Goal: Answer question/provide support: Share knowledge or assist other users

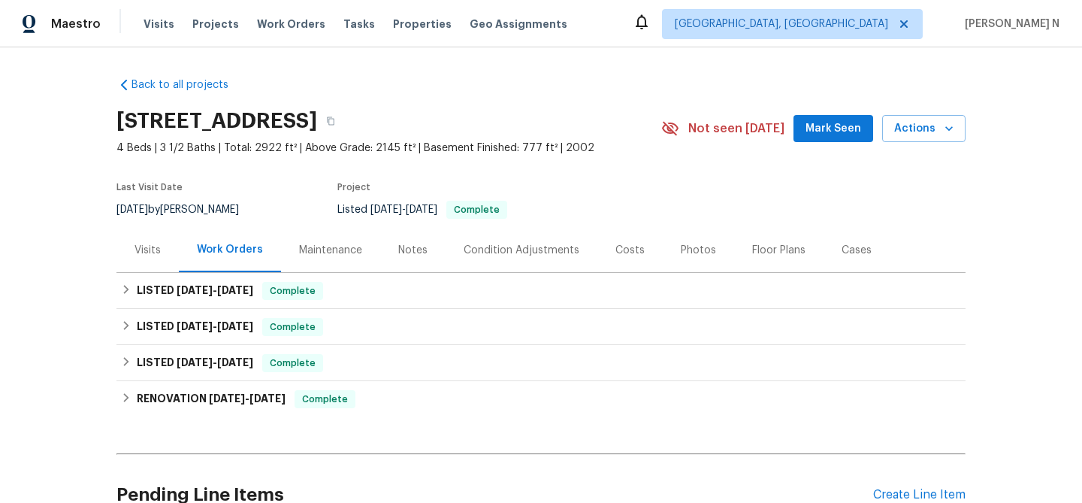
click at [333, 250] on div "Maintenance" at bounding box center [330, 250] width 63 height 15
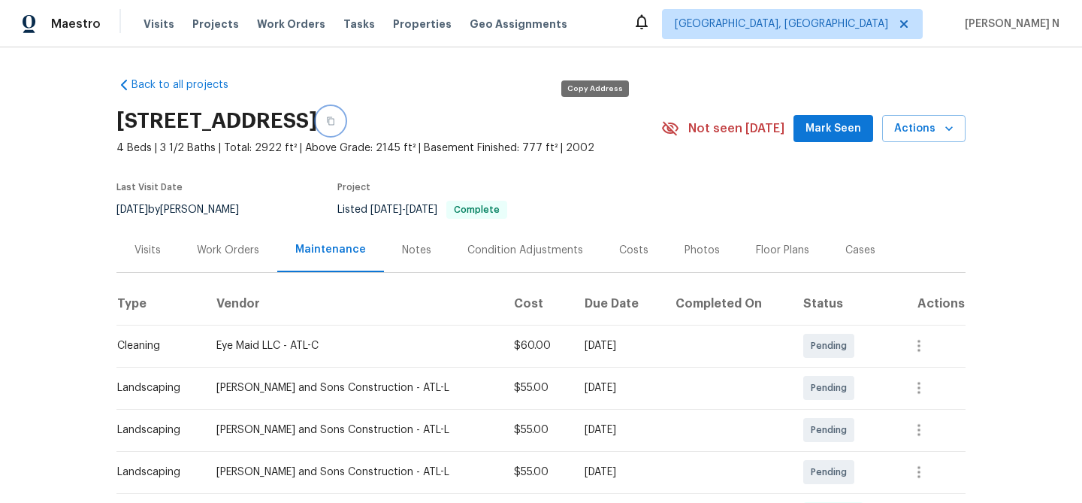
click at [344, 126] on button "button" at bounding box center [330, 120] width 27 height 27
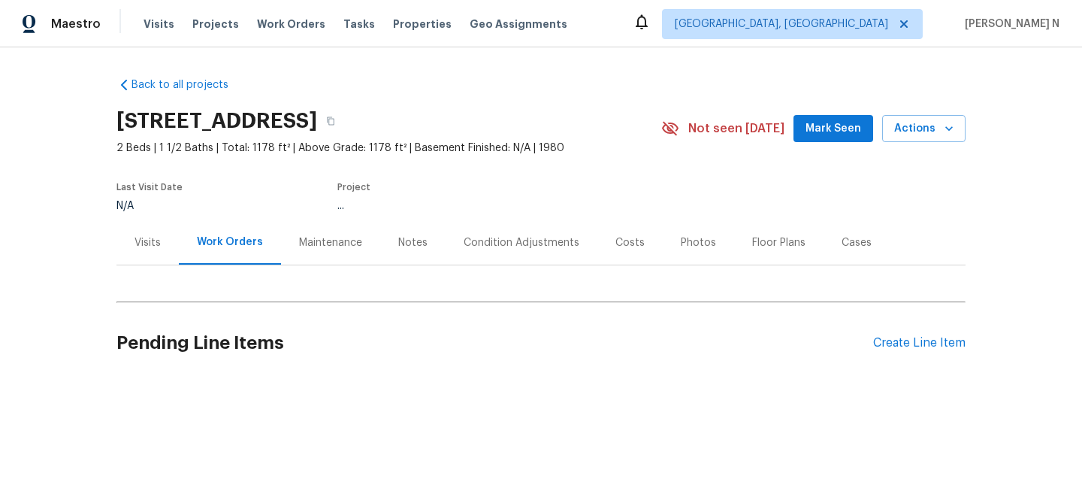
click at [331, 240] on div "Maintenance" at bounding box center [330, 242] width 63 height 15
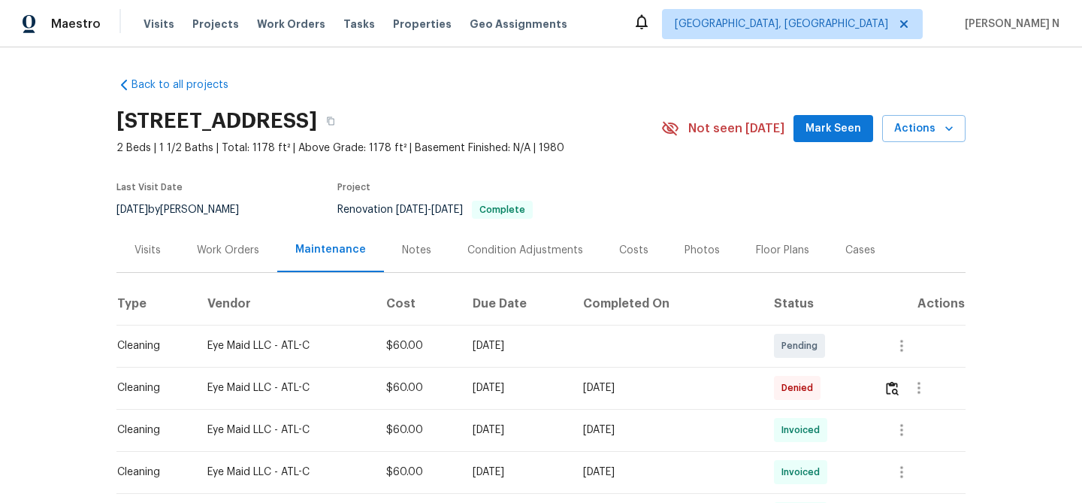
scroll to position [80, 0]
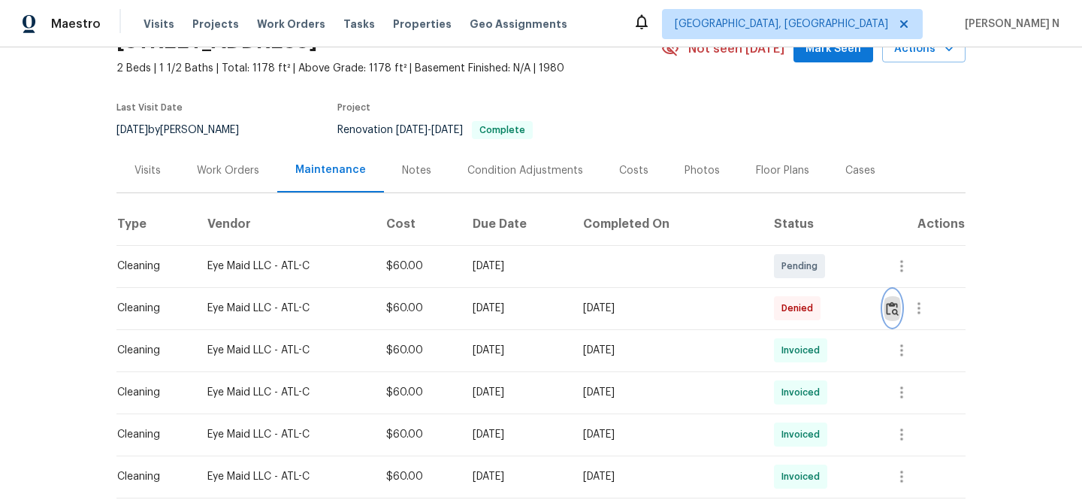
click at [894, 317] on button "button" at bounding box center [892, 308] width 17 height 36
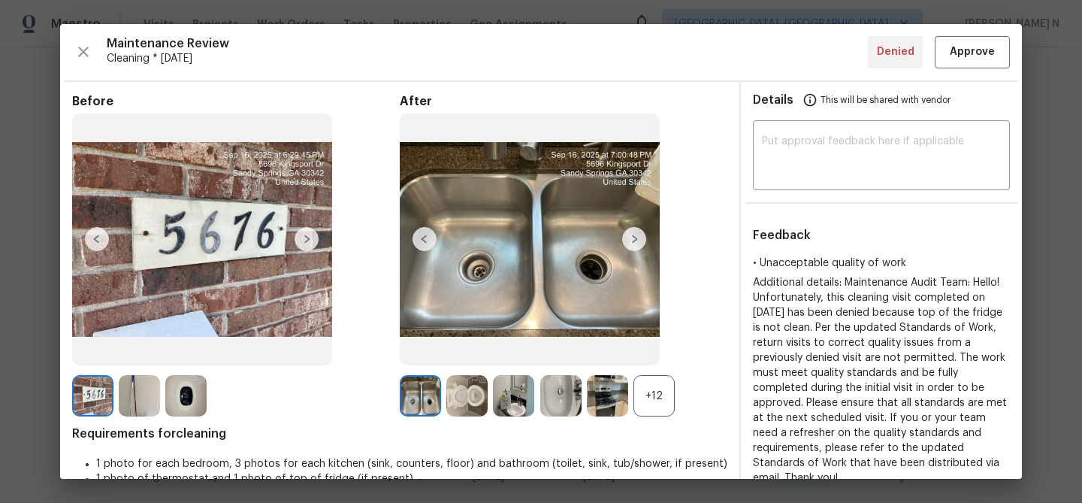
click at [643, 398] on div "+12" at bounding box center [654, 395] width 41 height 41
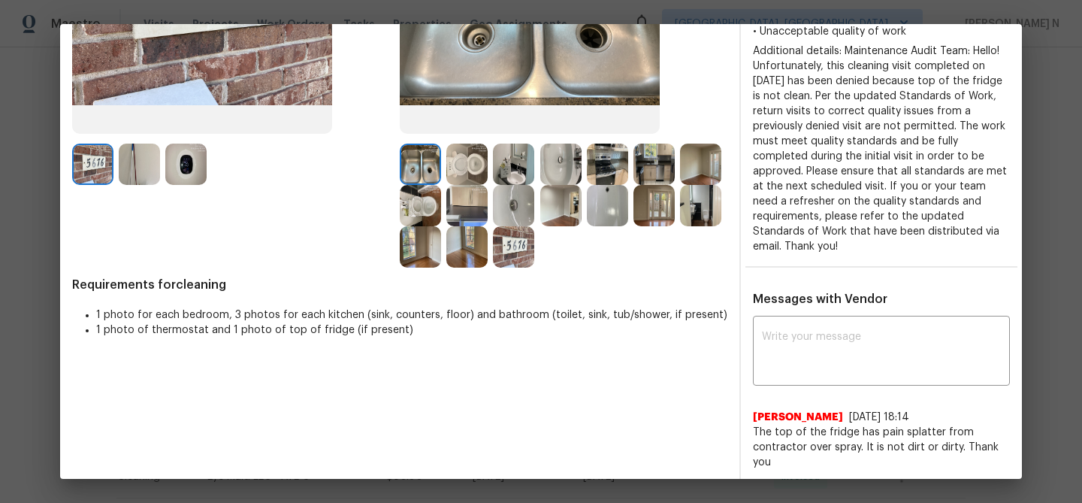
scroll to position [209, 0]
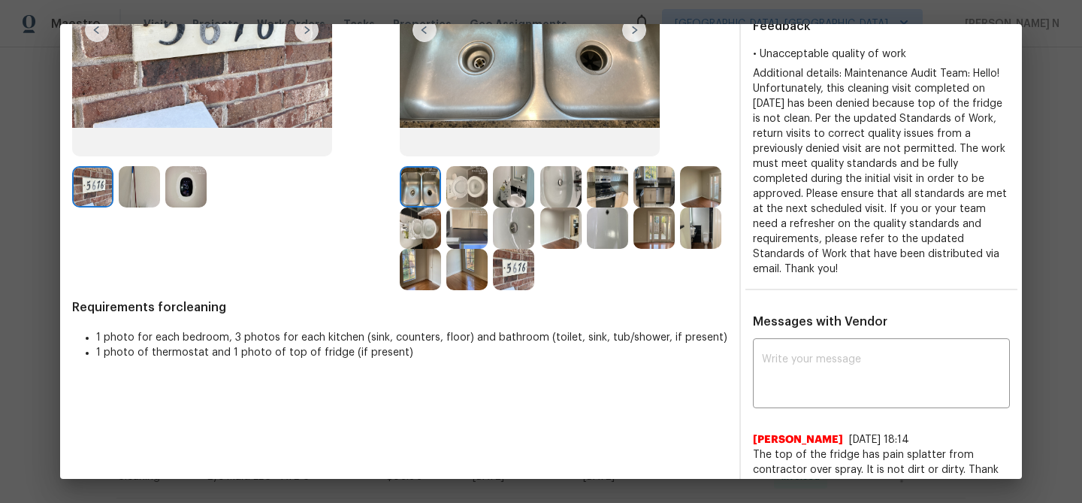
click at [468, 215] on img at bounding box center [466, 227] width 41 height 41
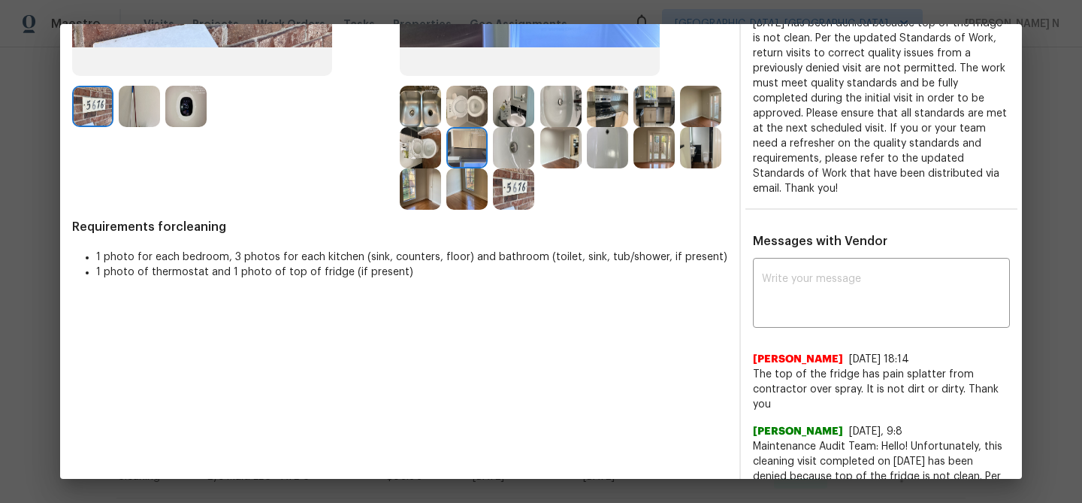
scroll to position [303, 0]
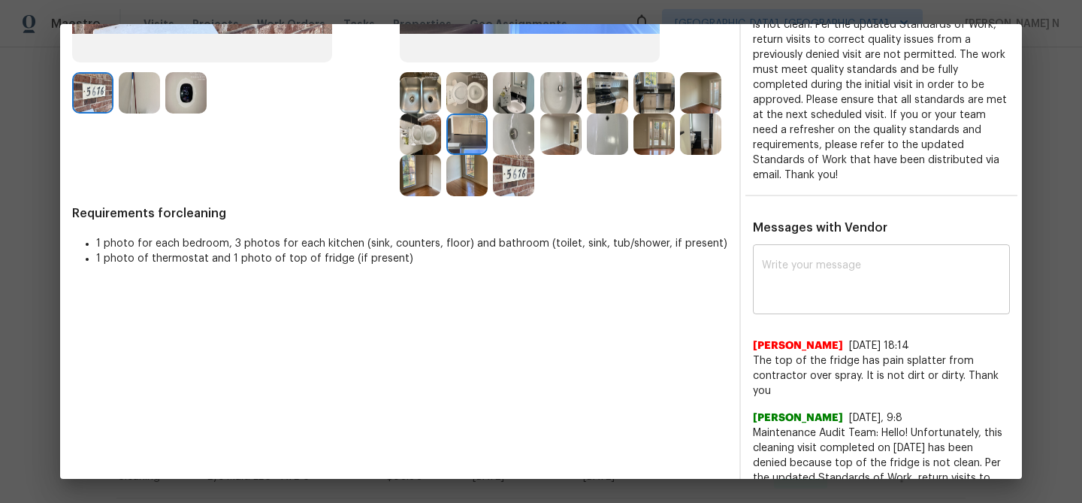
click at [834, 248] on div "x ​" at bounding box center [881, 281] width 257 height 66
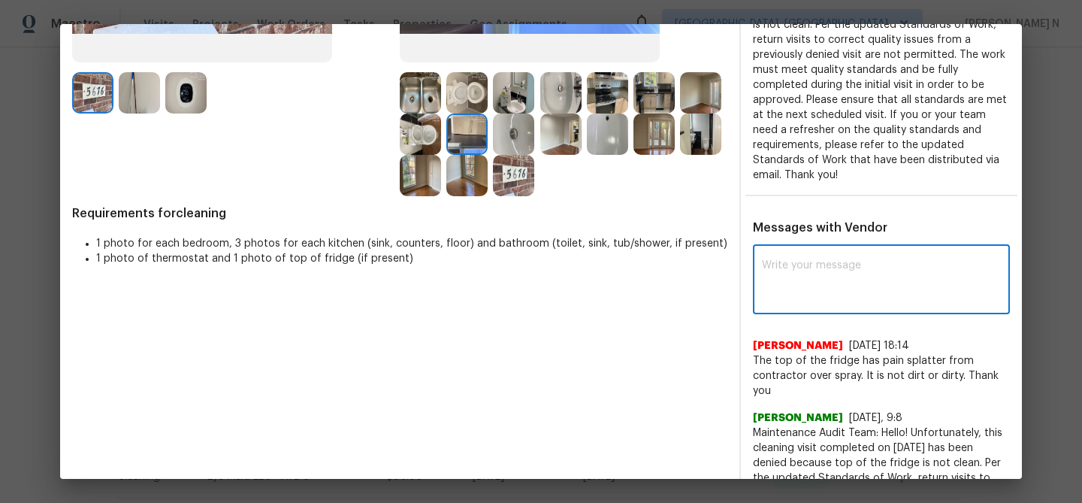
paste textarea "Maintenance Audit Team: Hello! Thank you for the feedback after further review …"
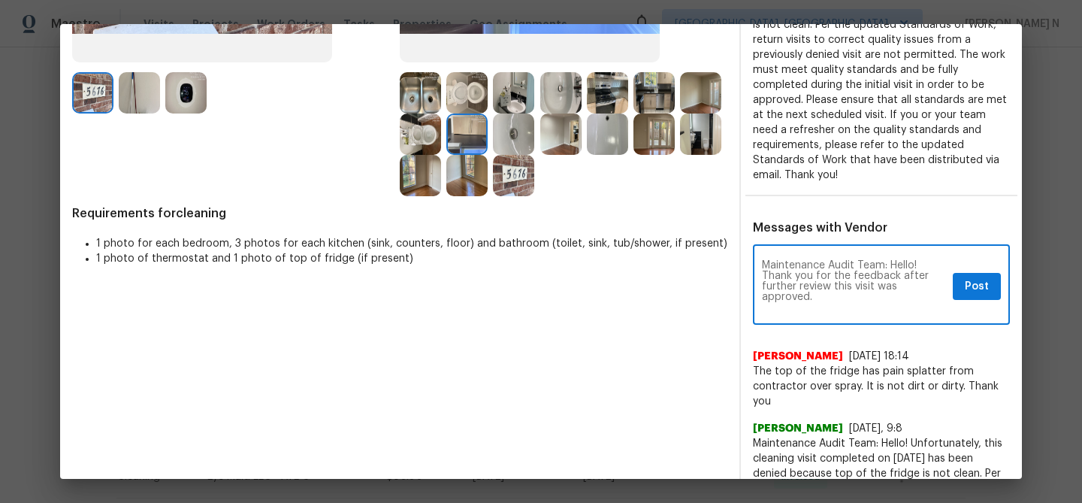
scroll to position [0, 0]
type textarea "Maintenance Audit Team: Hello! Thank you for the feedback after further review …"
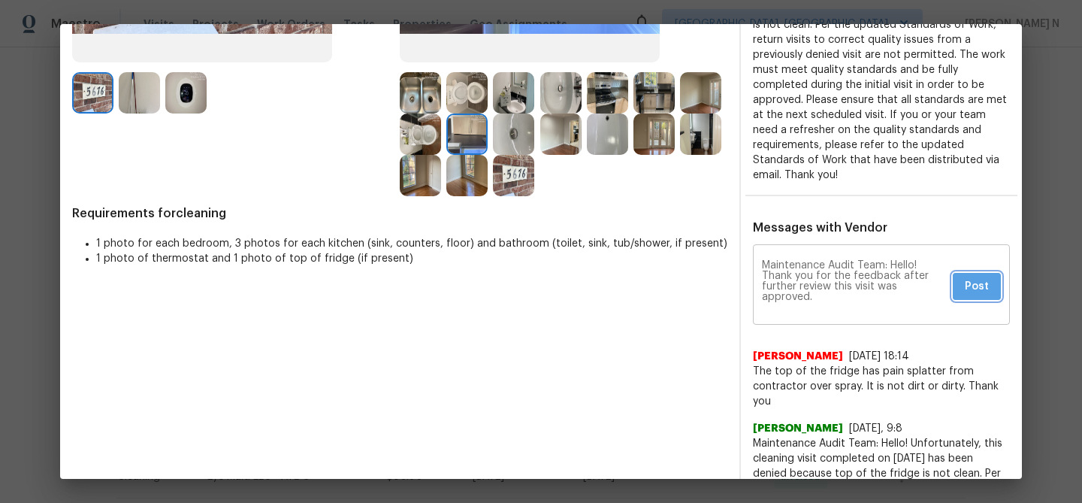
click at [988, 283] on button "Post" at bounding box center [977, 287] width 48 height 28
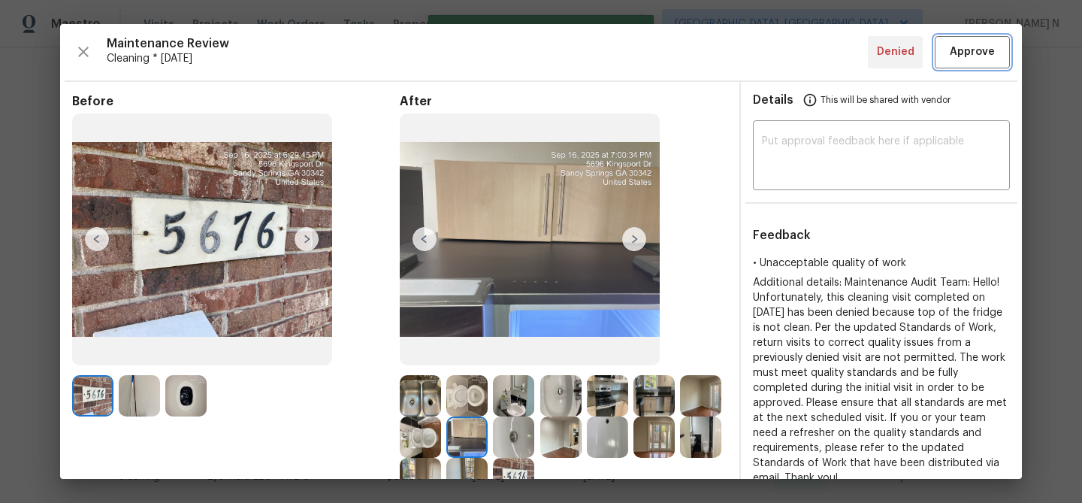
click at [952, 57] on span "Approve" at bounding box center [972, 52] width 45 height 19
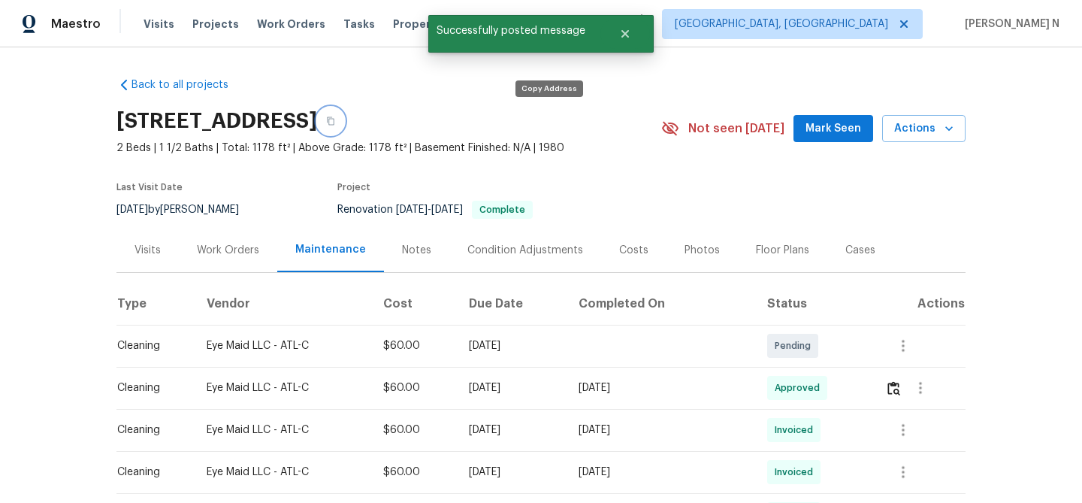
click at [335, 121] on icon "button" at bounding box center [330, 120] width 9 height 9
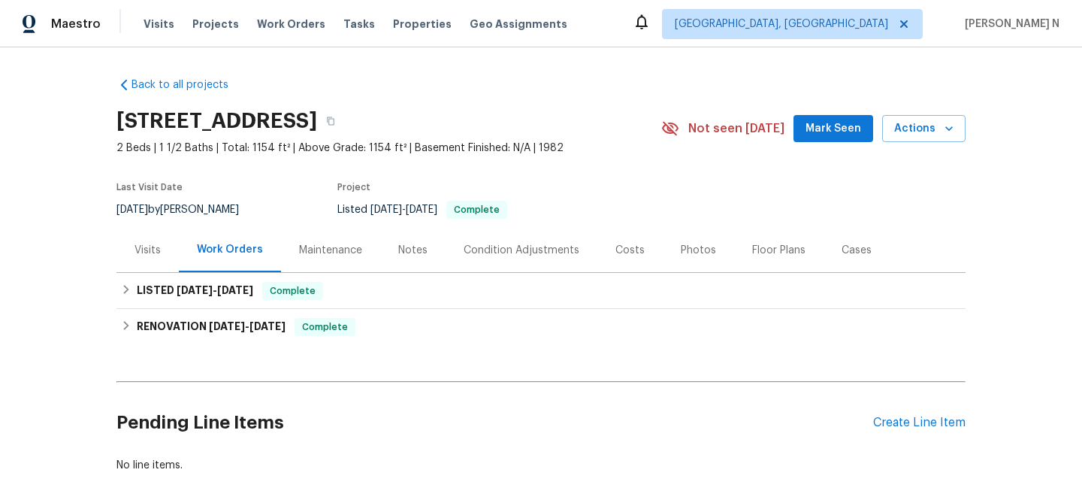
click at [330, 257] on div "Maintenance" at bounding box center [330, 250] width 63 height 15
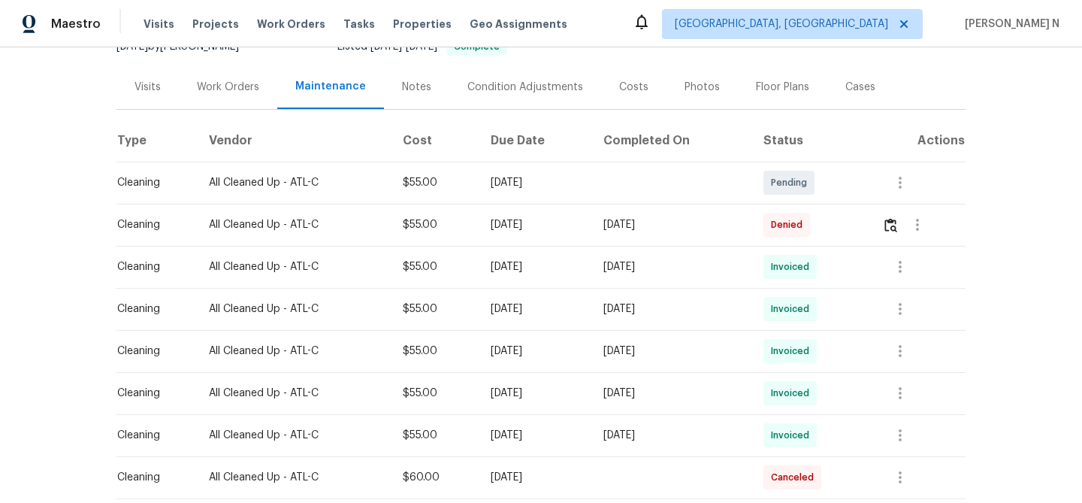
scroll to position [203, 0]
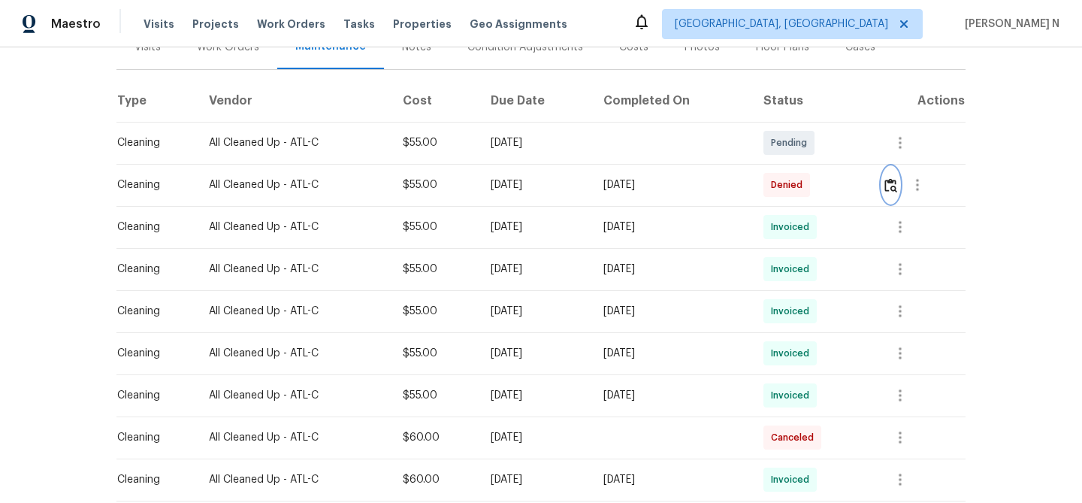
click at [893, 184] on img "button" at bounding box center [891, 185] width 13 height 14
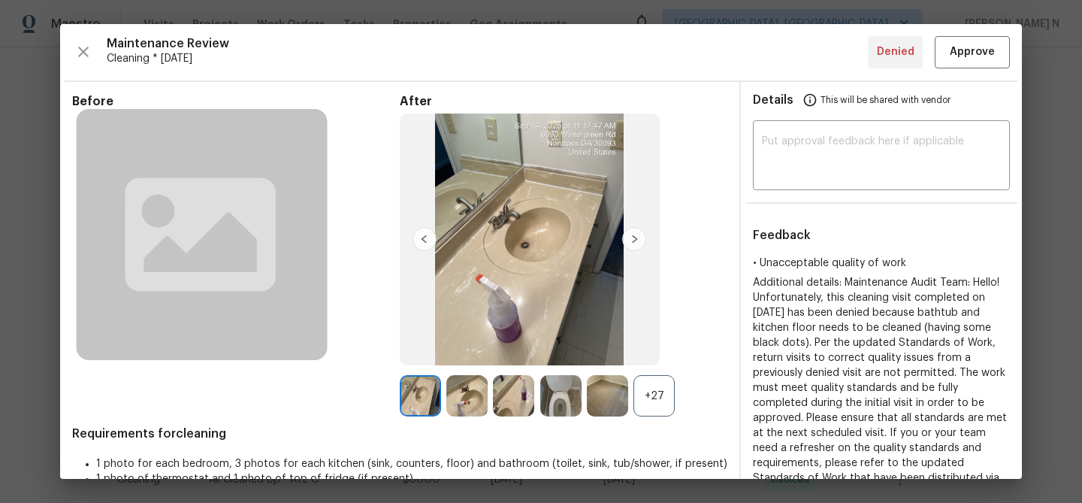
click at [660, 413] on div "+27" at bounding box center [654, 395] width 41 height 41
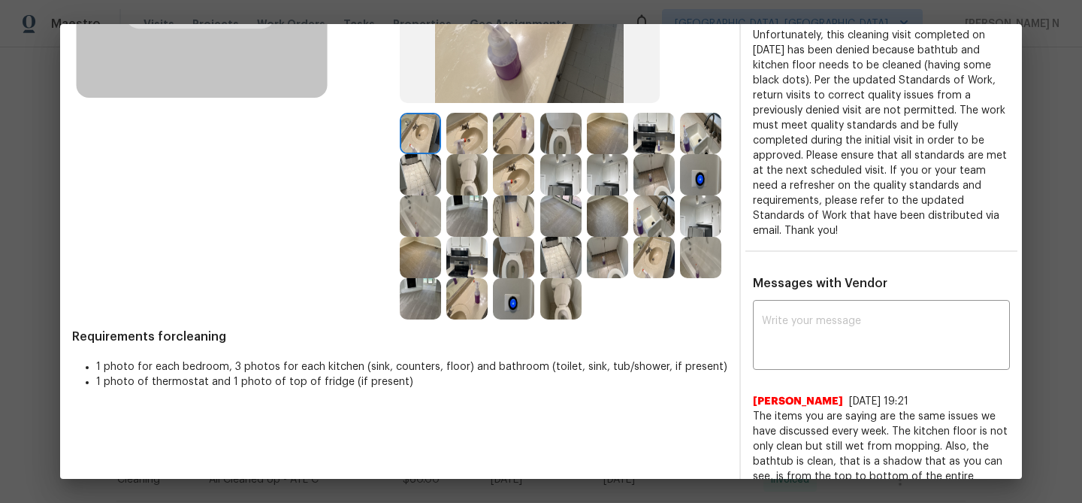
scroll to position [229, 0]
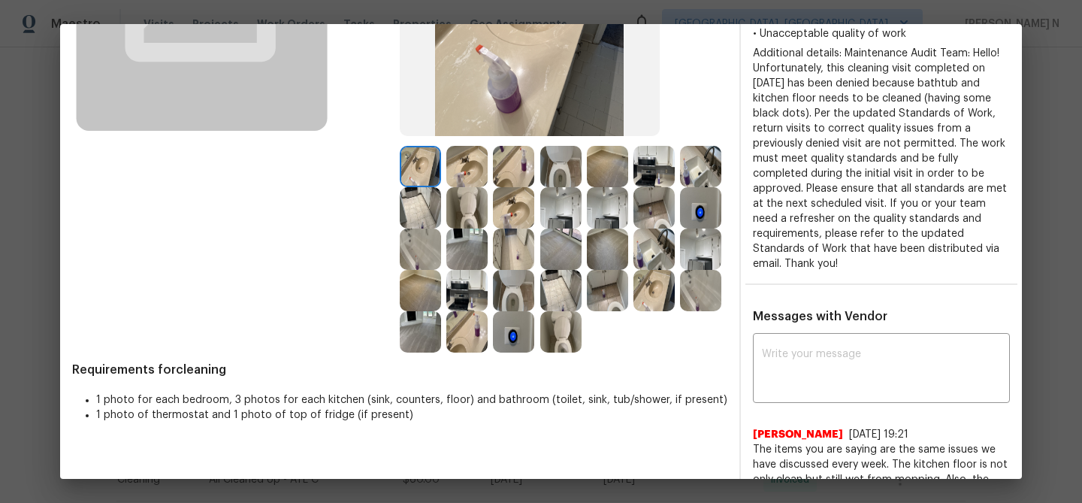
click at [555, 168] on img at bounding box center [560, 166] width 41 height 41
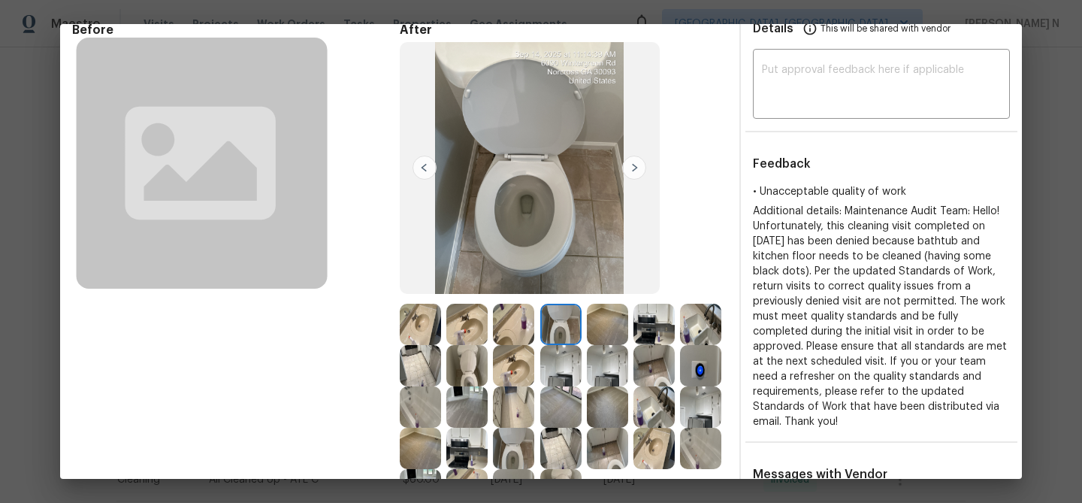
scroll to position [63, 0]
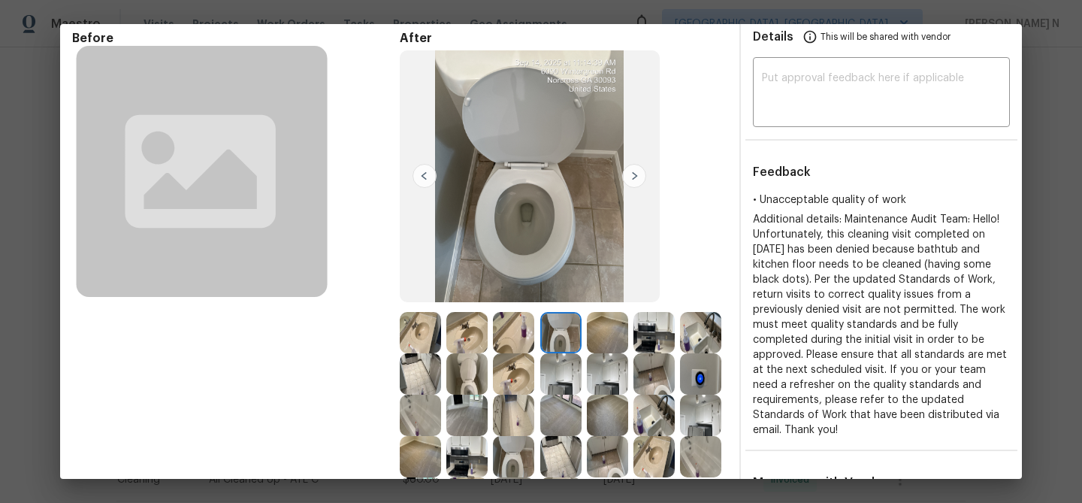
click at [474, 376] on img at bounding box center [466, 373] width 41 height 41
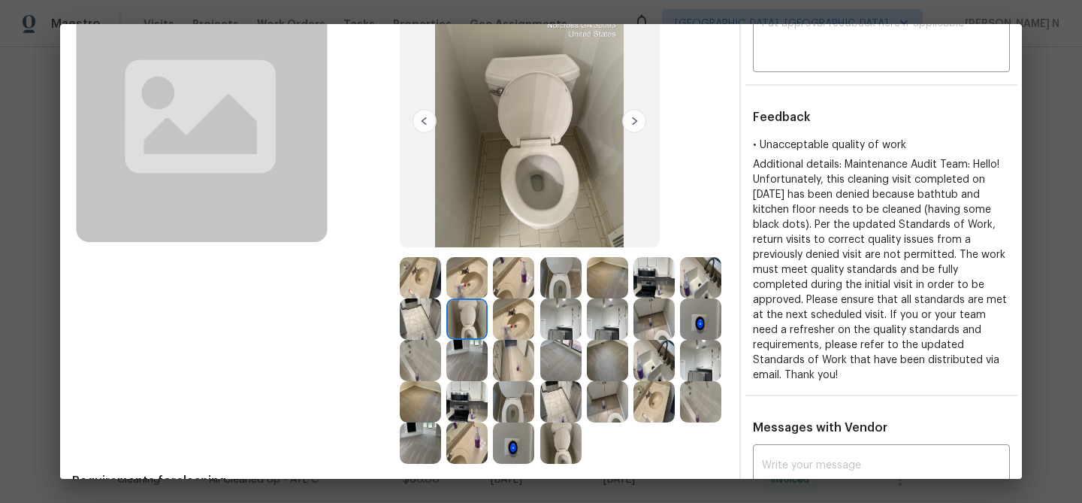
scroll to position [129, 0]
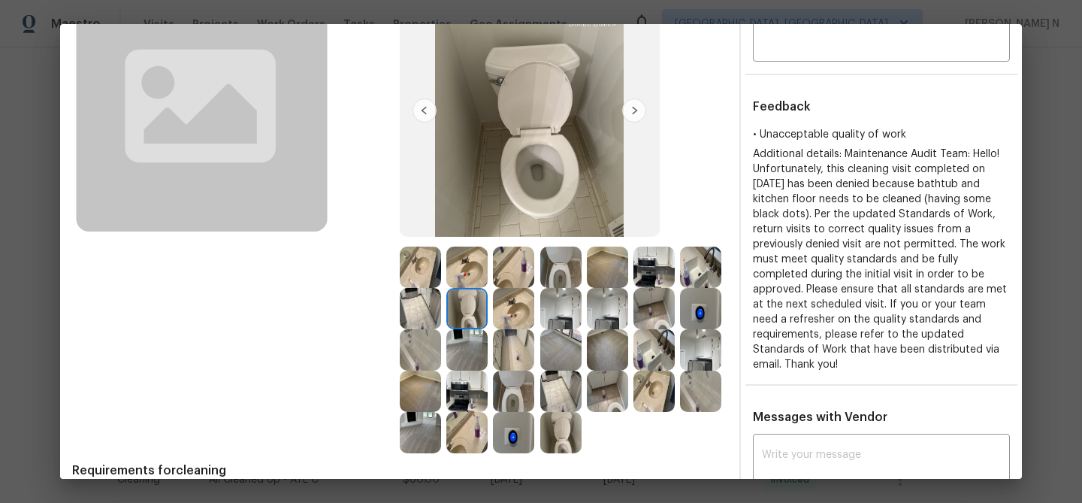
click at [519, 380] on img at bounding box center [513, 391] width 41 height 41
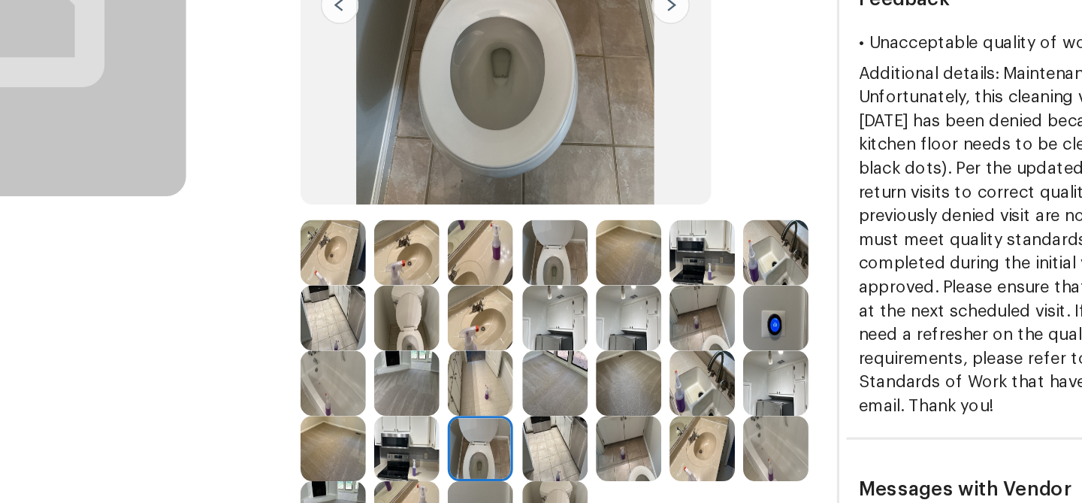
click at [564, 310] on img at bounding box center [560, 308] width 41 height 41
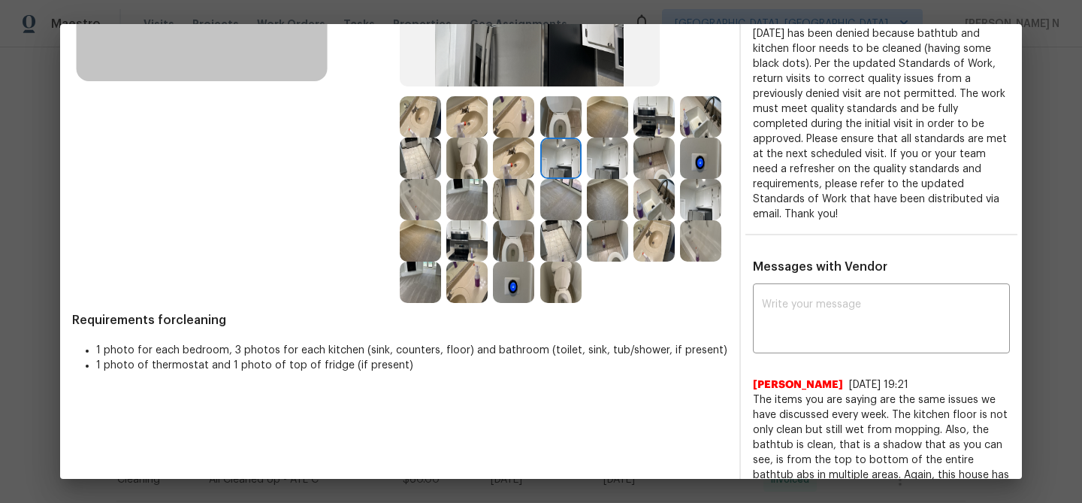
scroll to position [254, 0]
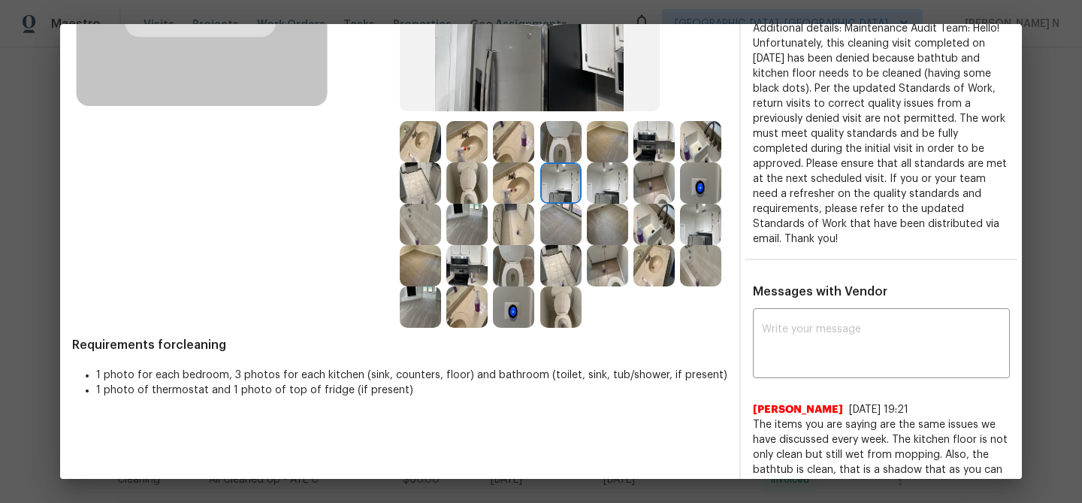
click at [700, 281] on img at bounding box center [700, 265] width 41 height 41
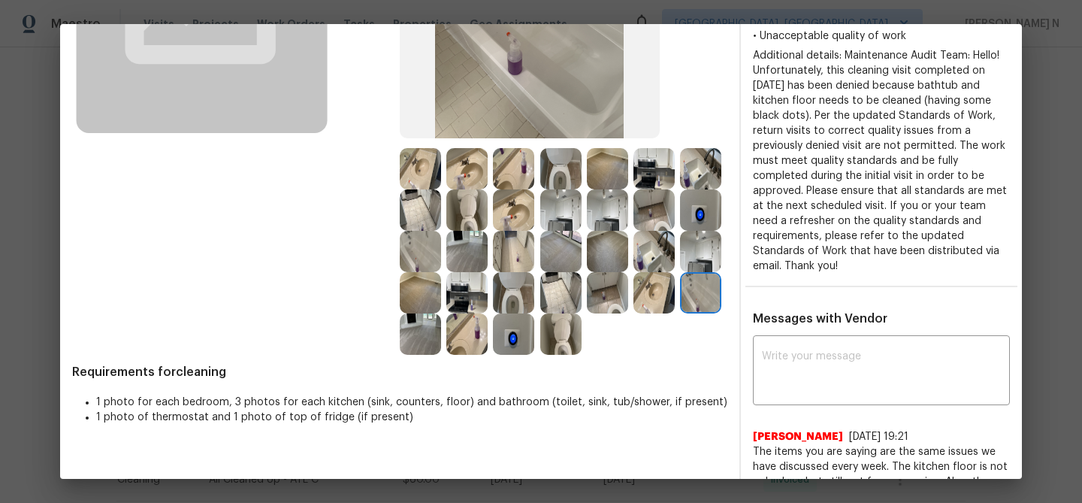
scroll to position [198, 0]
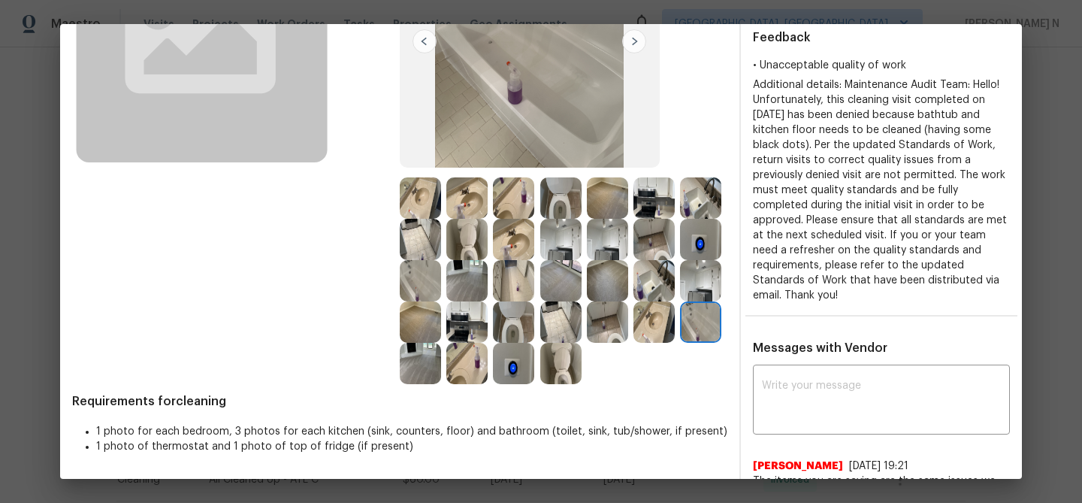
click at [559, 316] on img at bounding box center [560, 321] width 41 height 41
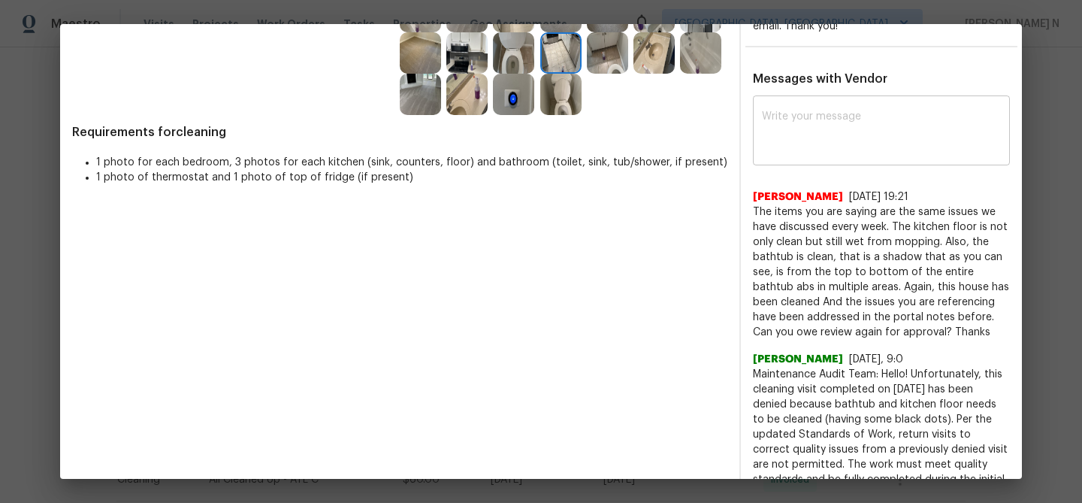
scroll to position [466, 0]
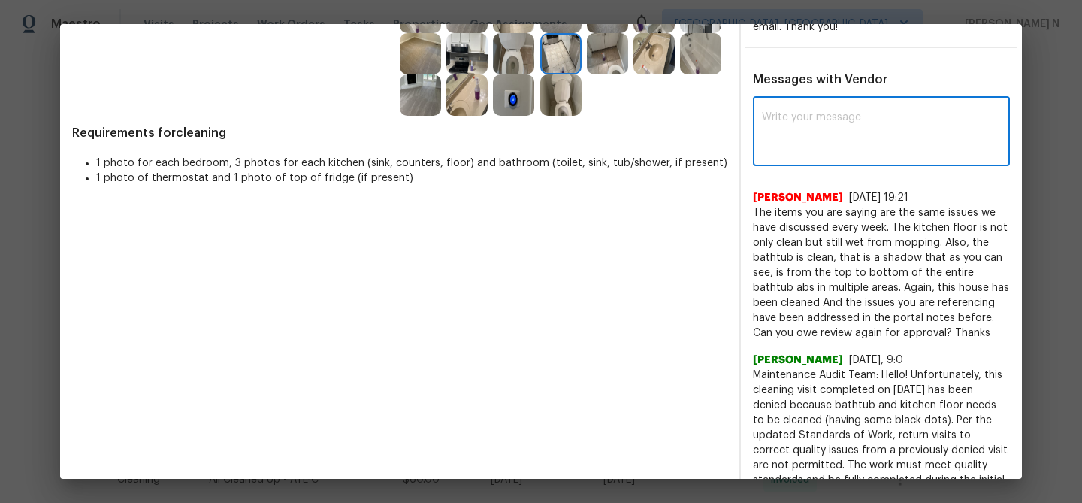
click at [819, 132] on textarea at bounding box center [881, 133] width 239 height 42
paste textarea "Maintenance Audit Team: Hello! Thank you for the feedback after further review …"
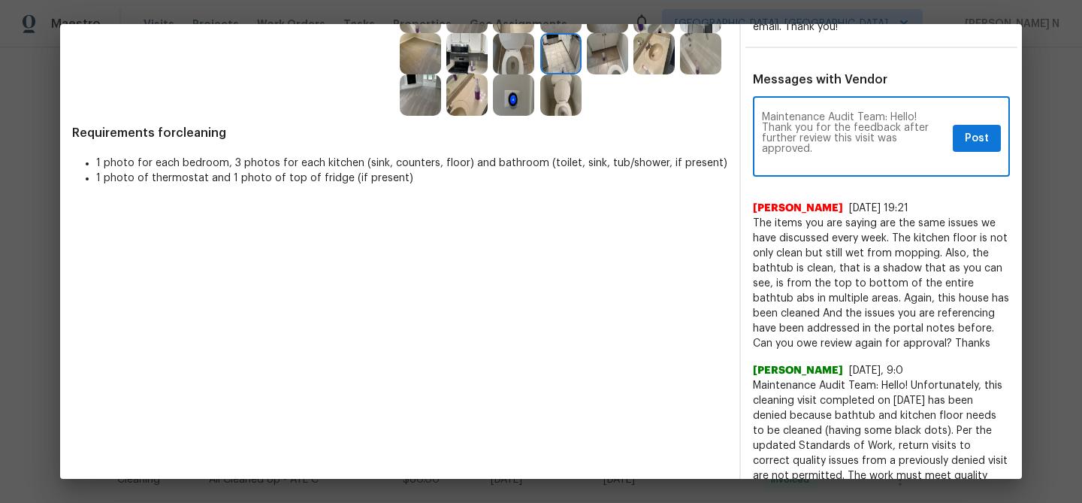
scroll to position [0, 0]
type textarea "Maintenance Audit Team: Hello! Thank you for the feedback after further review …"
click at [971, 134] on button "Post" at bounding box center [977, 139] width 48 height 28
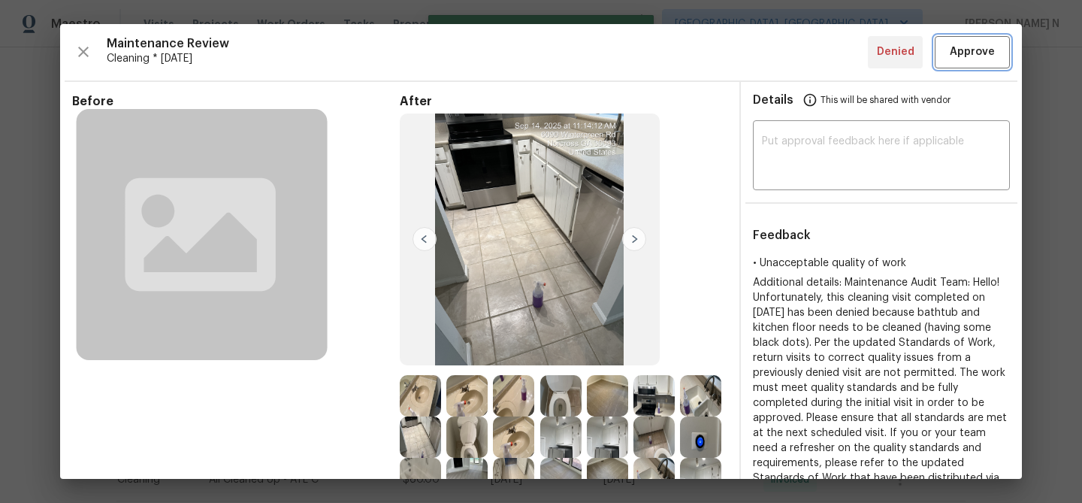
click at [979, 56] on span "Approve" at bounding box center [972, 52] width 45 height 19
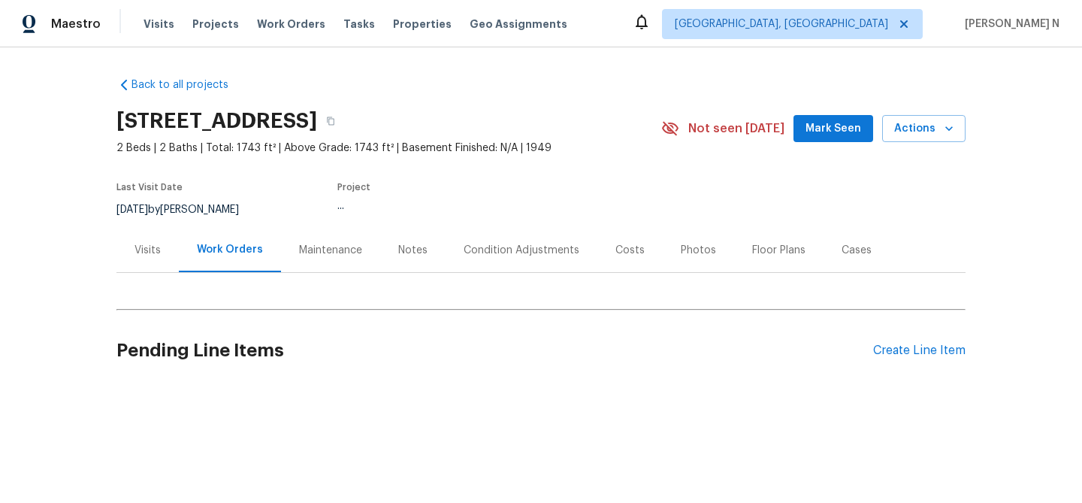
click at [346, 253] on div "Maintenance" at bounding box center [330, 250] width 63 height 15
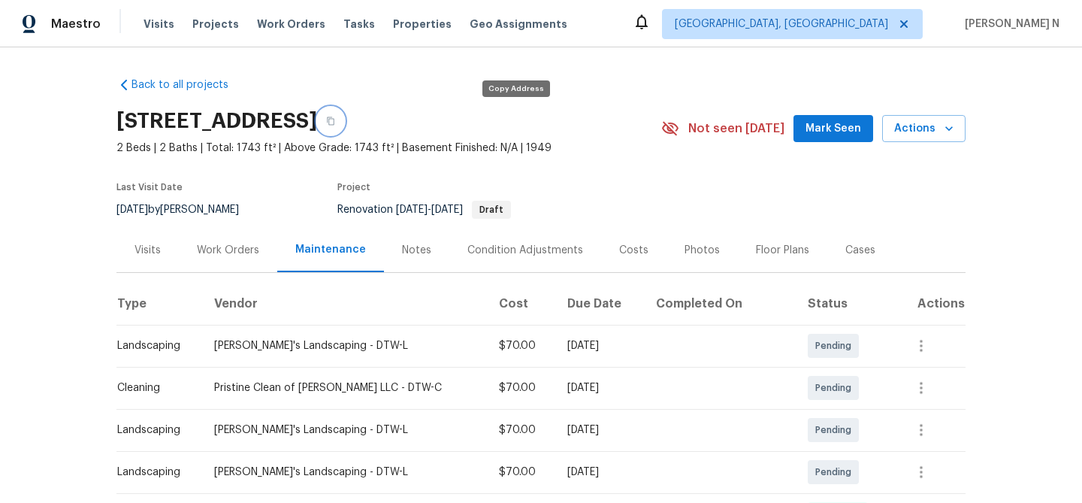
click at [344, 126] on button "button" at bounding box center [330, 120] width 27 height 27
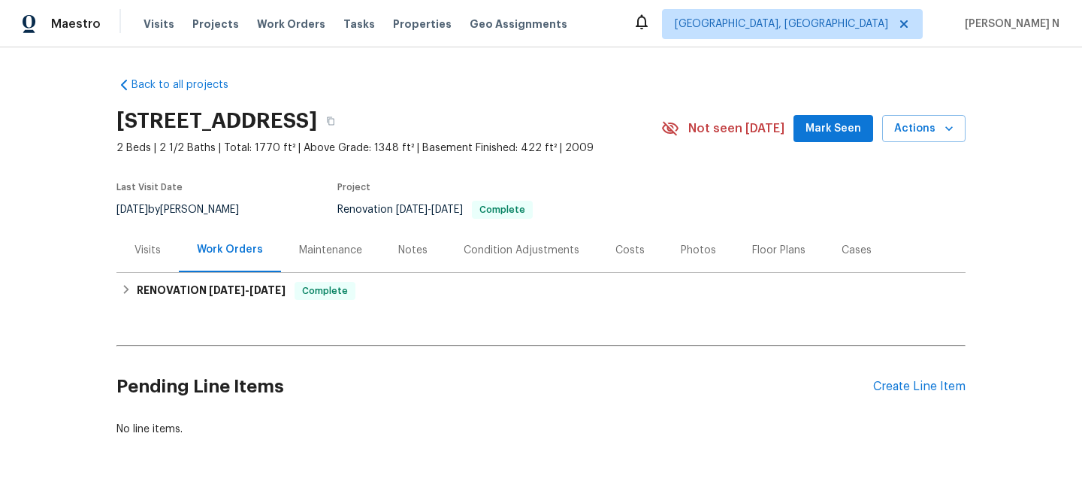
click at [328, 249] on div "Maintenance" at bounding box center [330, 250] width 63 height 15
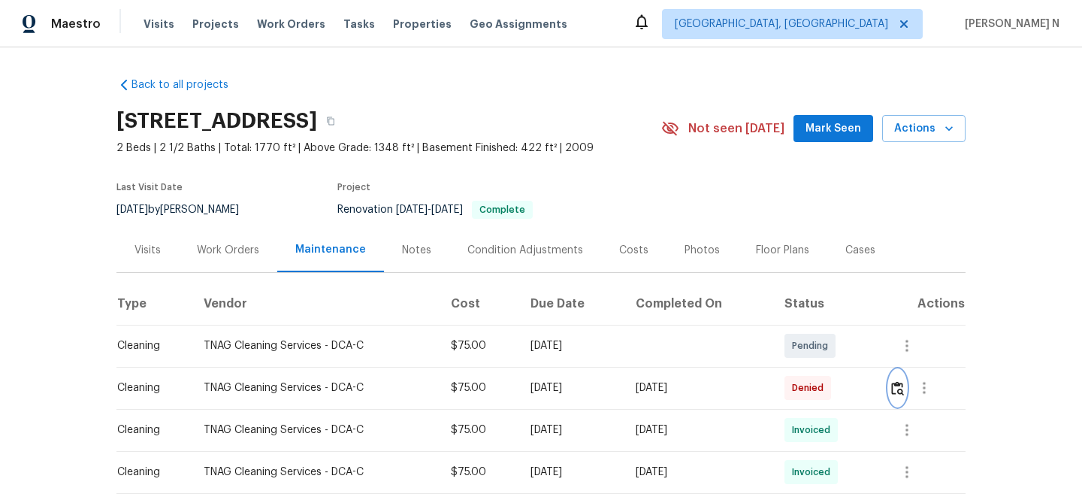
click at [904, 394] on img "button" at bounding box center [897, 388] width 13 height 14
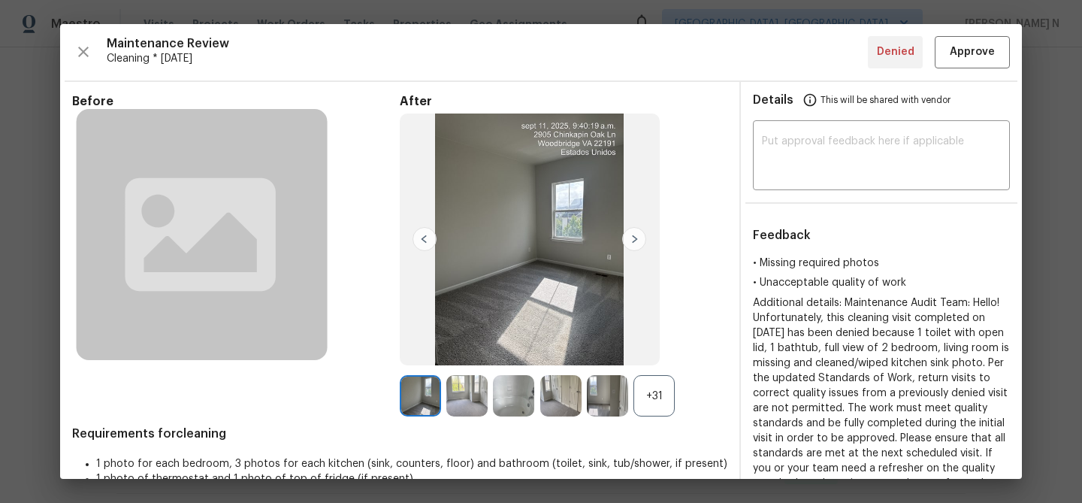
click at [638, 407] on div "+31" at bounding box center [654, 395] width 41 height 41
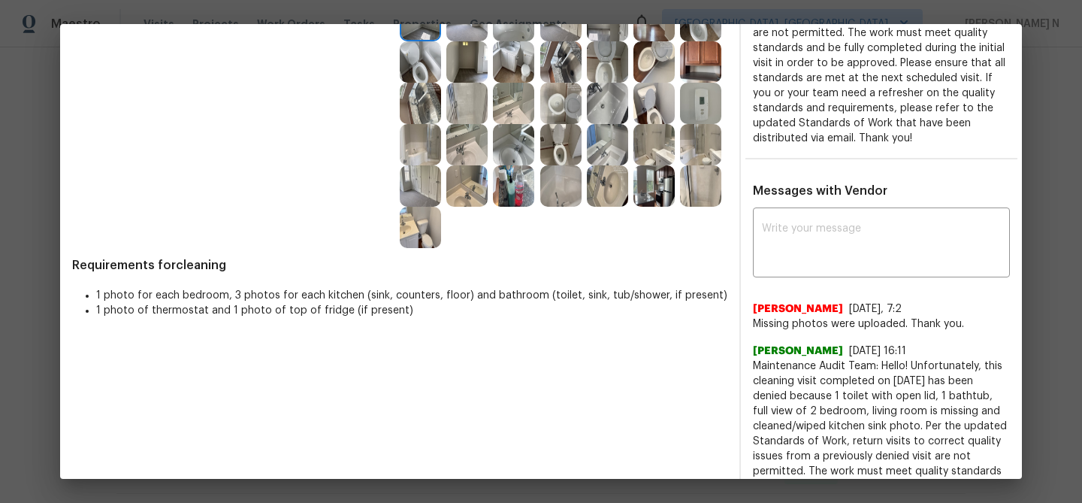
scroll to position [385, 0]
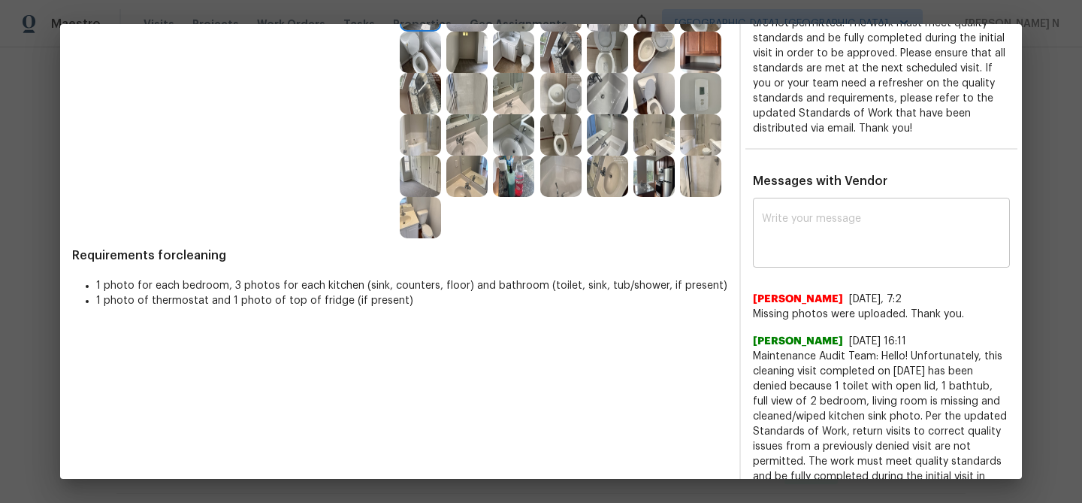
click at [801, 216] on textarea at bounding box center [881, 234] width 239 height 42
paste textarea "Maintenance Audit Team: Hello! Thank you for uploading the photo, after further…"
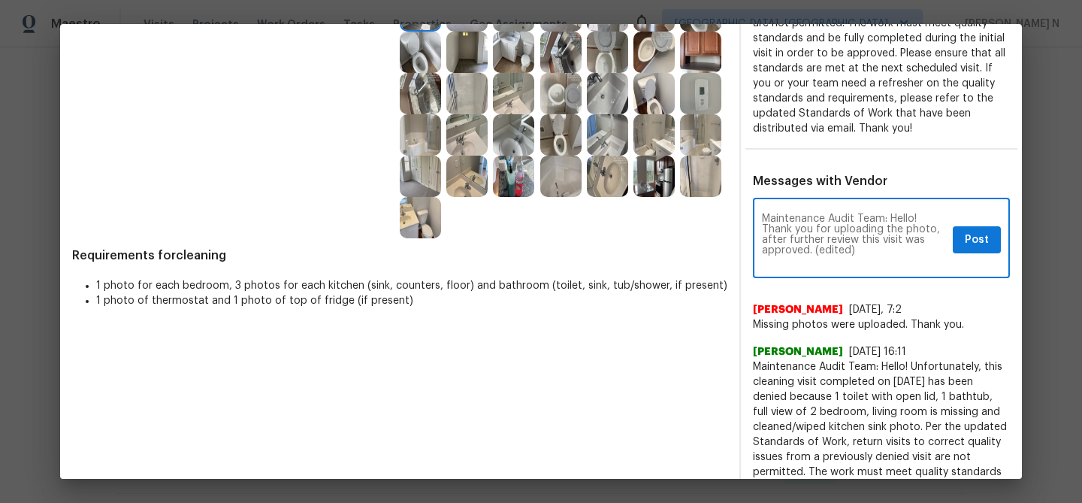
scroll to position [0, 0]
drag, startPoint x: 812, startPoint y: 249, endPoint x: 857, endPoint y: 249, distance: 44.3
click at [857, 249] on textarea "Maintenance Audit Team: Hello! Thank you for uploading the photo, after further…" at bounding box center [854, 239] width 185 height 53
type textarea "Maintenance Audit Team: Hello! Thank you for uploading the photo, after further…"
click at [982, 243] on span "Post" at bounding box center [977, 240] width 24 height 19
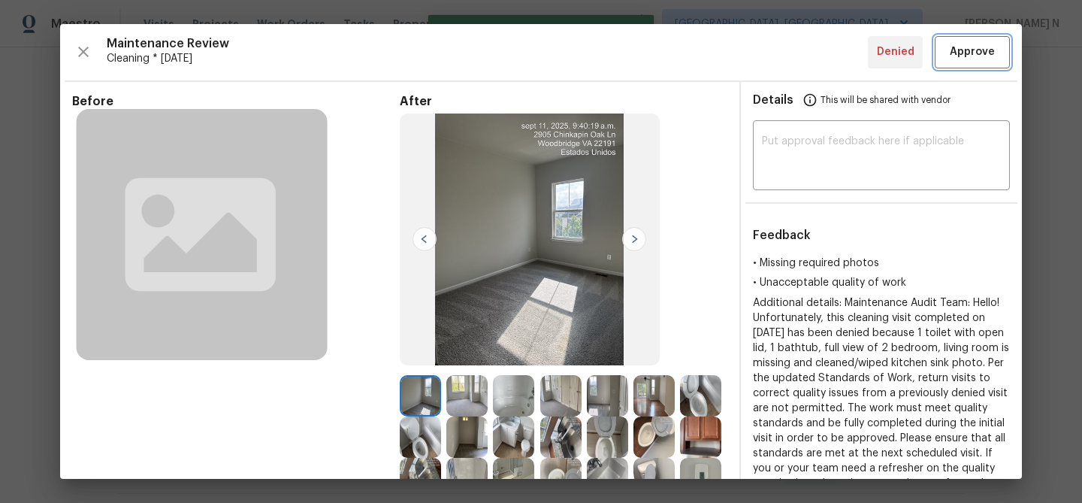
click at [977, 64] on button "Approve" at bounding box center [972, 52] width 75 height 32
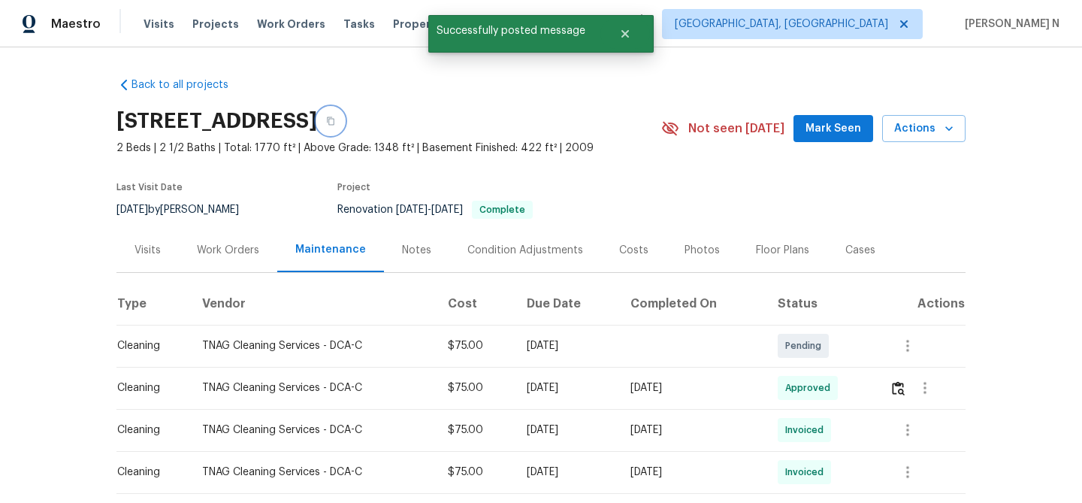
click at [344, 122] on button "button" at bounding box center [330, 120] width 27 height 27
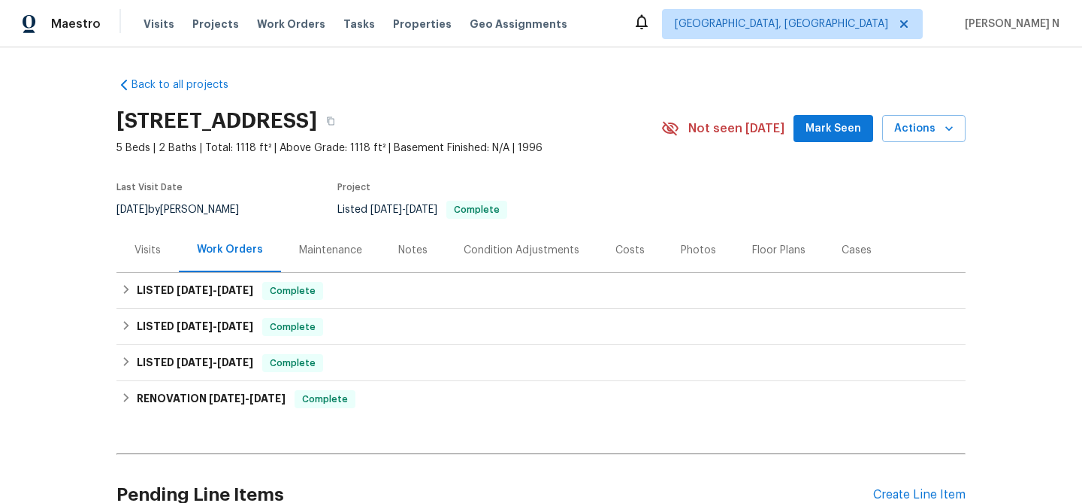
click at [337, 243] on div "Maintenance" at bounding box center [330, 250] width 63 height 15
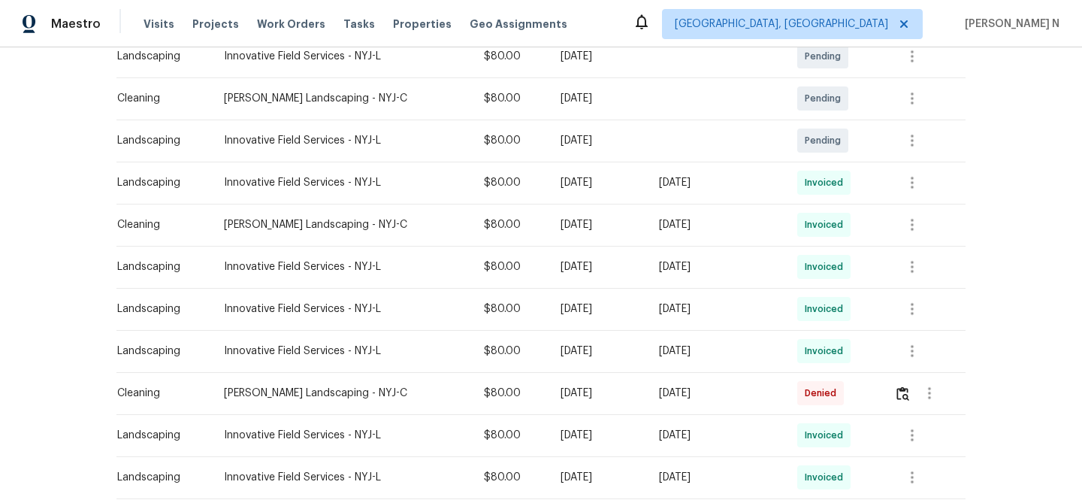
scroll to position [459, 0]
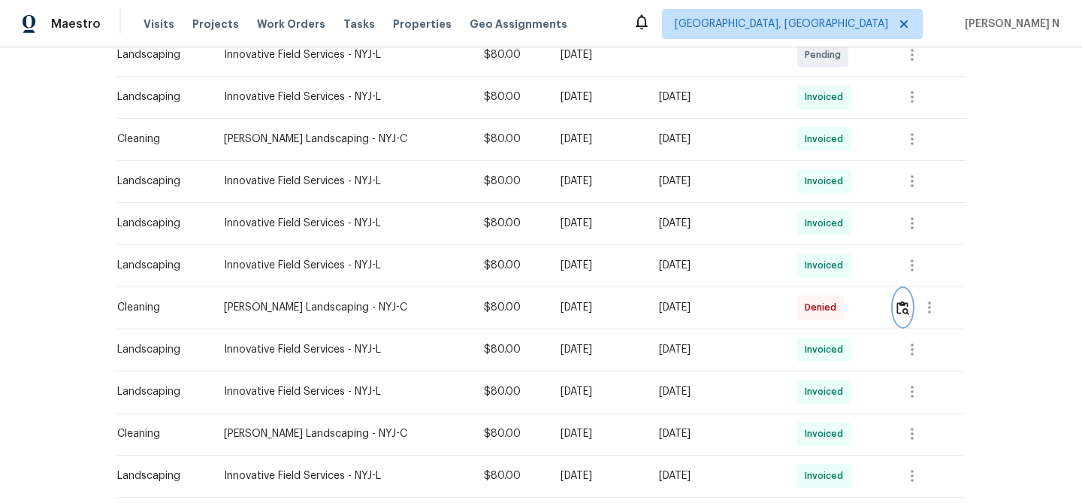
click at [909, 313] on img "button" at bounding box center [903, 308] width 13 height 14
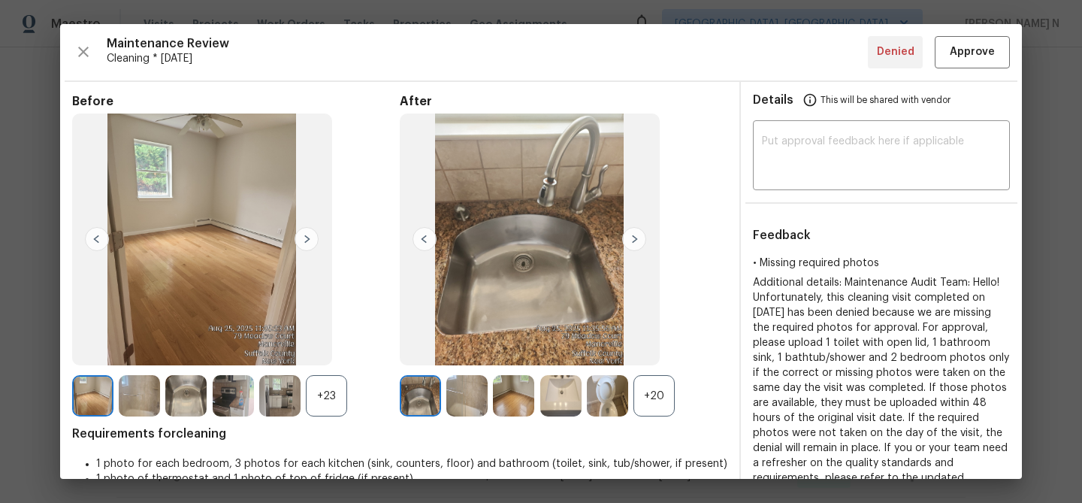
click at [634, 381] on div "+20" at bounding box center [654, 395] width 41 height 41
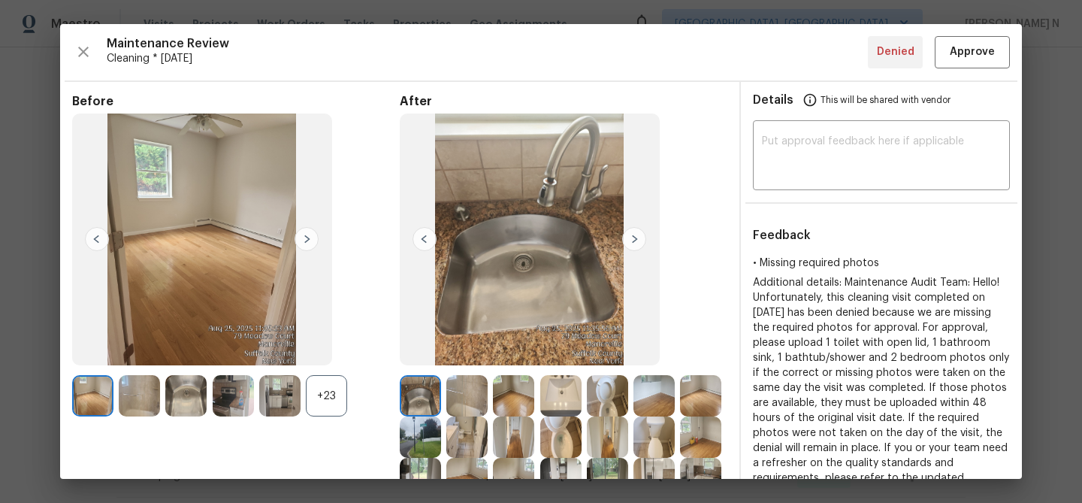
click at [316, 386] on div "+23" at bounding box center [326, 395] width 41 height 41
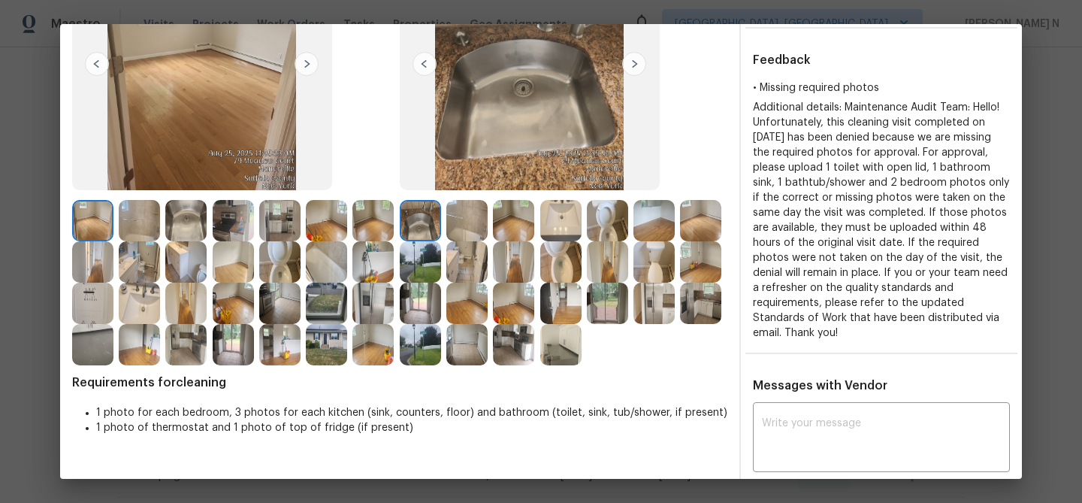
scroll to position [165, 0]
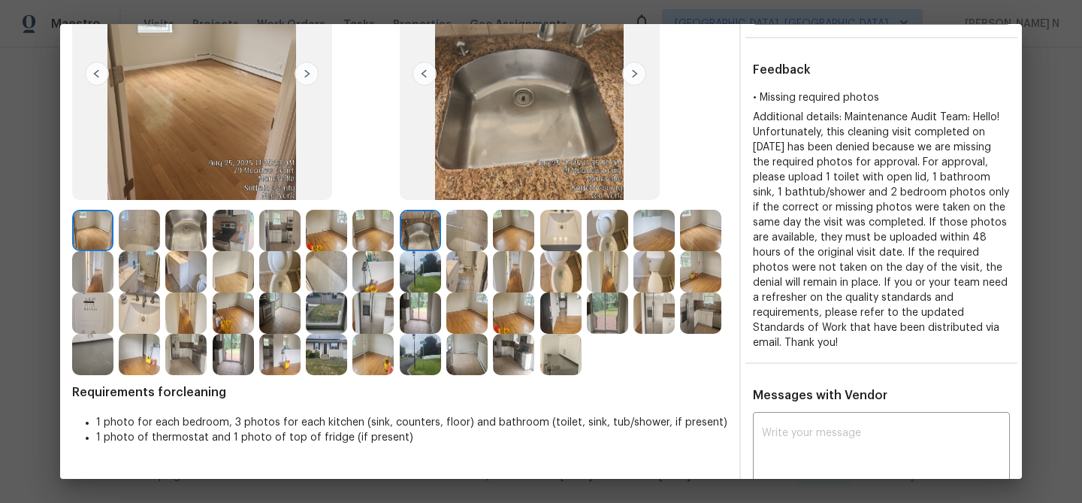
click at [656, 233] on img at bounding box center [654, 230] width 41 height 41
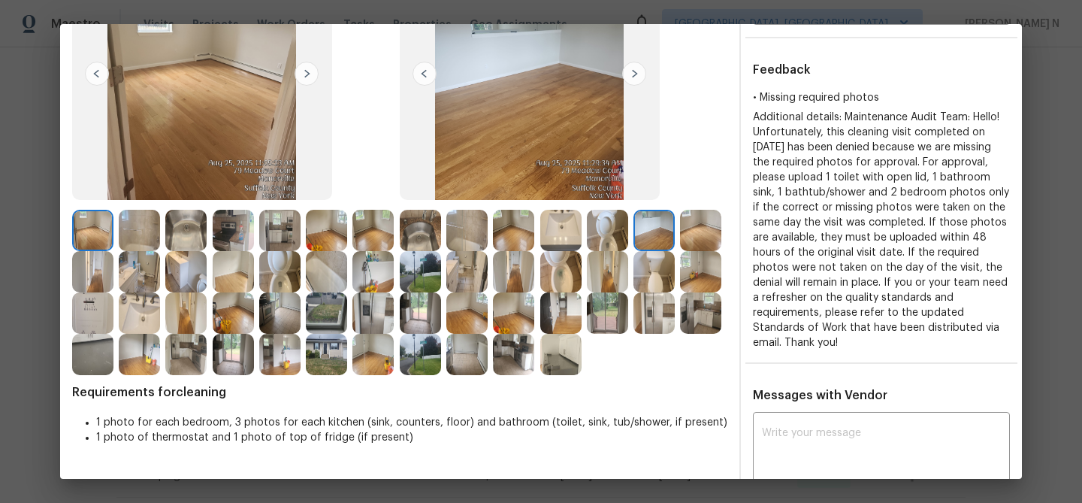
click at [422, 224] on img at bounding box center [420, 230] width 41 height 41
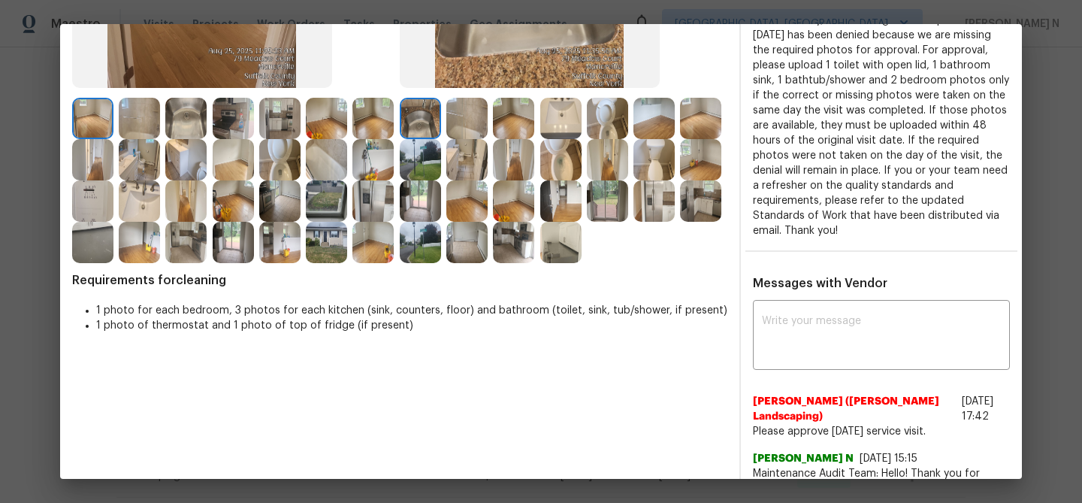
scroll to position [395, 0]
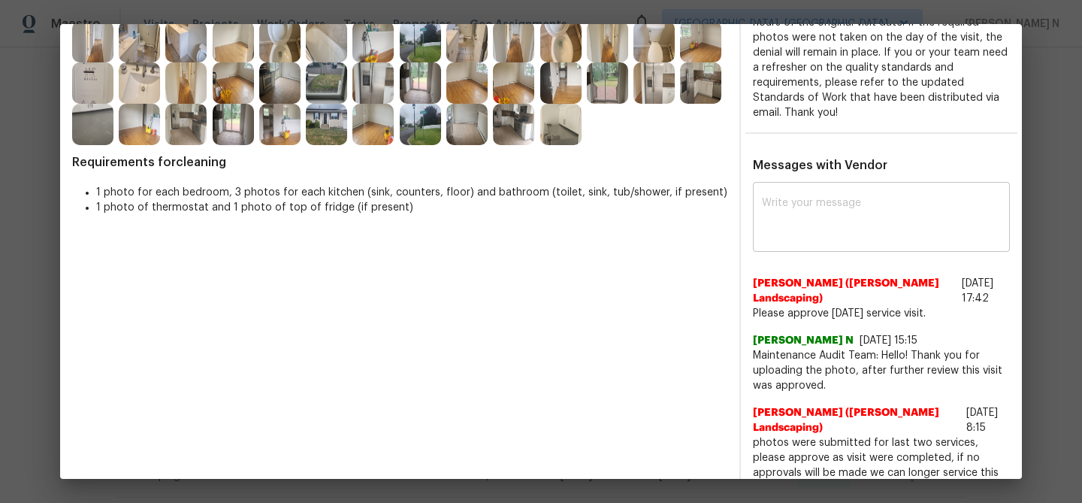
click at [812, 216] on textarea at bounding box center [881, 219] width 239 height 42
paste textarea "Maintenance Audit Team: Hello! Thank you for uploading the photo, after further…"
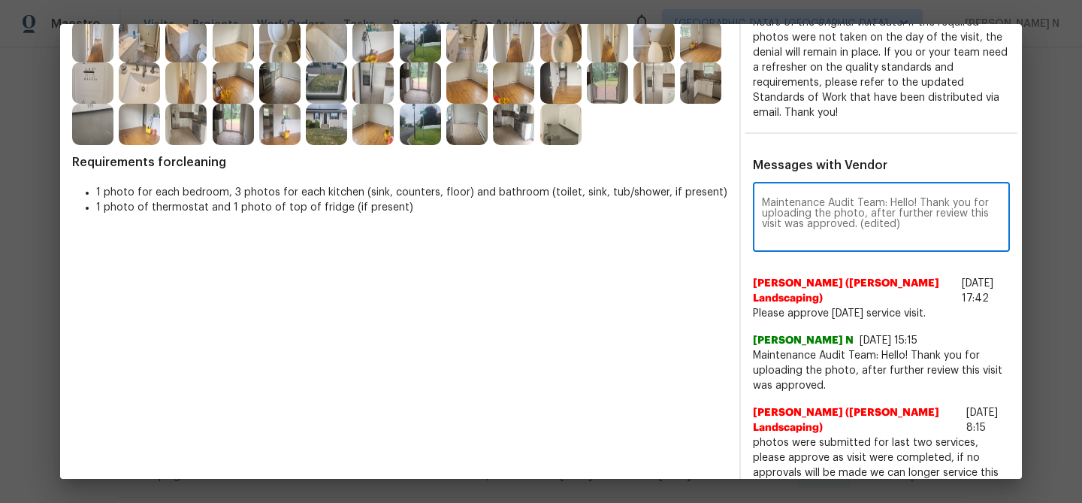
scroll to position [0, 0]
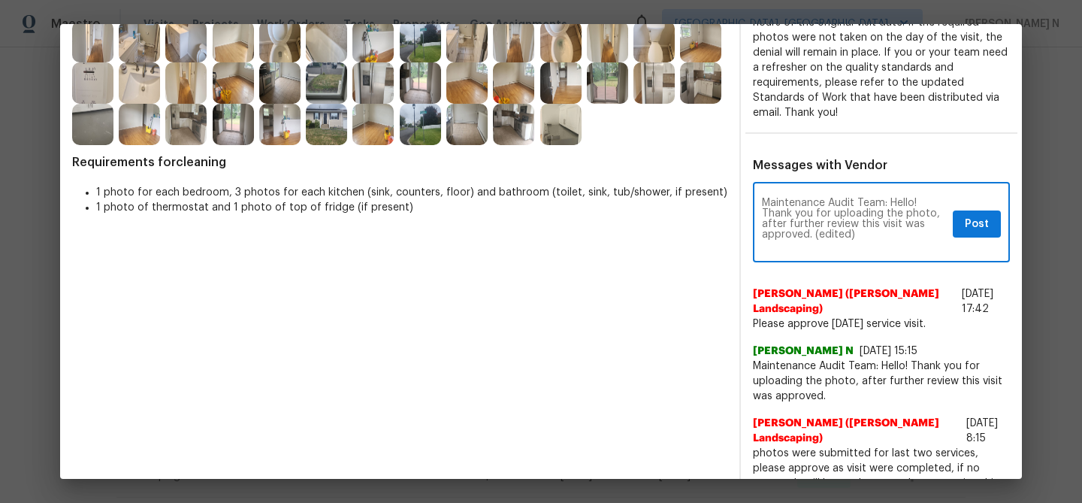
drag, startPoint x: 815, startPoint y: 239, endPoint x: 870, endPoint y: 239, distance: 54.9
click at [870, 239] on textarea "Maintenance Audit Team: Hello! Thank you for uploading the photo, after further…" at bounding box center [854, 224] width 185 height 53
type textarea "Maintenance Audit Team: Hello! Thank you for uploading the photo, after further…"
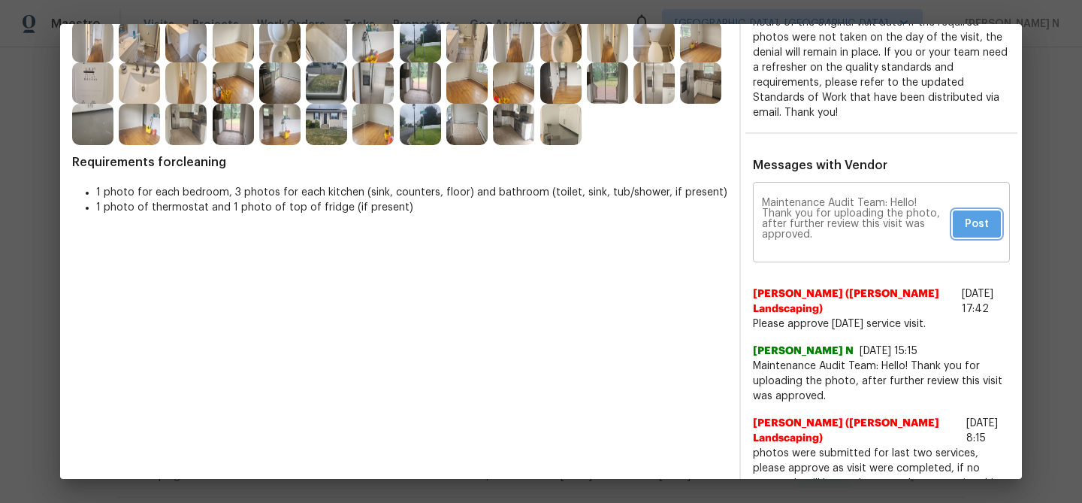
click at [967, 224] on span "Post" at bounding box center [977, 224] width 24 height 19
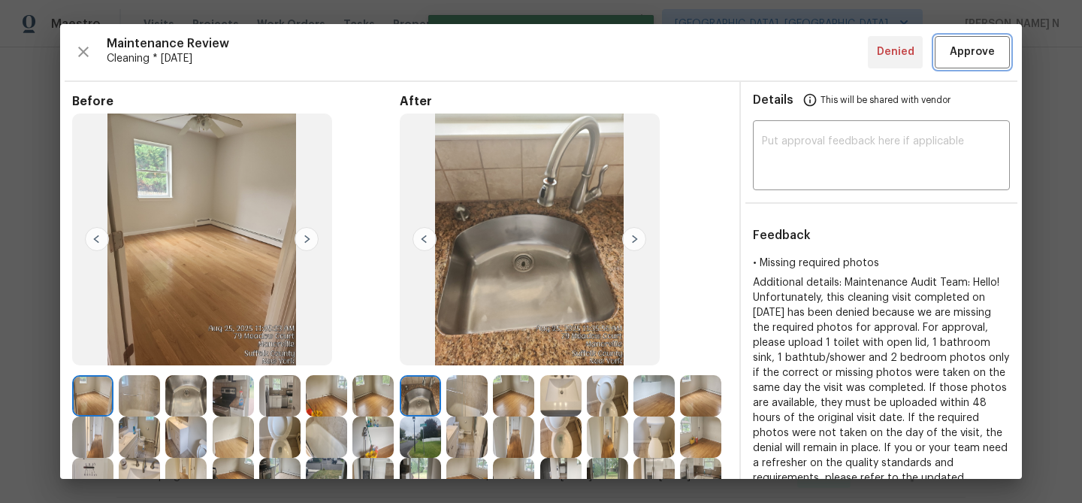
click at [963, 54] on span "Approve" at bounding box center [972, 52] width 45 height 19
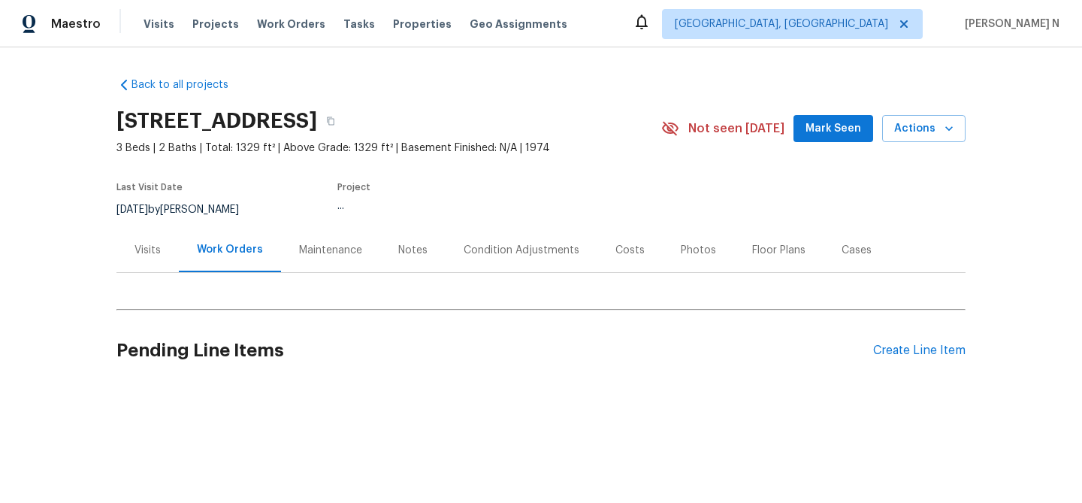
click at [307, 261] on div "Maintenance" at bounding box center [330, 250] width 99 height 44
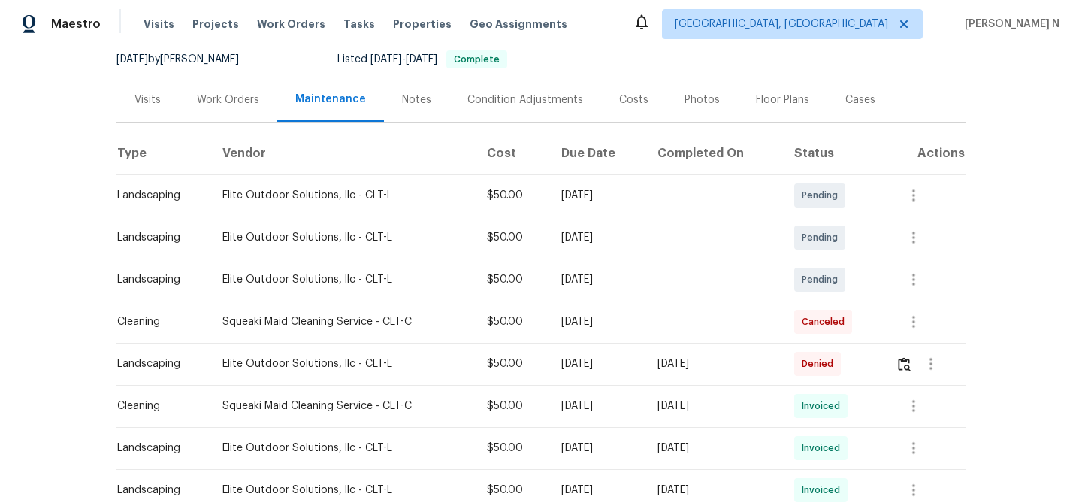
scroll to position [198, 0]
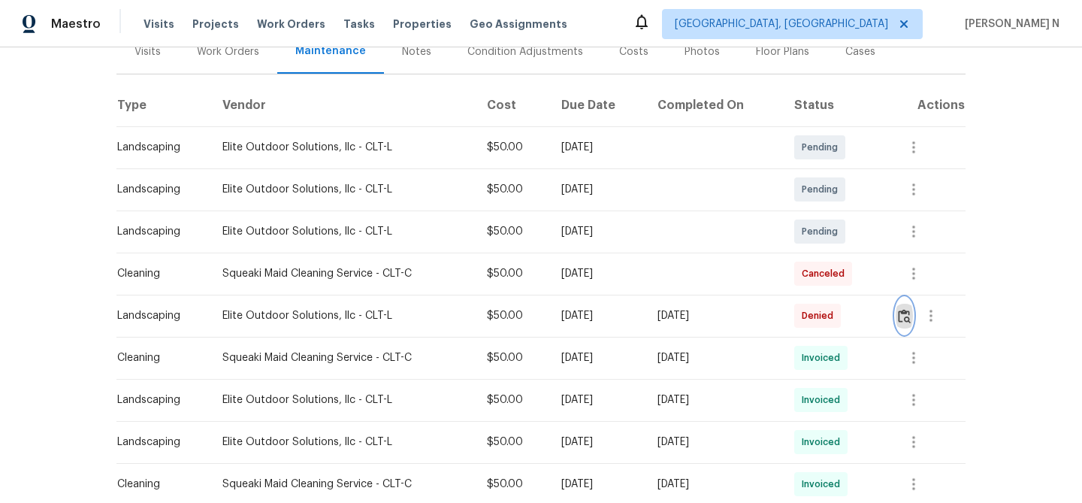
click at [909, 322] on img "button" at bounding box center [904, 316] width 13 height 14
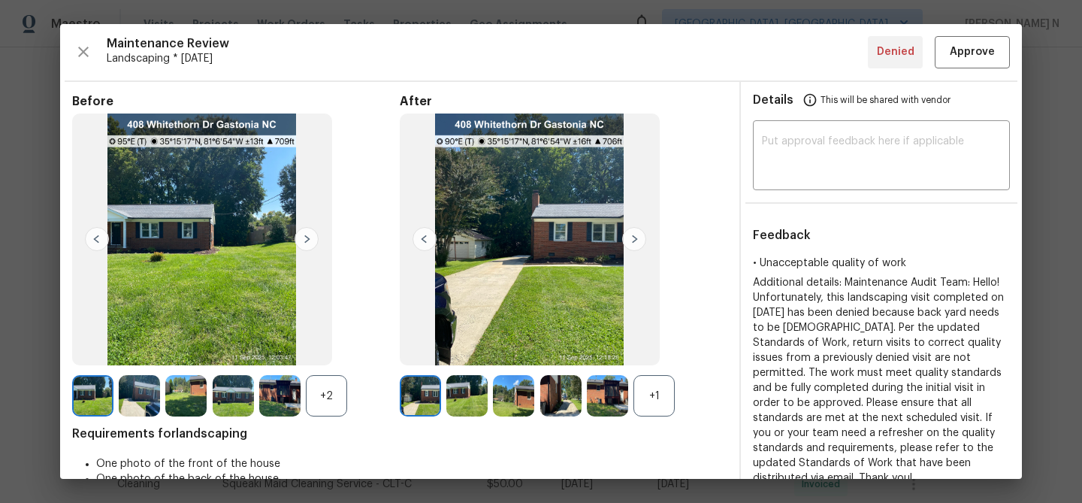
click at [660, 395] on div "+1" at bounding box center [654, 395] width 41 height 41
click at [317, 392] on div "+2" at bounding box center [326, 395] width 41 height 41
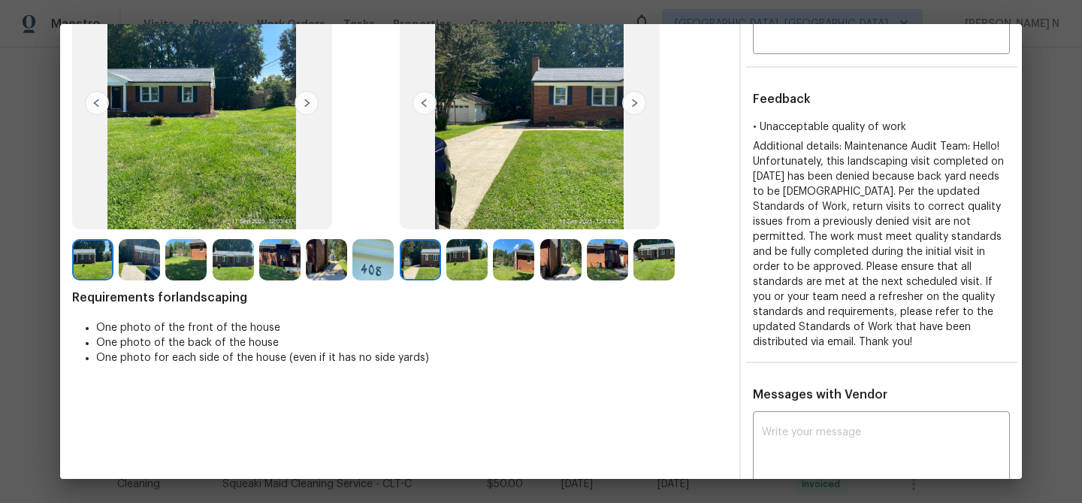
scroll to position [114, 0]
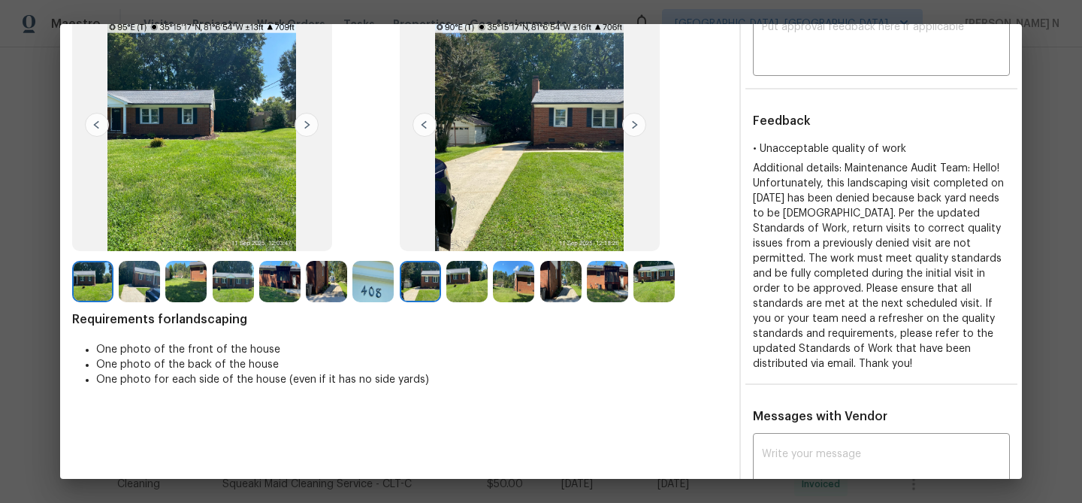
click at [479, 286] on img at bounding box center [466, 281] width 41 height 41
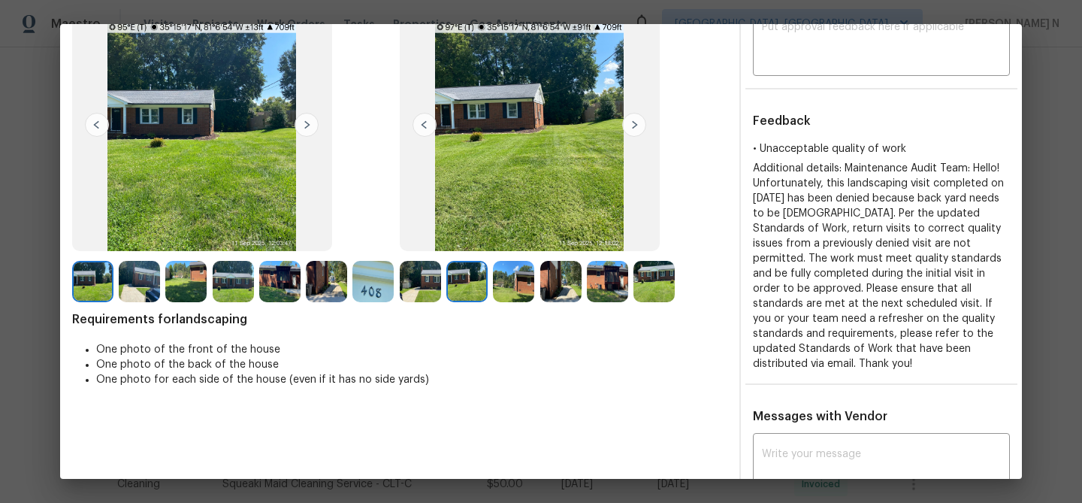
click at [659, 295] on img at bounding box center [654, 281] width 41 height 41
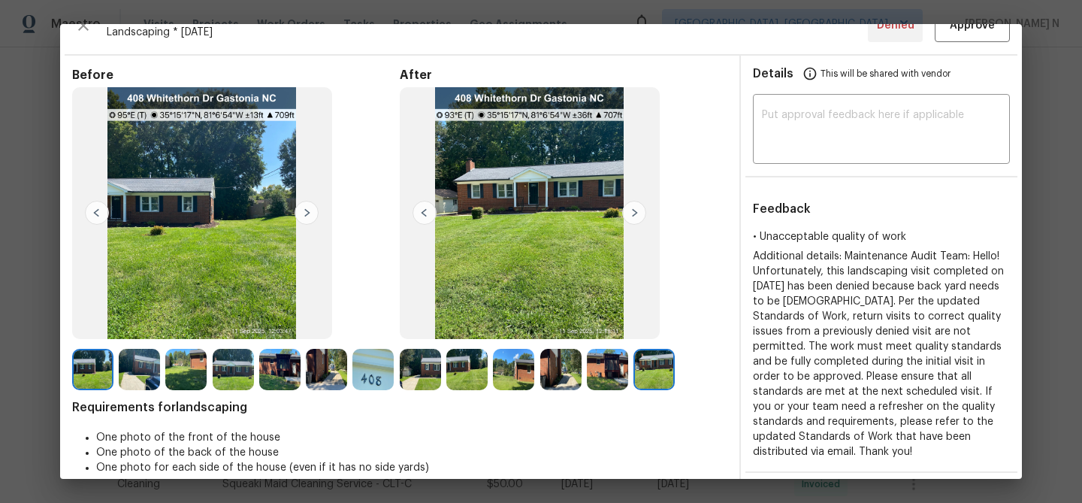
scroll to position [12, 0]
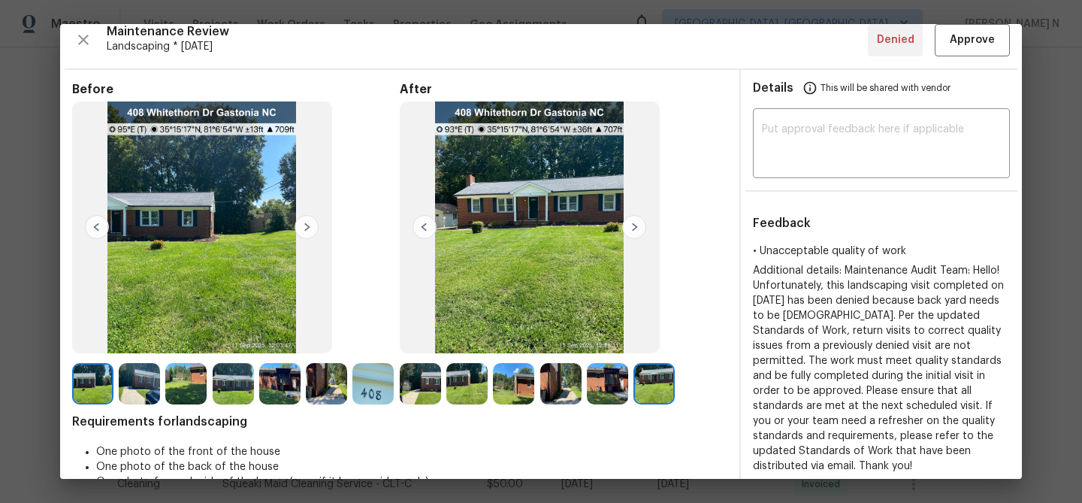
click at [504, 380] on img at bounding box center [513, 383] width 41 height 41
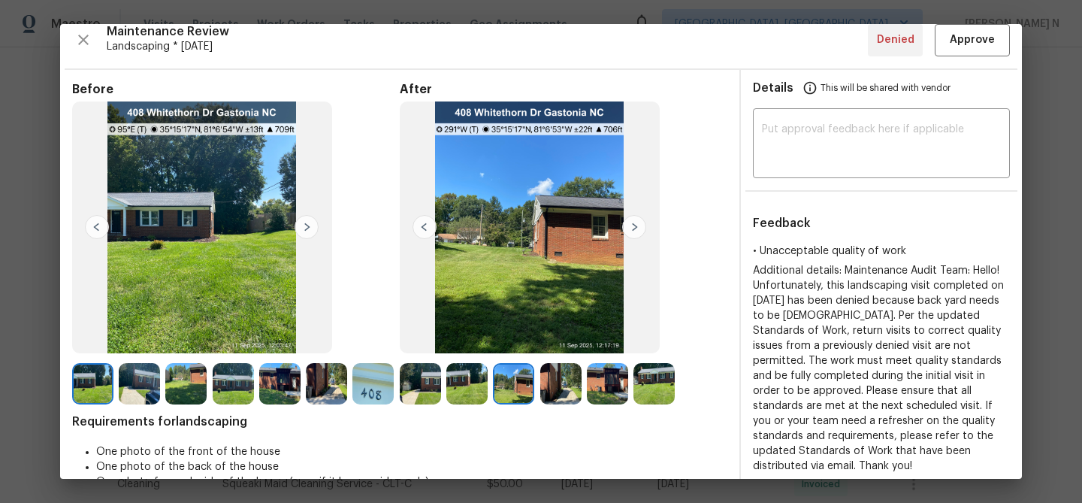
click at [611, 392] on img at bounding box center [607, 383] width 41 height 41
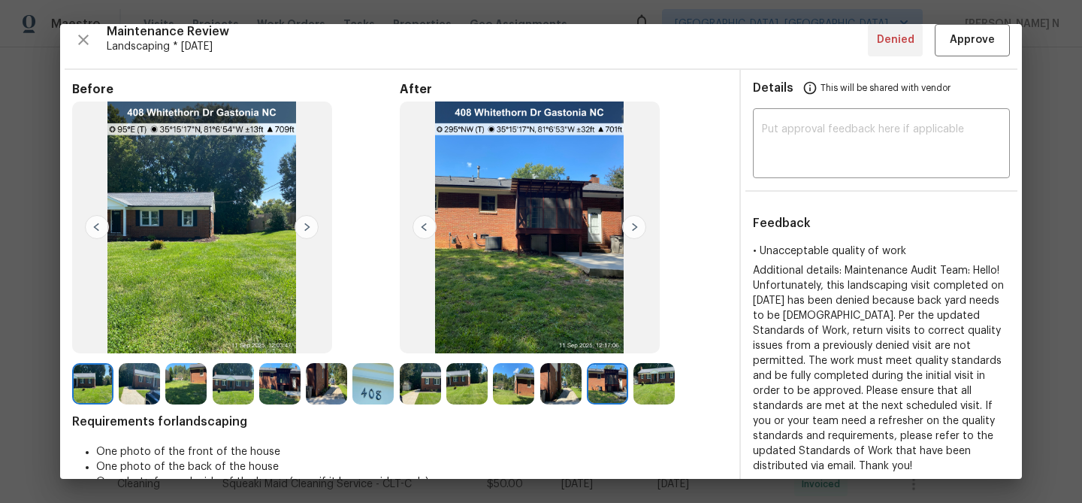
click at [282, 380] on img at bounding box center [279, 383] width 41 height 41
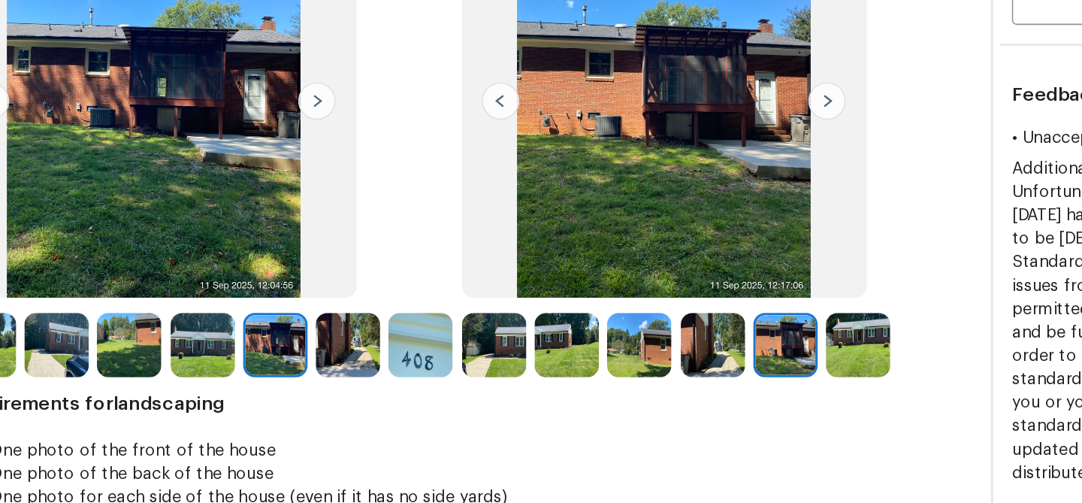
scroll to position [83, 0]
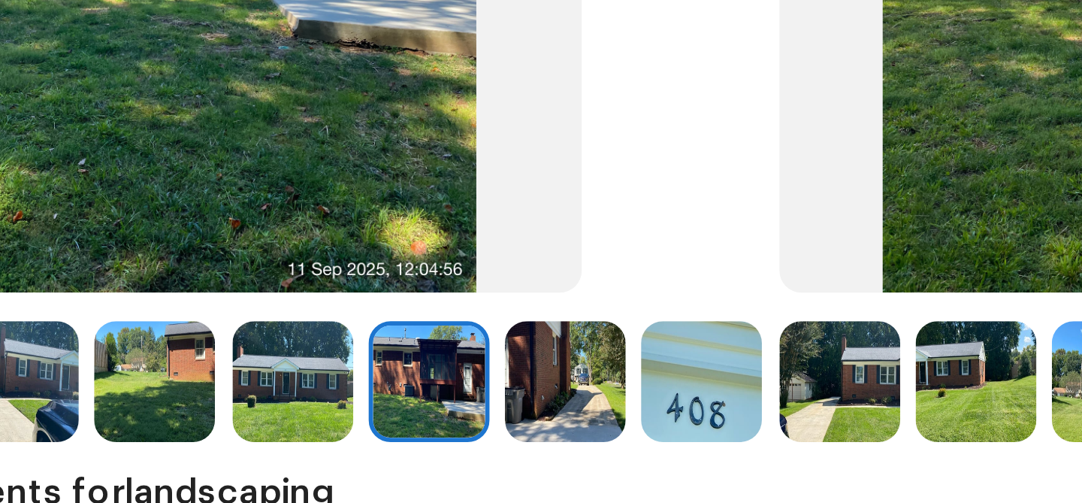
click at [198, 235] on img at bounding box center [202, 157] width 260 height 252
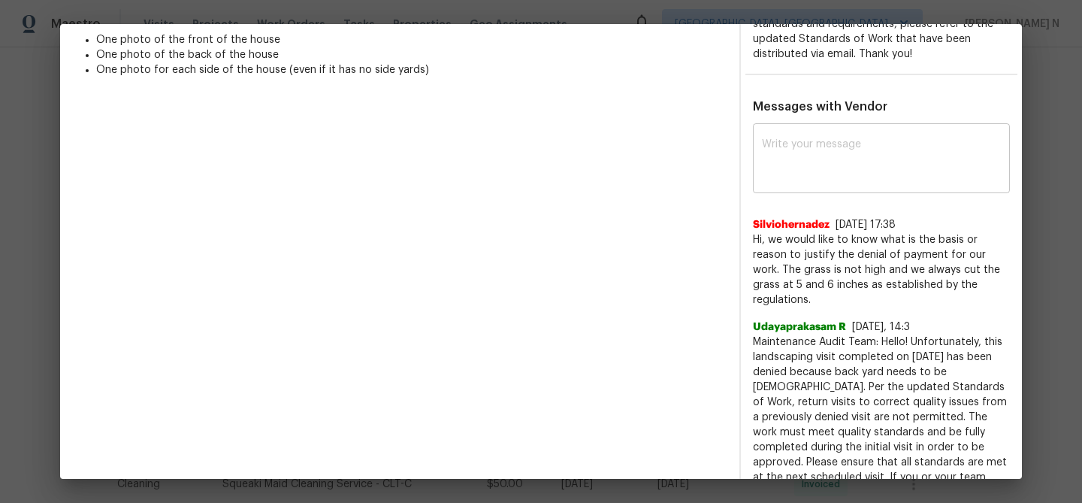
scroll to position [282, 0]
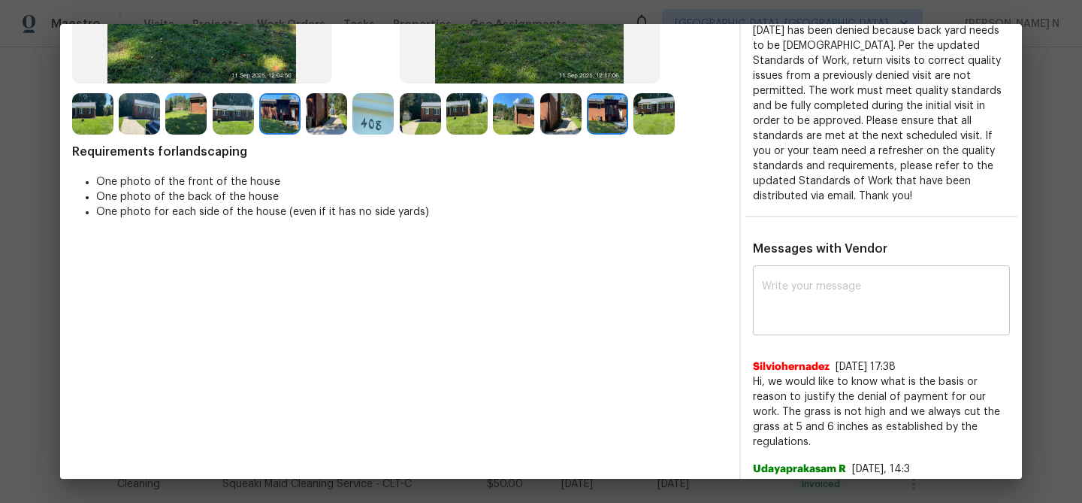
click at [908, 304] on textarea at bounding box center [881, 302] width 239 height 42
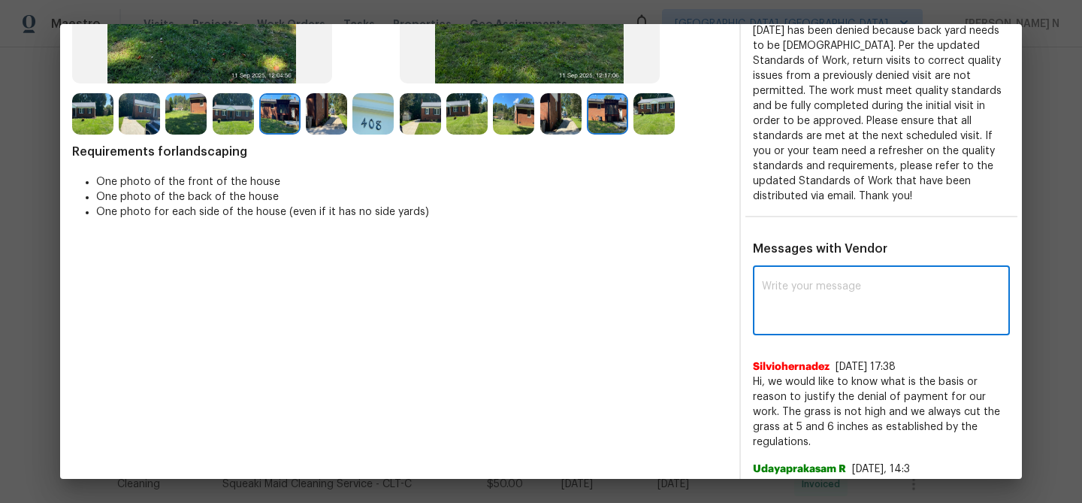
paste textarea "Maintenance Audit Team: Hello! Thank you for the feedback after further review …"
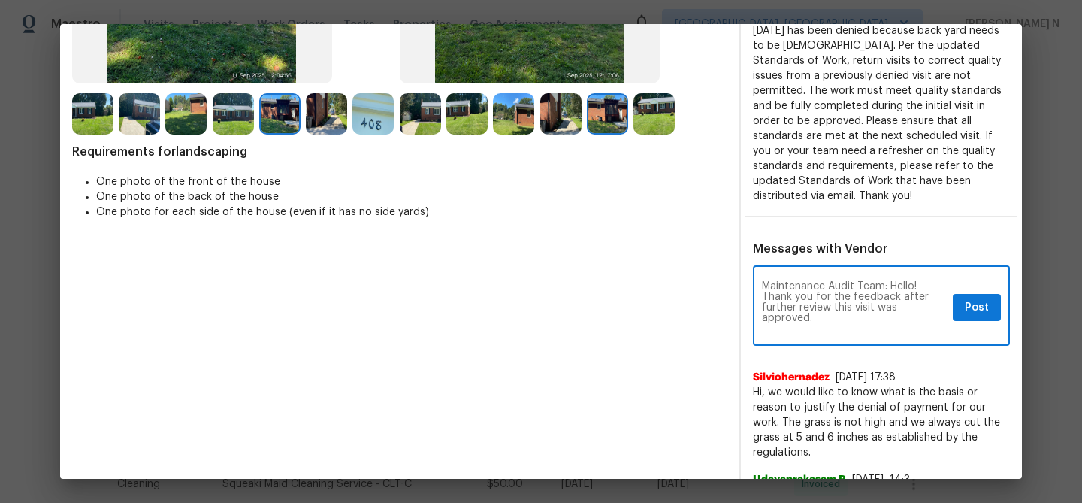
scroll to position [0, 0]
type textarea "Maintenance Audit Team: Hello! Thank you for the feedback after further review …"
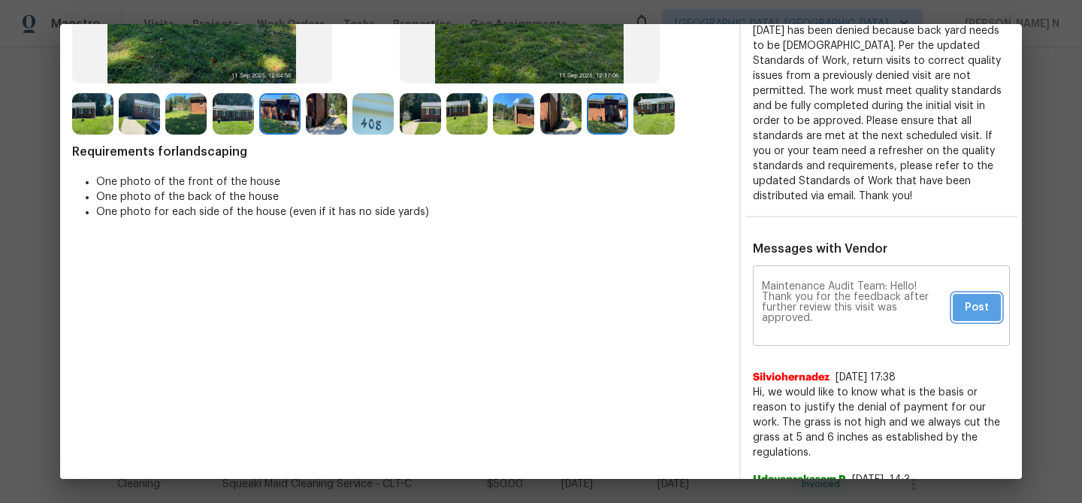
click at [979, 298] on span "Post" at bounding box center [977, 307] width 24 height 19
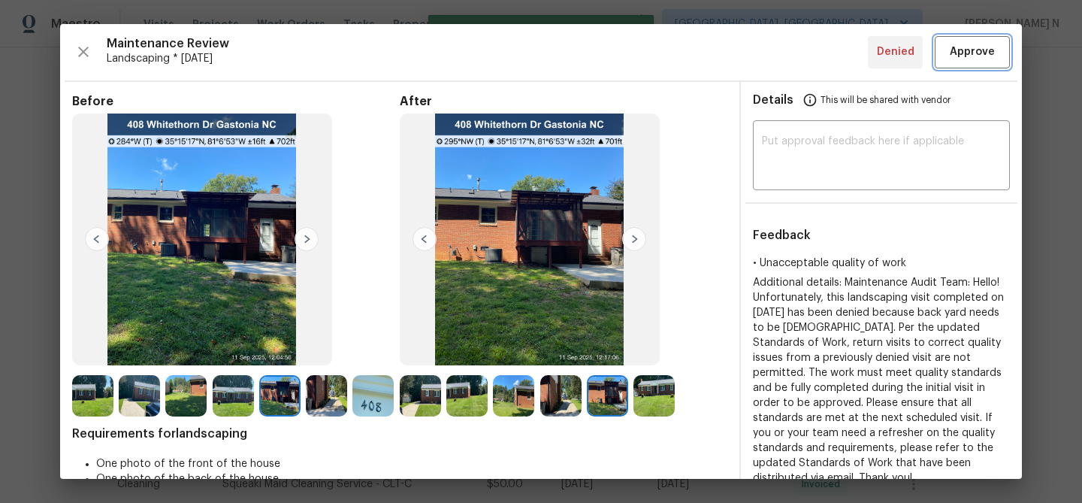
click at [958, 58] on span "Approve" at bounding box center [972, 52] width 45 height 19
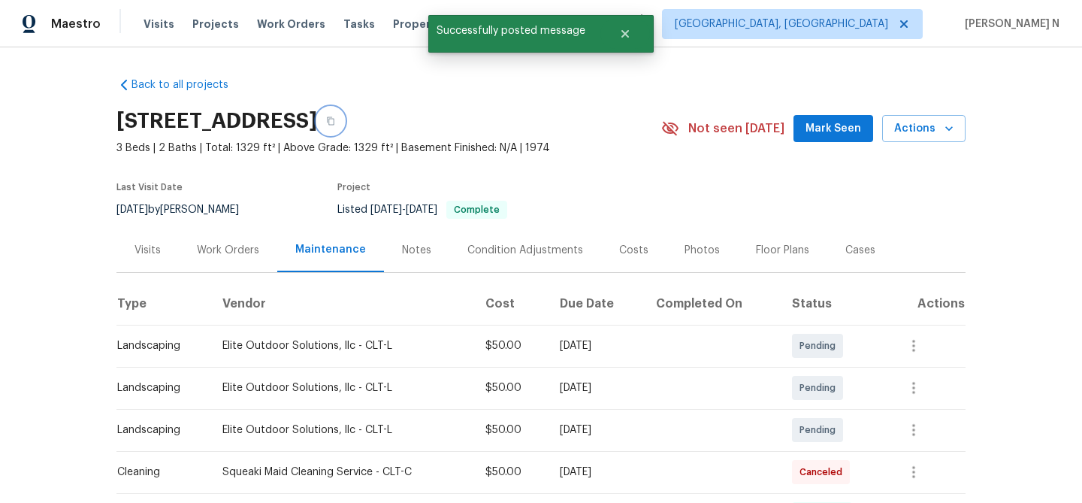
click at [344, 126] on button "button" at bounding box center [330, 120] width 27 height 27
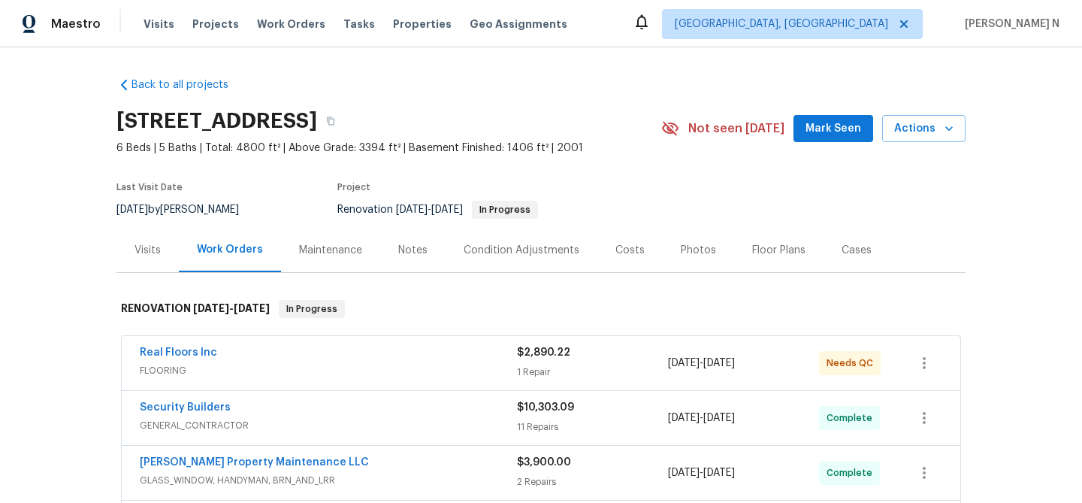
click at [321, 247] on div "Maintenance" at bounding box center [330, 250] width 63 height 15
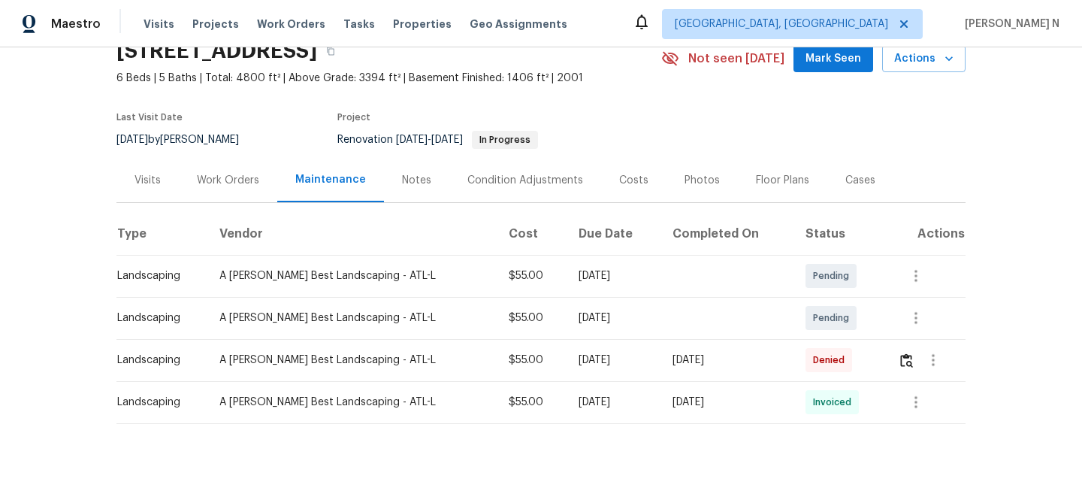
scroll to position [81, 0]
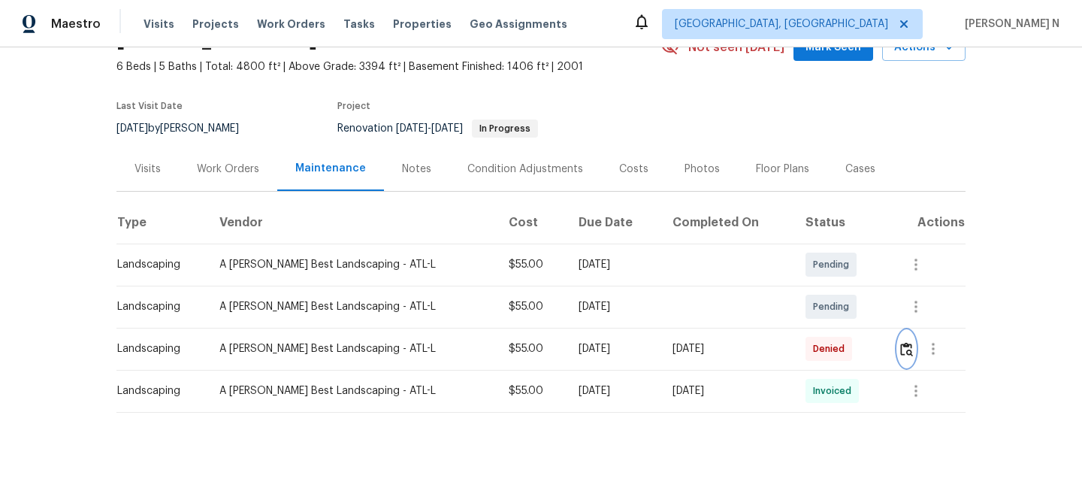
click at [903, 351] on img "button" at bounding box center [906, 349] width 13 height 14
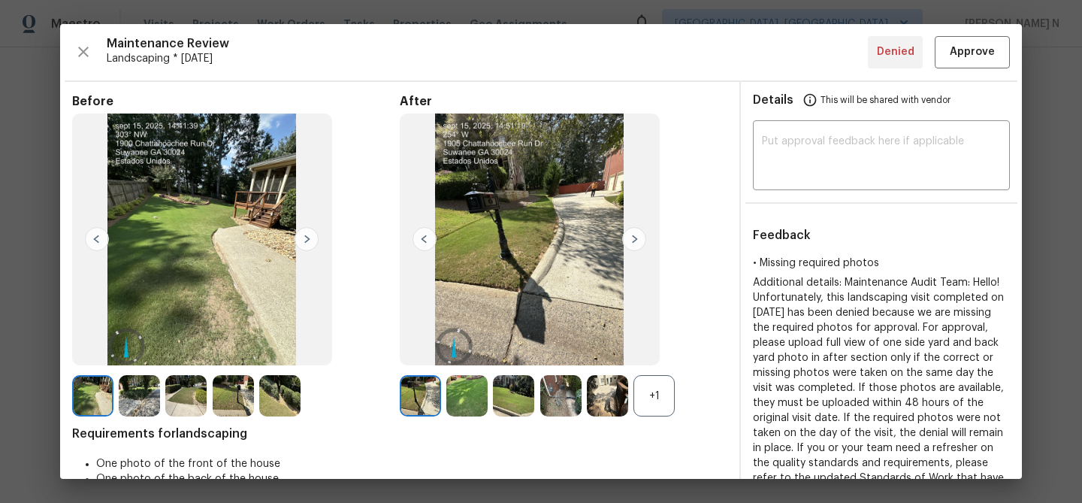
click at [657, 402] on div "+1" at bounding box center [654, 395] width 41 height 41
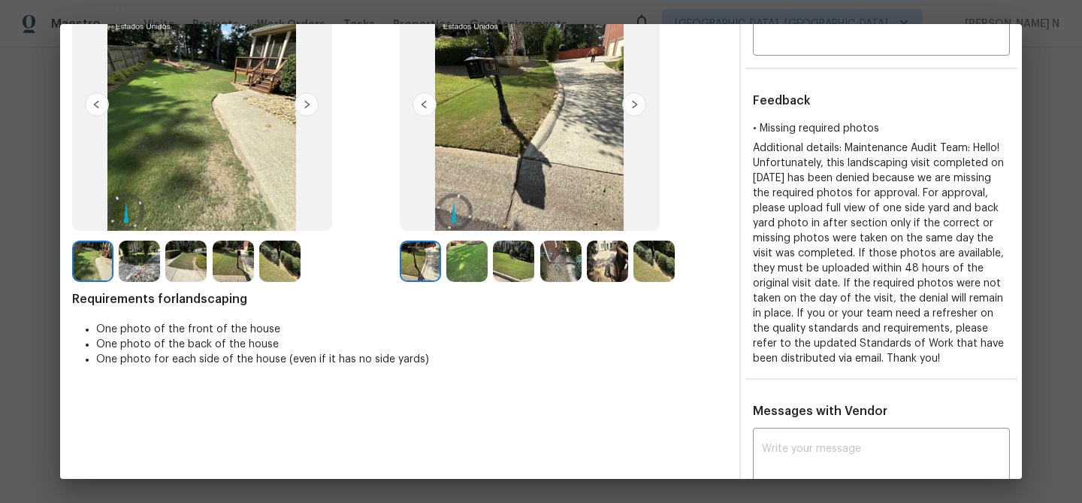
scroll to position [80, 0]
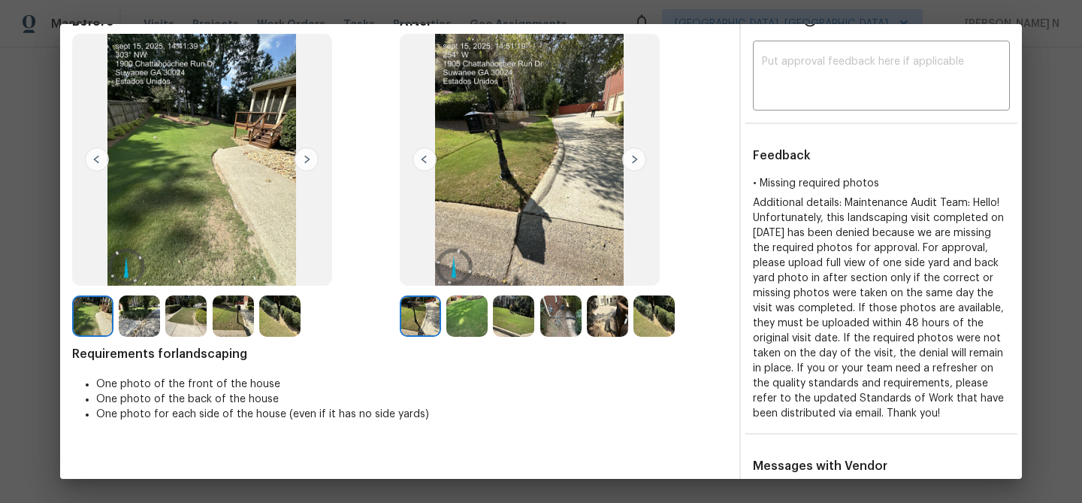
click at [468, 313] on img at bounding box center [466, 315] width 41 height 41
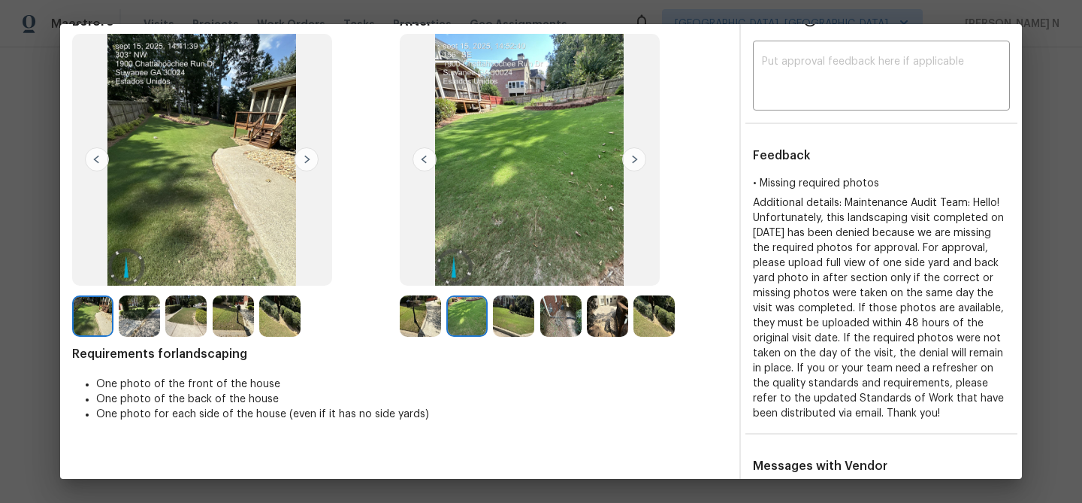
click at [664, 322] on img at bounding box center [654, 315] width 41 height 41
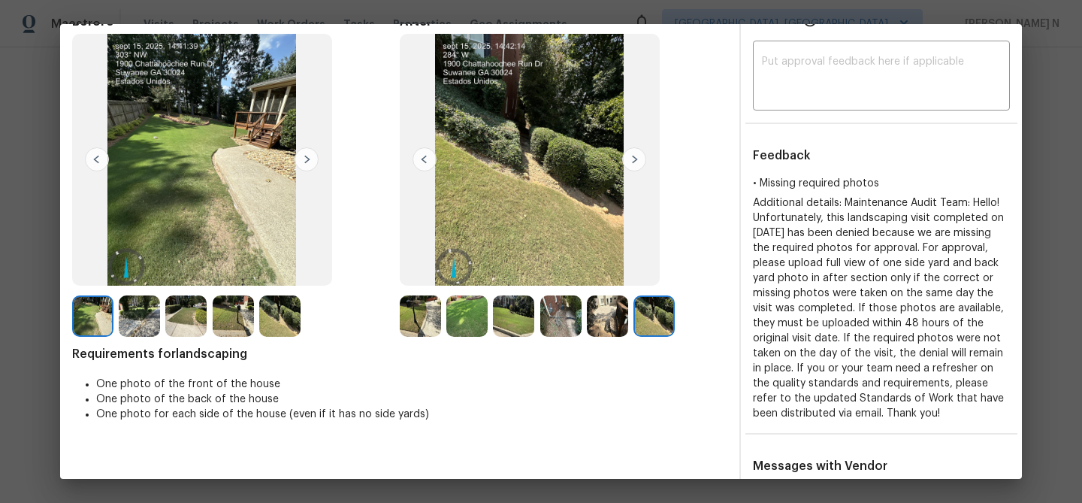
scroll to position [343, 0]
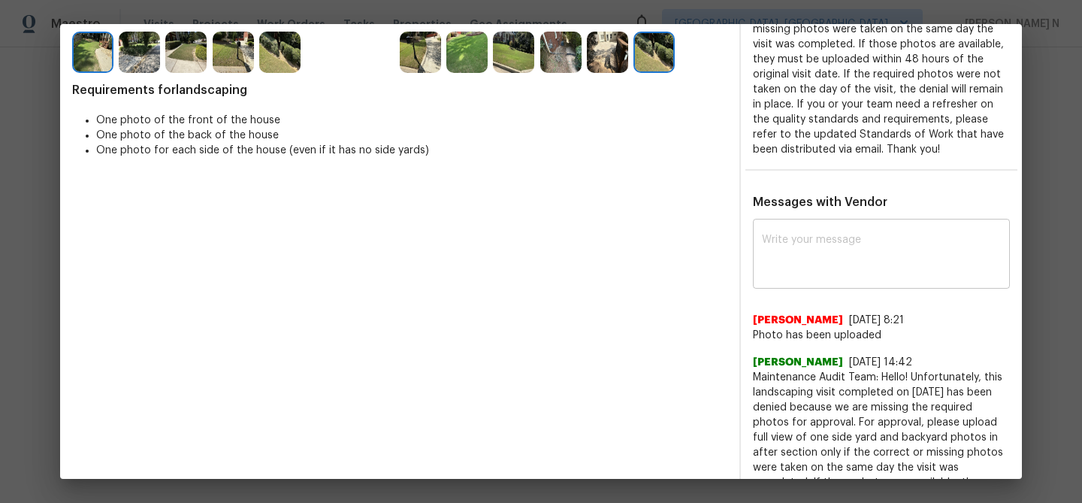
click at [835, 289] on div "x ​" at bounding box center [881, 255] width 257 height 66
paste textarea "Maintenance Audit Team: Hello! Thank you for uploading the photo, after further…"
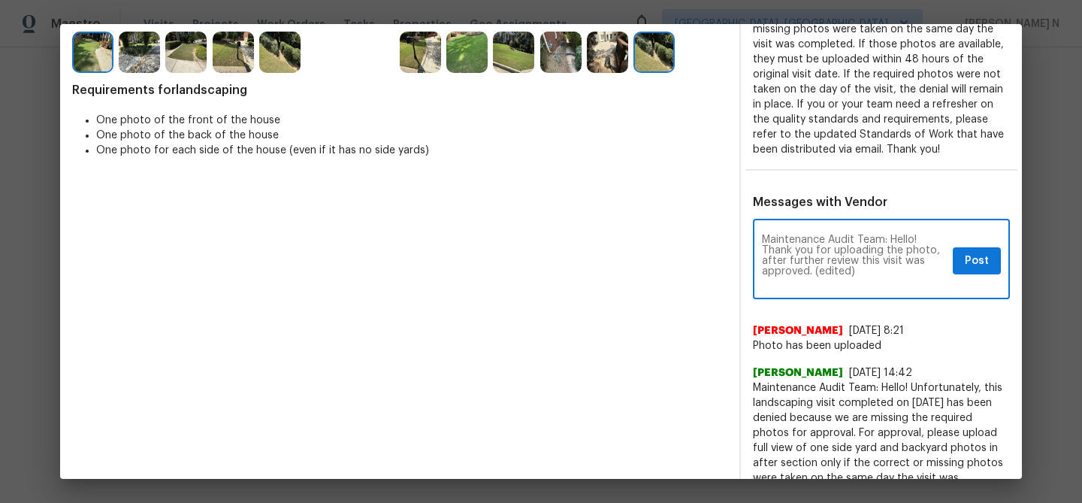
scroll to position [0, 0]
drag, startPoint x: 812, startPoint y: 286, endPoint x: 868, endPoint y: 285, distance: 56.4
click at [868, 286] on textarea "Maintenance Audit Team: Hello! Thank you for uploading the photo, after further…" at bounding box center [854, 261] width 185 height 53
type textarea "Maintenance Audit Team: Hello! Thank you for uploading the photo, after further…"
click at [961, 273] on button "Post" at bounding box center [977, 261] width 48 height 28
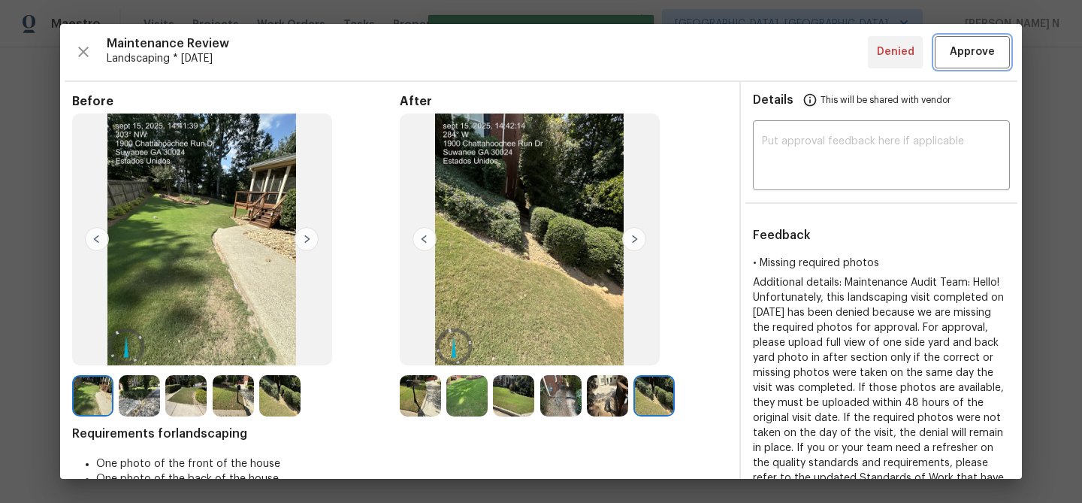
click at [969, 66] on button "Approve" at bounding box center [972, 52] width 75 height 32
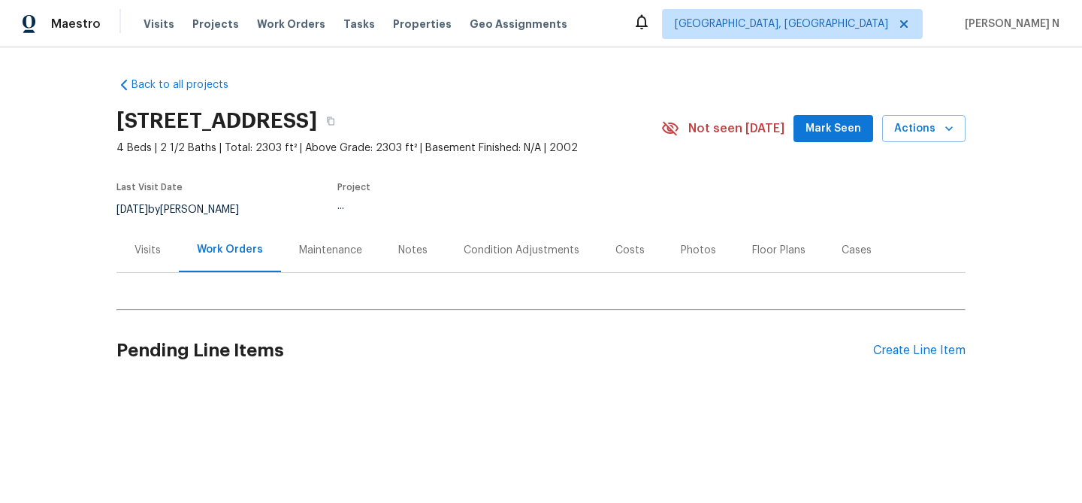
click at [319, 247] on div "Maintenance" at bounding box center [330, 250] width 63 height 15
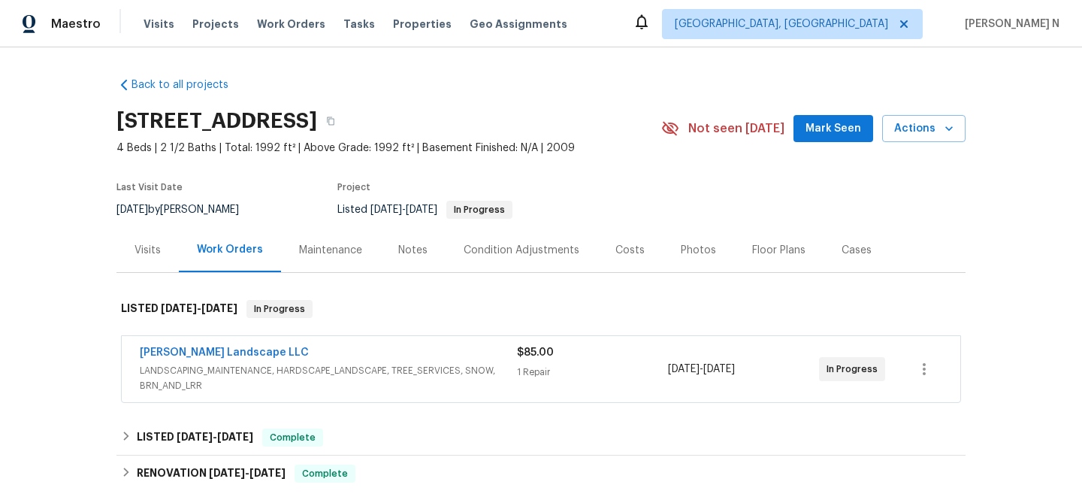
click at [324, 247] on div "Maintenance" at bounding box center [330, 250] width 63 height 15
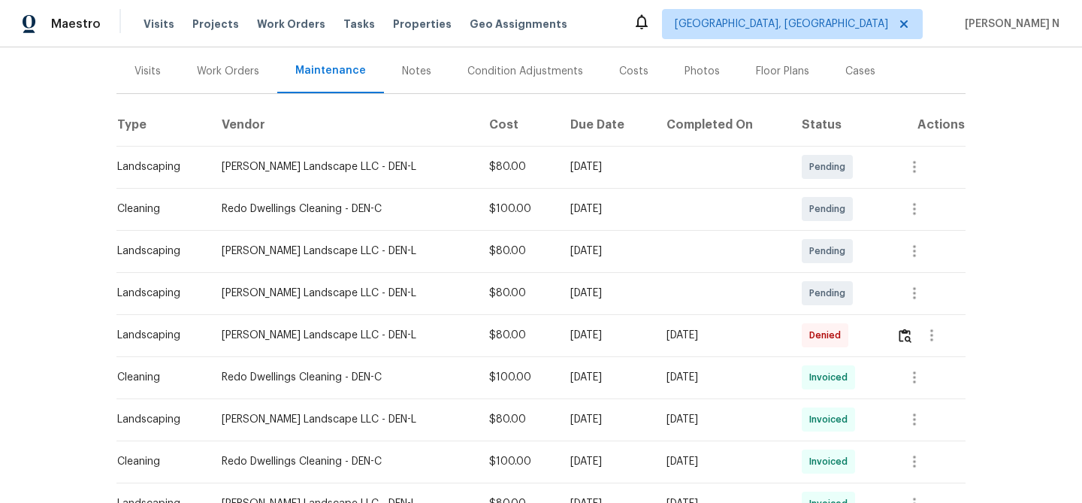
scroll to position [198, 0]
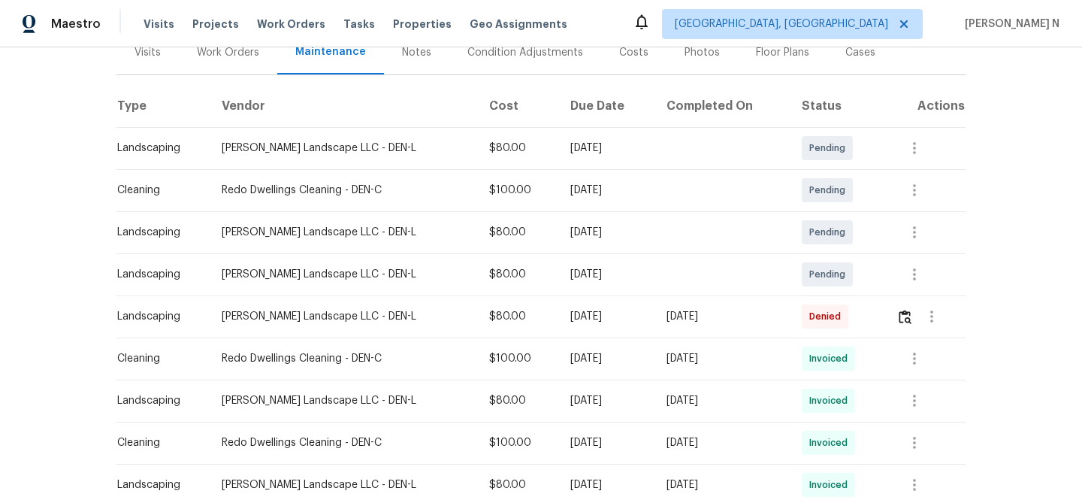
click at [915, 306] on div at bounding box center [932, 316] width 36 height 36
click at [912, 309] on button "button" at bounding box center [905, 316] width 17 height 36
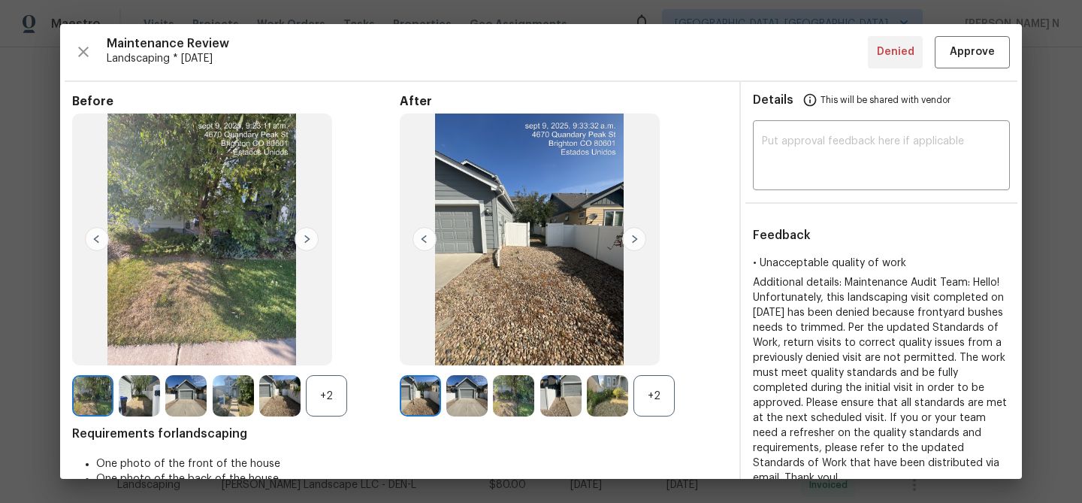
click at [658, 393] on div "+2" at bounding box center [654, 395] width 41 height 41
click at [327, 402] on div "+2" at bounding box center [326, 395] width 41 height 41
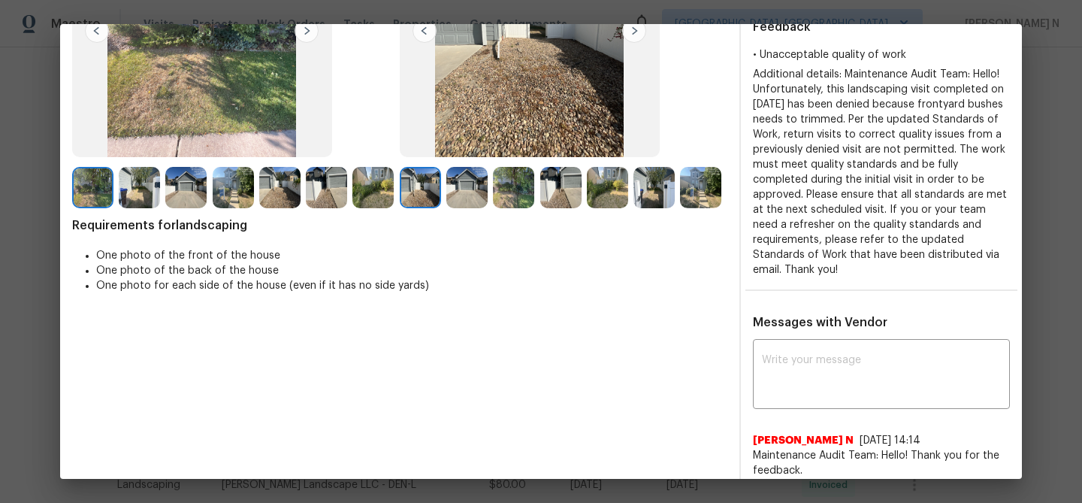
scroll to position [0, 0]
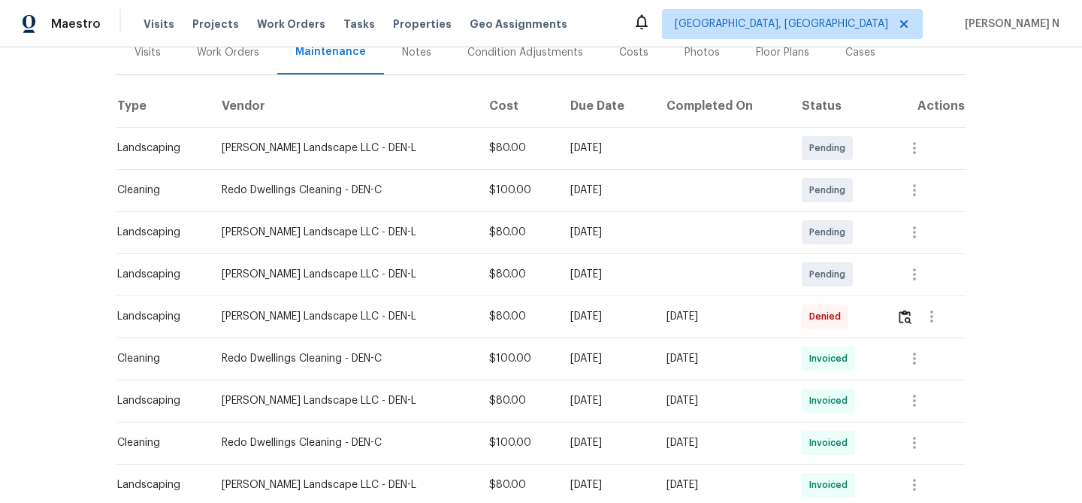
click at [638, 328] on td "[DATE]" at bounding box center [605, 316] width 95 height 42
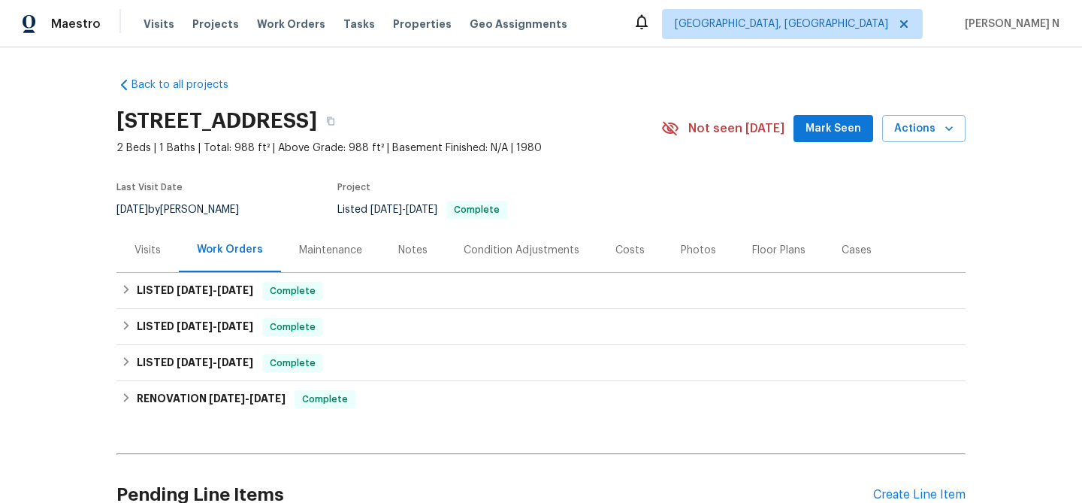
click at [321, 241] on div "Maintenance" at bounding box center [330, 250] width 99 height 44
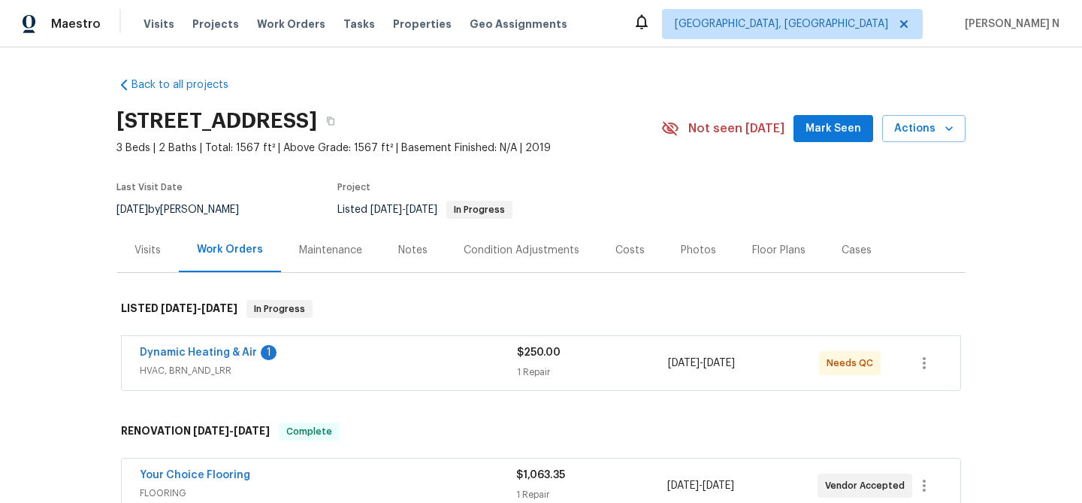
click at [324, 254] on div "Maintenance" at bounding box center [330, 250] width 63 height 15
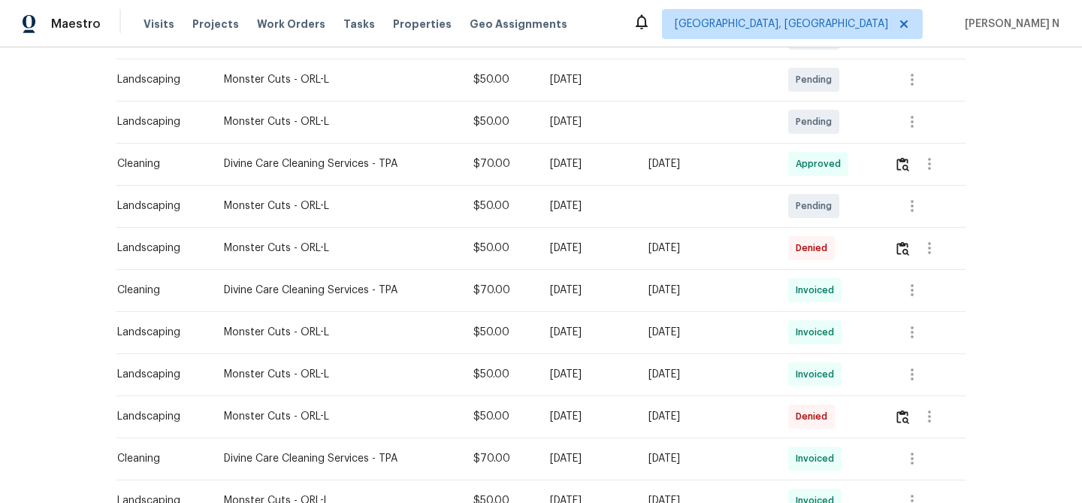
scroll to position [313, 0]
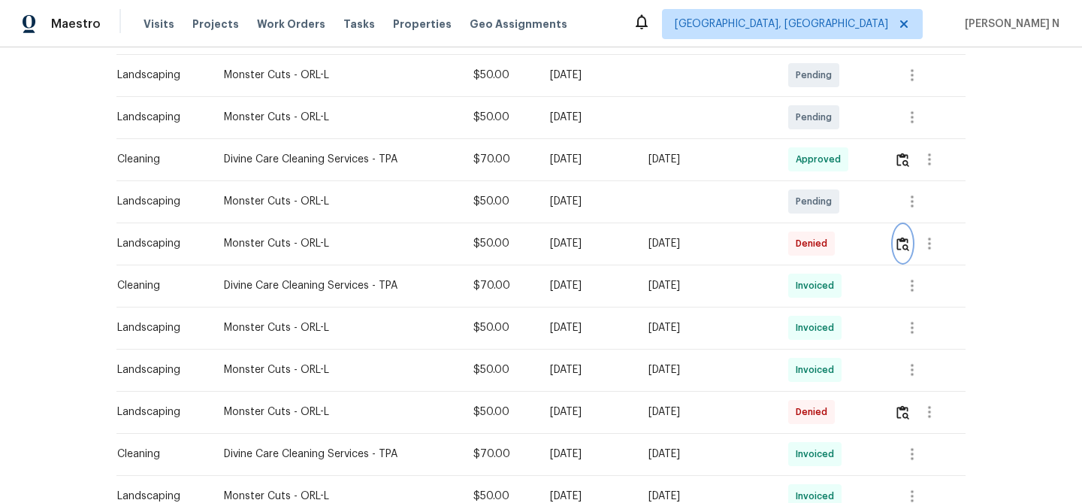
click at [906, 251] on button "button" at bounding box center [902, 243] width 17 height 36
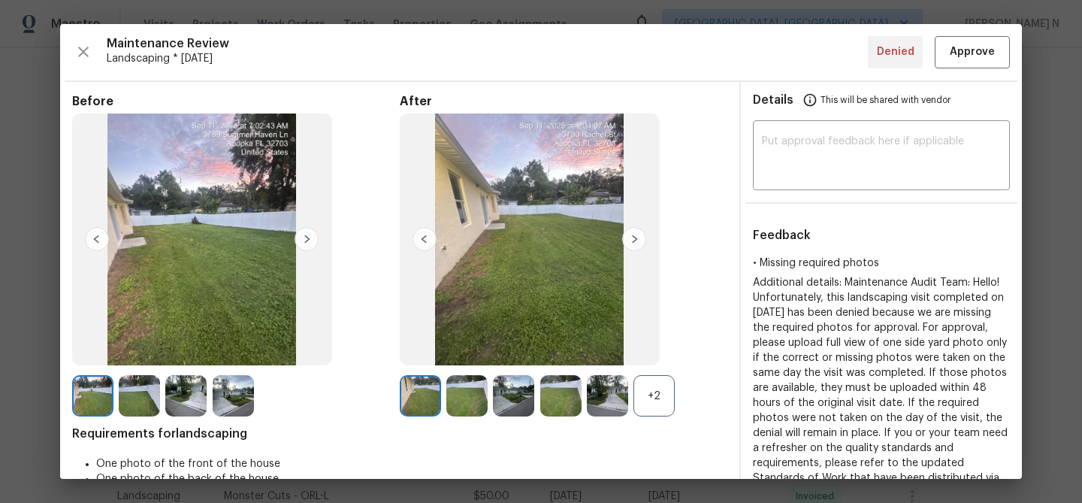
click at [664, 386] on div "+2" at bounding box center [654, 395] width 41 height 41
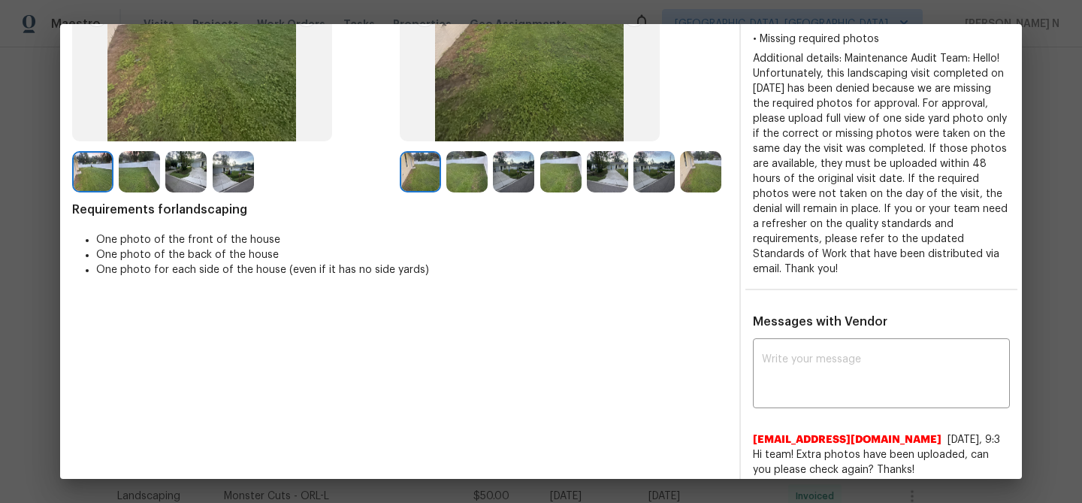
scroll to position [271, 0]
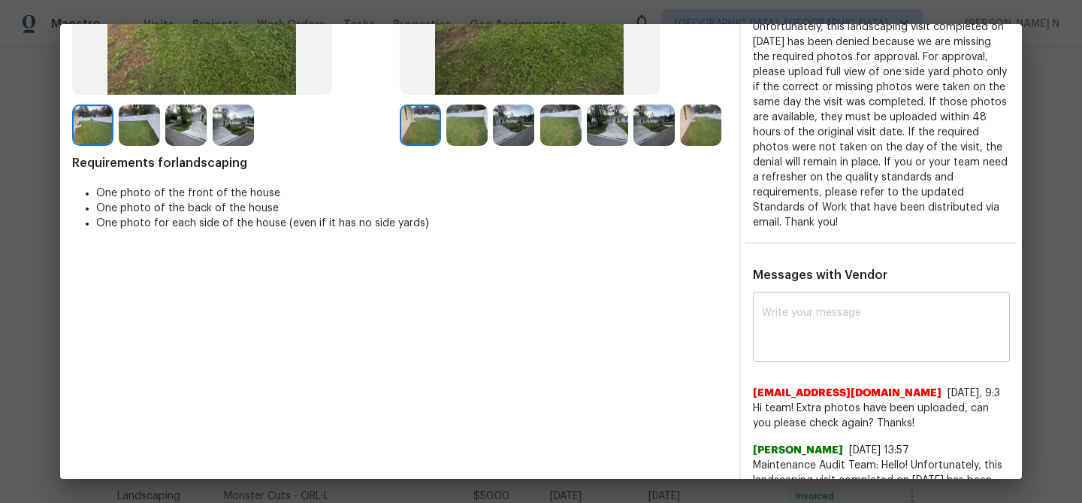
click at [806, 314] on textarea at bounding box center [881, 328] width 239 height 42
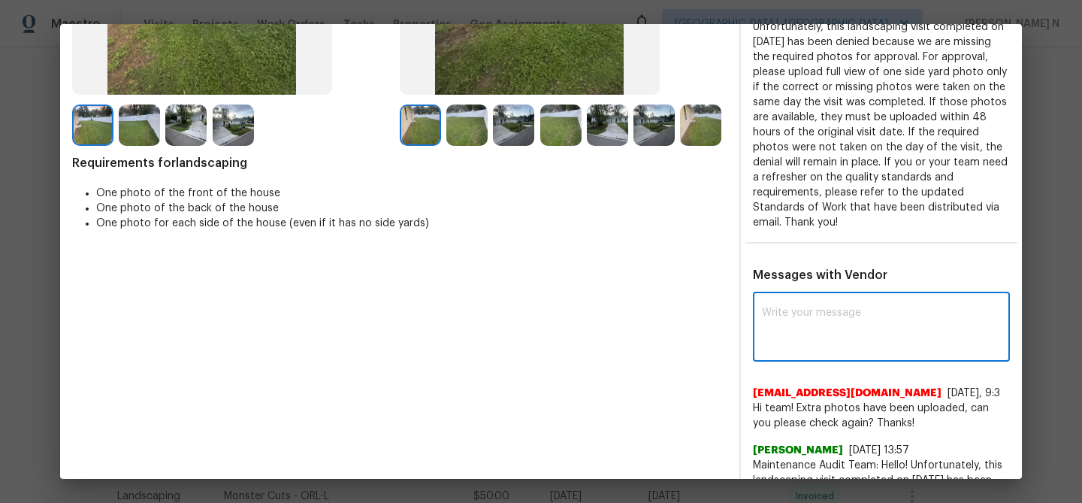
paste textarea "Maintenance Audit Team: Hello! Thank you for uploading the photo, after further…"
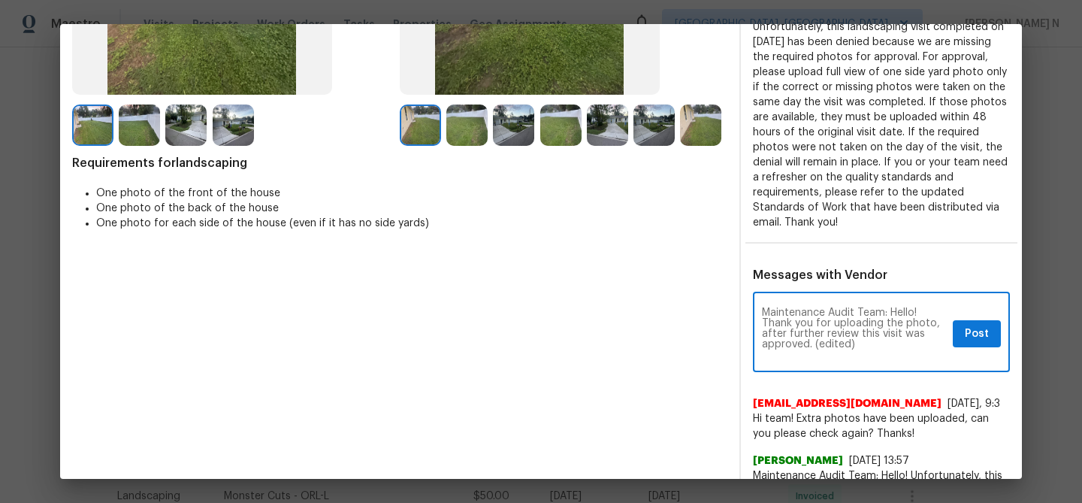
scroll to position [0, 0]
drag, startPoint x: 815, startPoint y: 345, endPoint x: 855, endPoint y: 344, distance: 39.1
click at [855, 344] on textarea "Maintenance Audit Team: Hello! Thank you for uploading the photo, after further…" at bounding box center [854, 333] width 185 height 53
type textarea "Maintenance Audit Team: Hello! Thank you for uploading the photo, after further…"
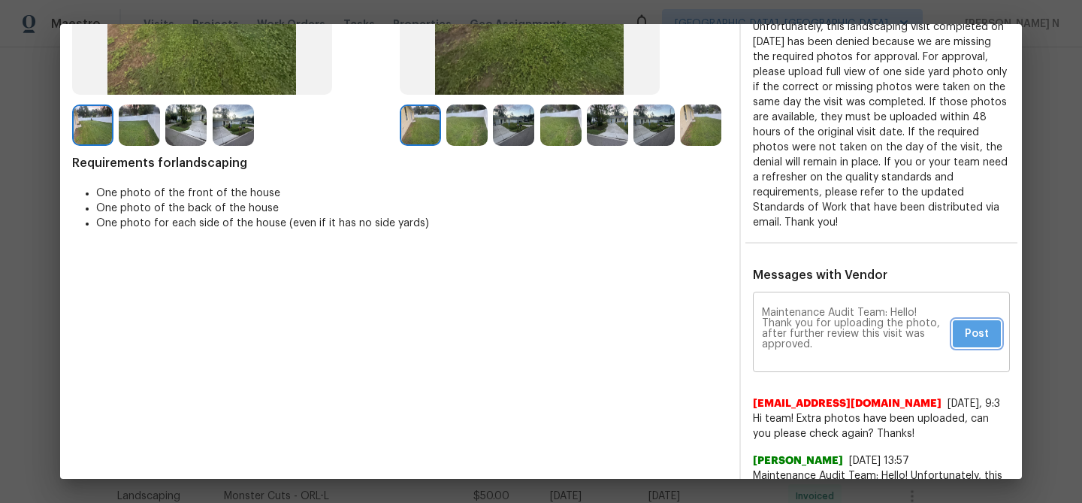
click at [978, 332] on span "Post" at bounding box center [977, 334] width 24 height 19
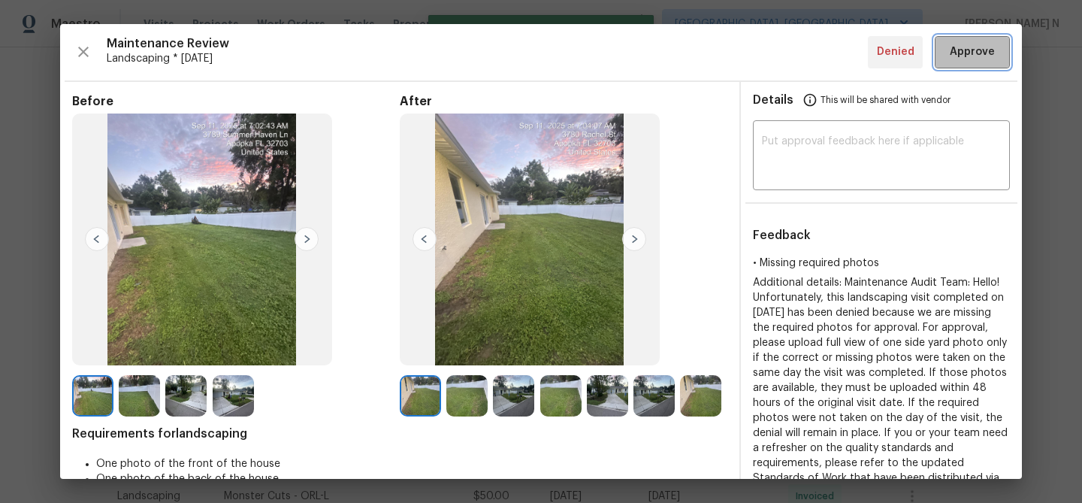
click at [958, 40] on button "Approve" at bounding box center [972, 52] width 75 height 32
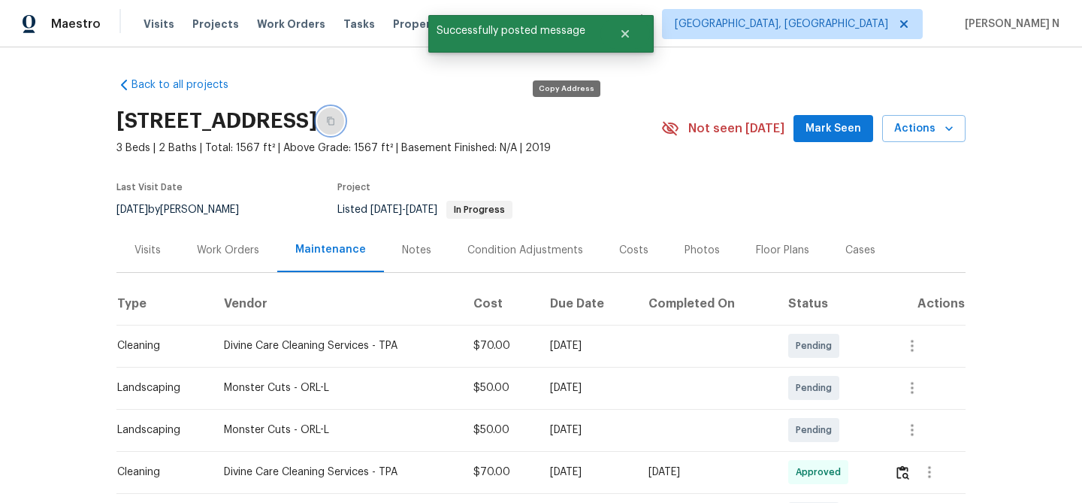
click at [344, 126] on button "button" at bounding box center [330, 120] width 27 height 27
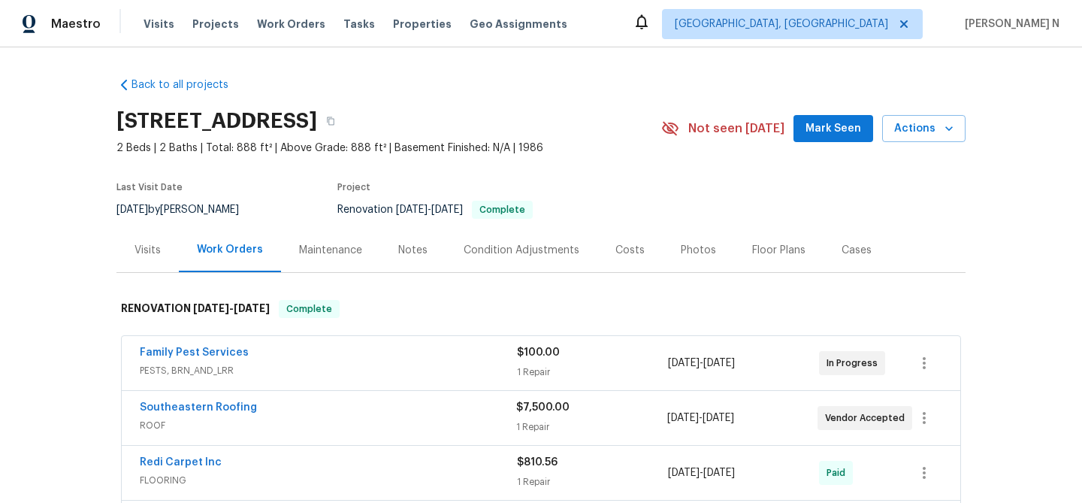
click at [328, 244] on div "Maintenance" at bounding box center [330, 250] width 63 height 15
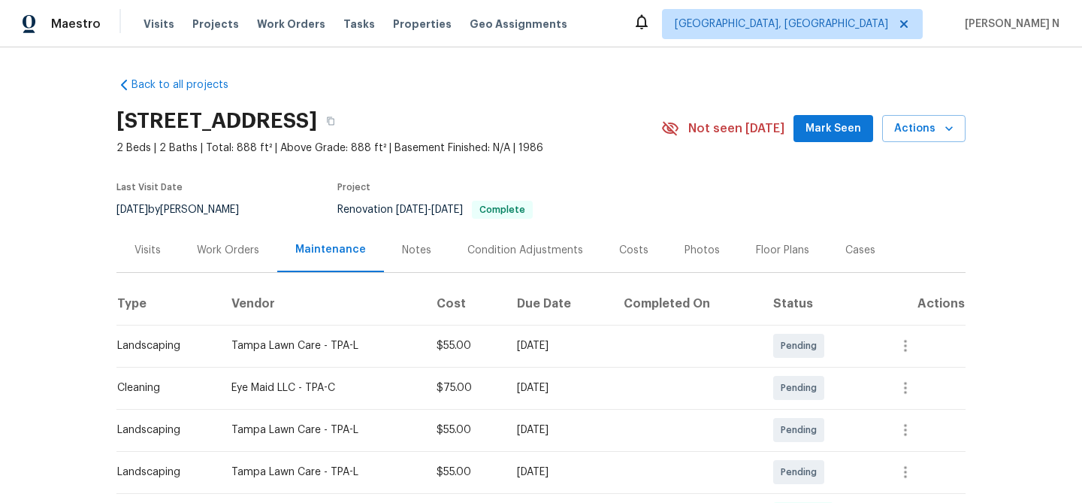
scroll to position [165, 0]
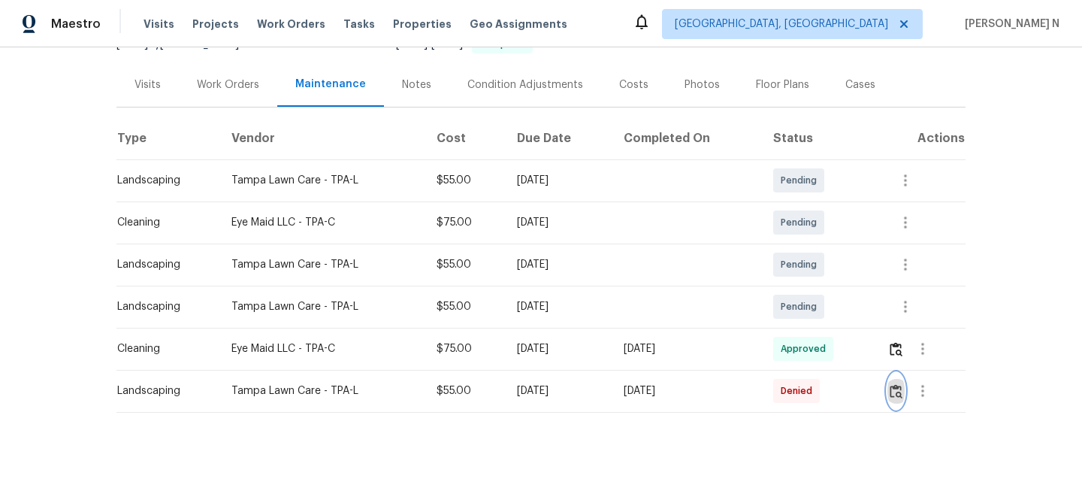
click at [898, 399] on button "button" at bounding box center [896, 391] width 17 height 36
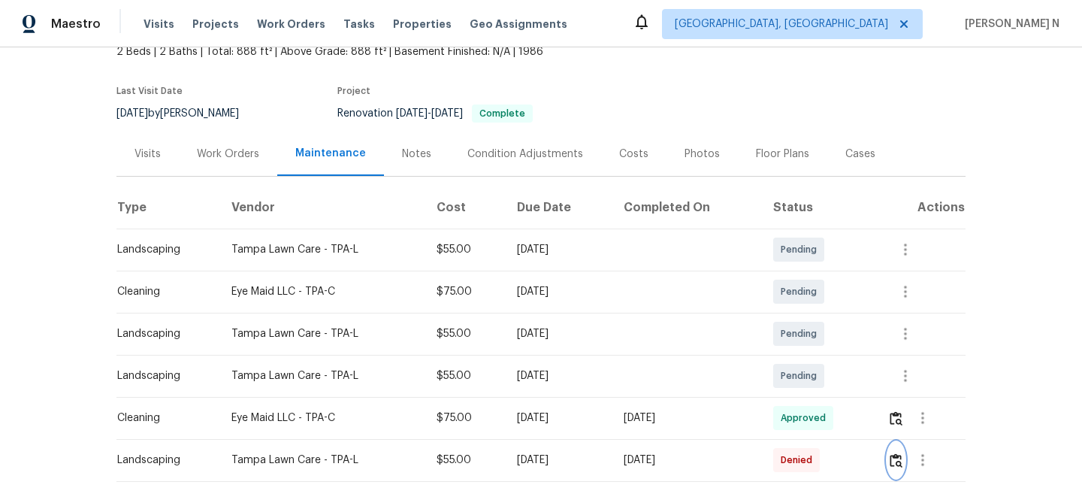
scroll to position [0, 0]
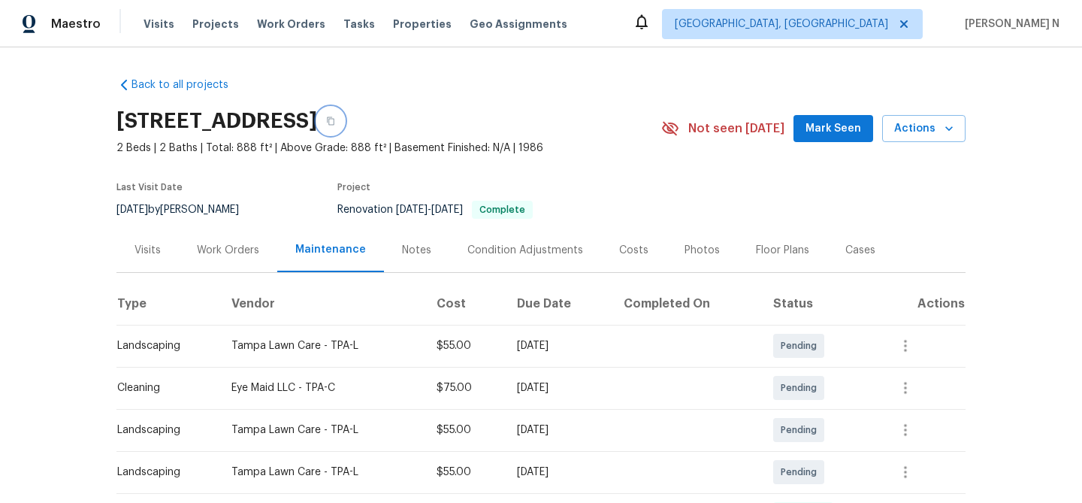
click at [344, 113] on button "button" at bounding box center [330, 120] width 27 height 27
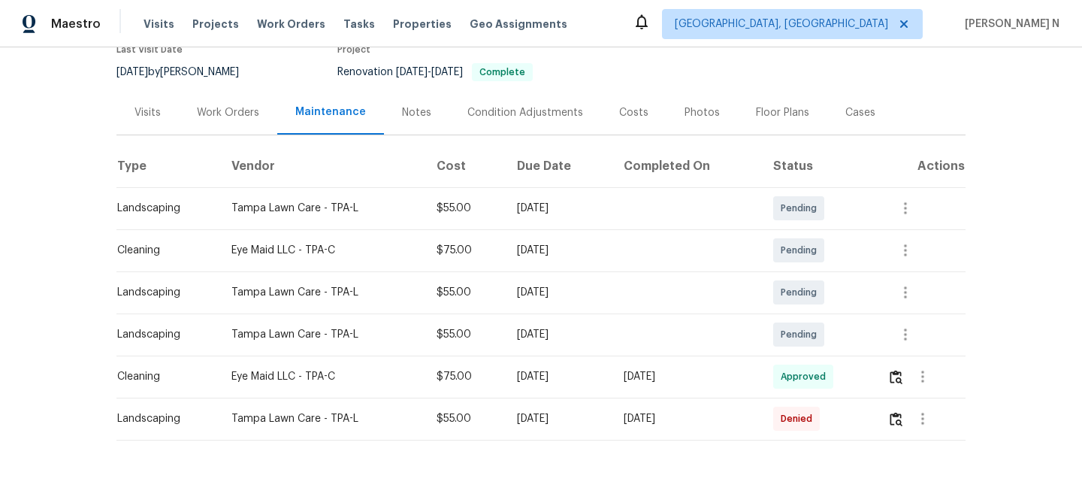
scroll to position [165, 0]
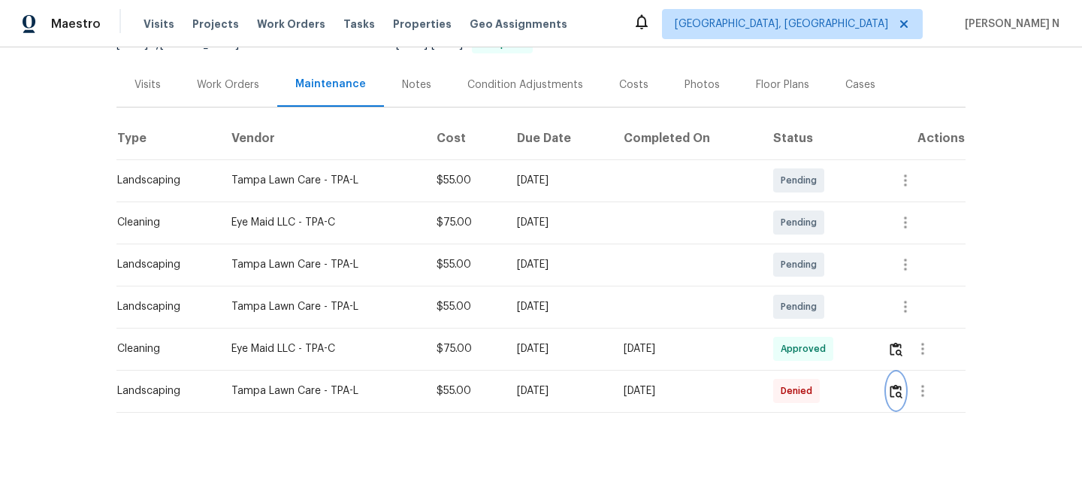
click at [900, 395] on img "button" at bounding box center [896, 391] width 13 height 14
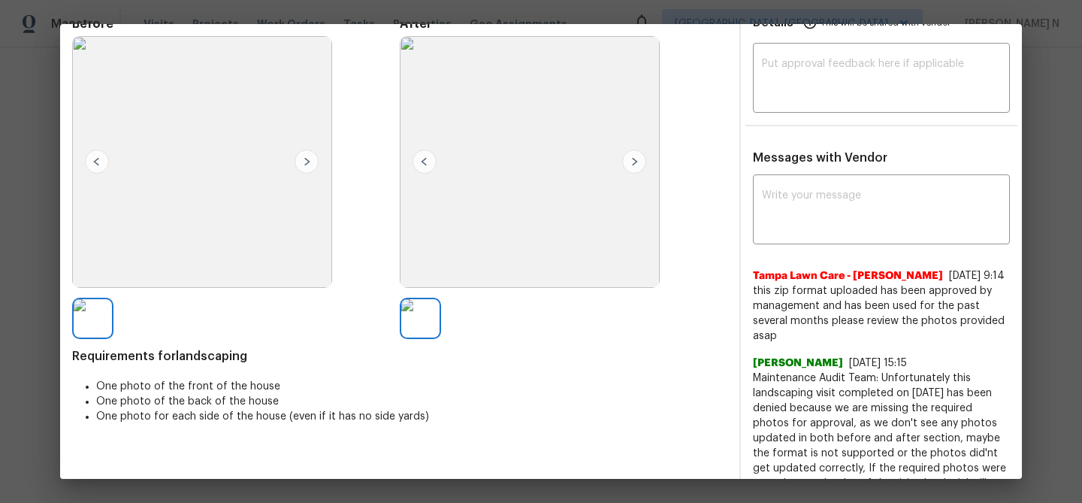
scroll to position [161, 0]
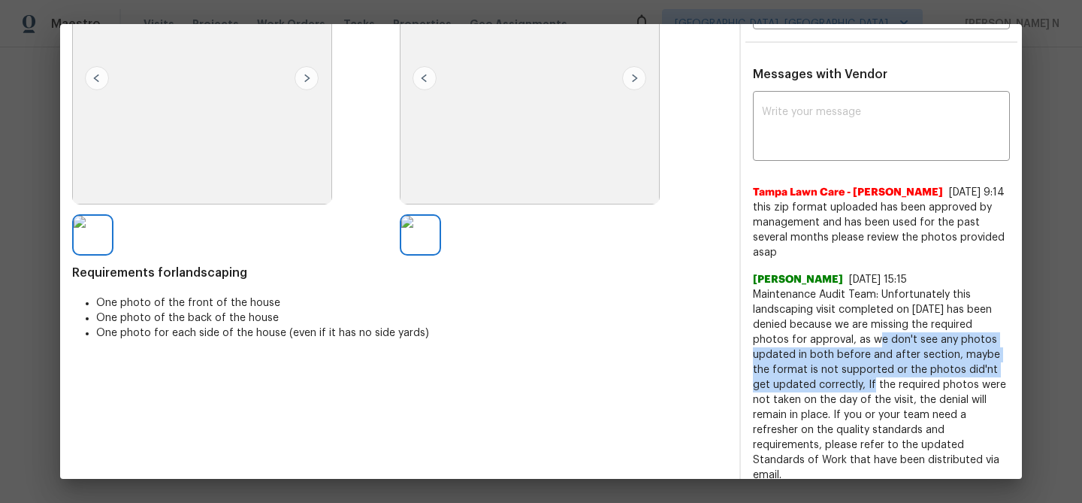
drag, startPoint x: 856, startPoint y: 338, endPoint x: 841, endPoint y: 388, distance: 51.8
click at [841, 388] on span "Maintenance Audit Team: Unfortunately this landscaping visit completed on [DATE…" at bounding box center [881, 384] width 257 height 195
copy span "as we don't see any photos updated in both before and after section, maybe the …"
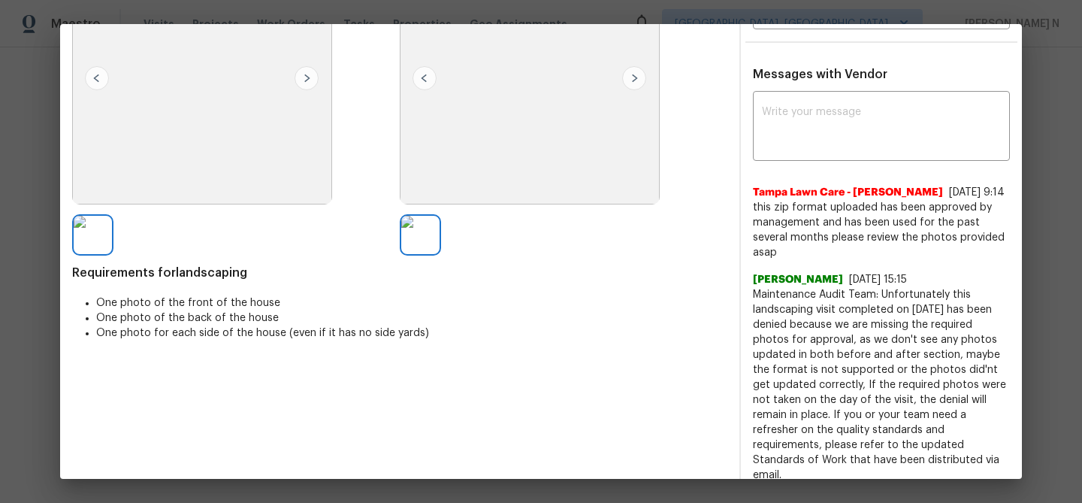
drag, startPoint x: 755, startPoint y: 207, endPoint x: 788, endPoint y: 241, distance: 47.3
click at [788, 241] on span "this zip format uploaded has been approved by management and has been used for …" at bounding box center [881, 230] width 257 height 60
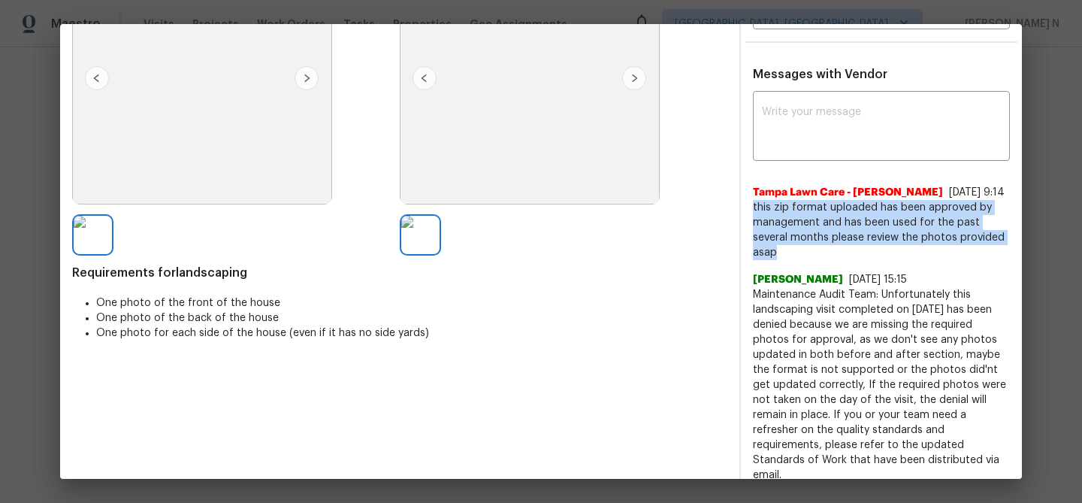
drag, startPoint x: 754, startPoint y: 205, endPoint x: 791, endPoint y: 255, distance: 61.8
click at [791, 255] on span "this zip format uploaded has been approved by management and has been used for …" at bounding box center [881, 230] width 257 height 60
copy span "this zip format uploaded has been approved by management and has been used for …"
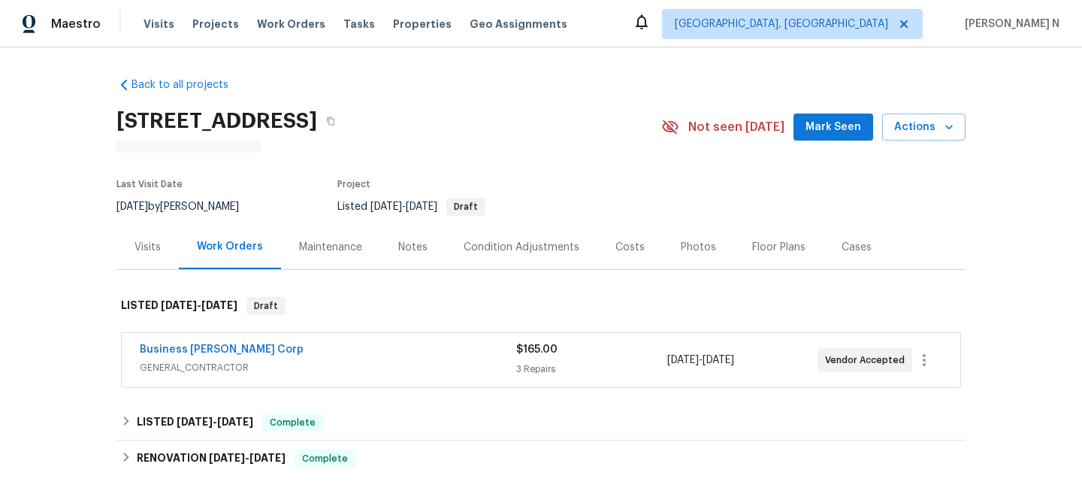
click at [321, 250] on div "Maintenance" at bounding box center [330, 247] width 63 height 15
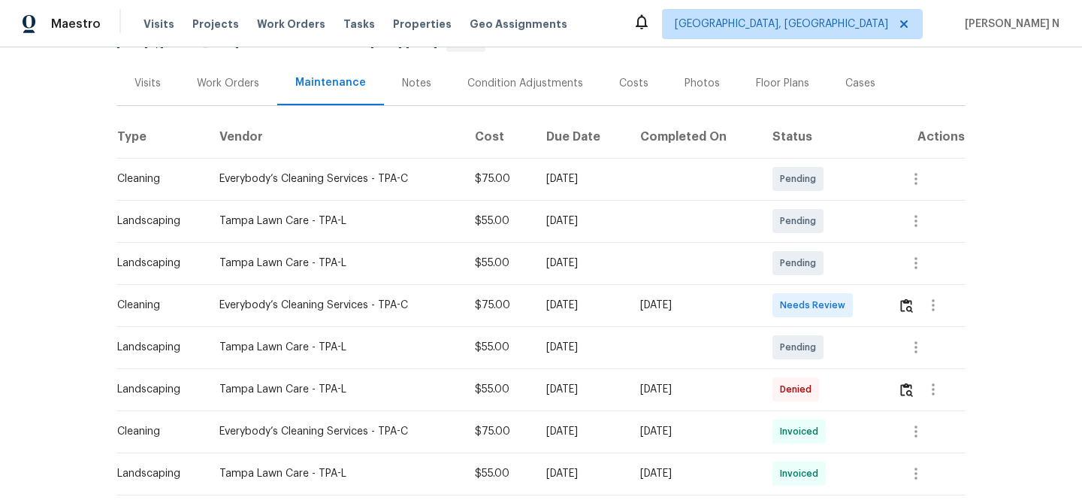
scroll to position [268, 0]
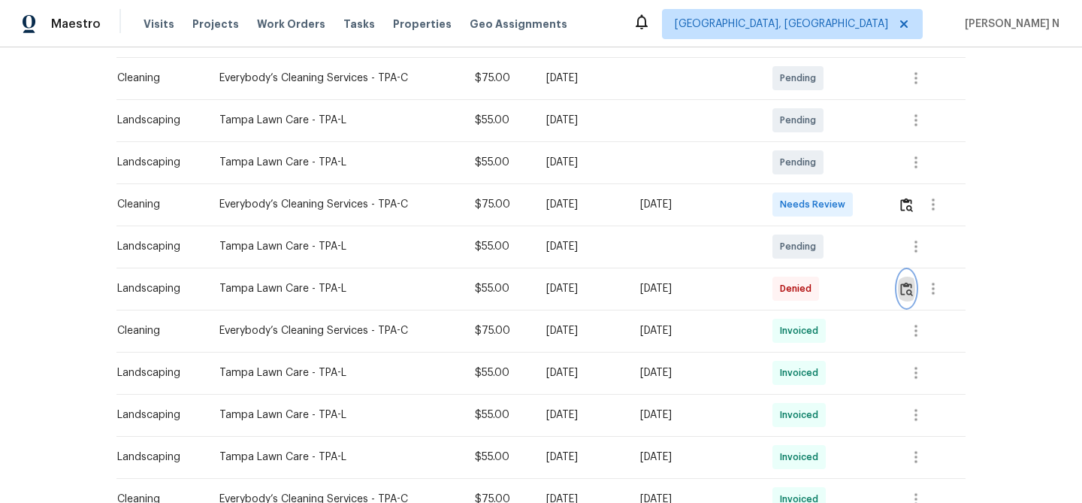
click at [911, 290] on img "button" at bounding box center [906, 289] width 13 height 14
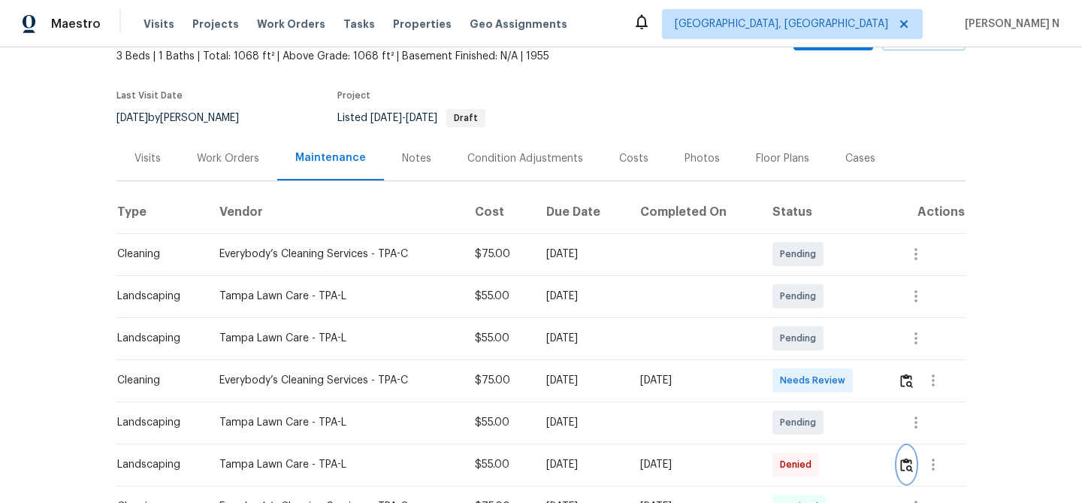
scroll to position [0, 0]
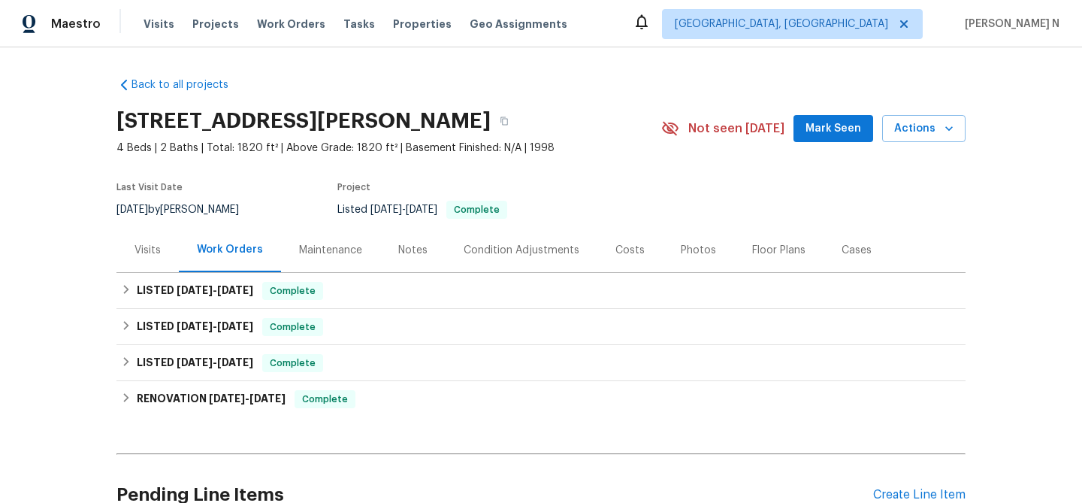
click at [331, 259] on div "Maintenance" at bounding box center [330, 250] width 99 height 44
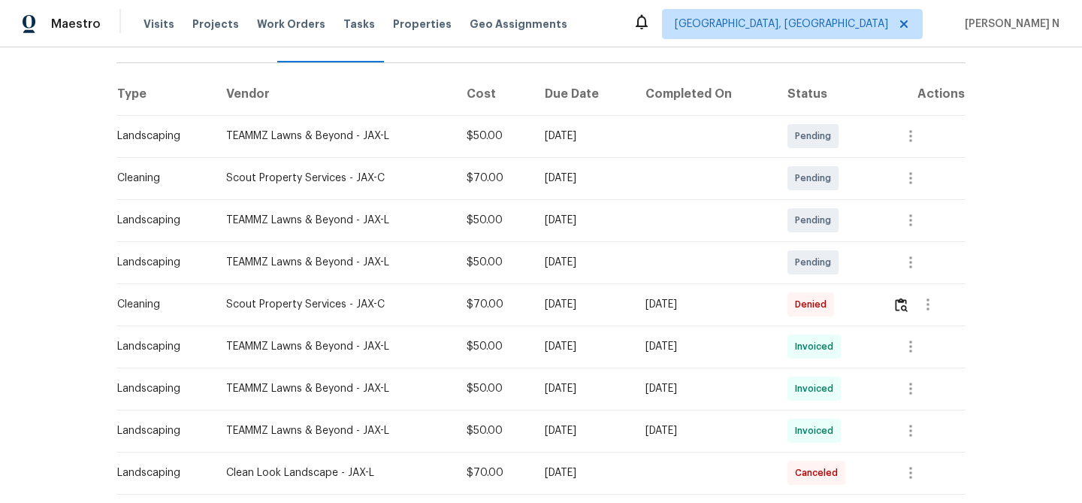
scroll to position [213, 0]
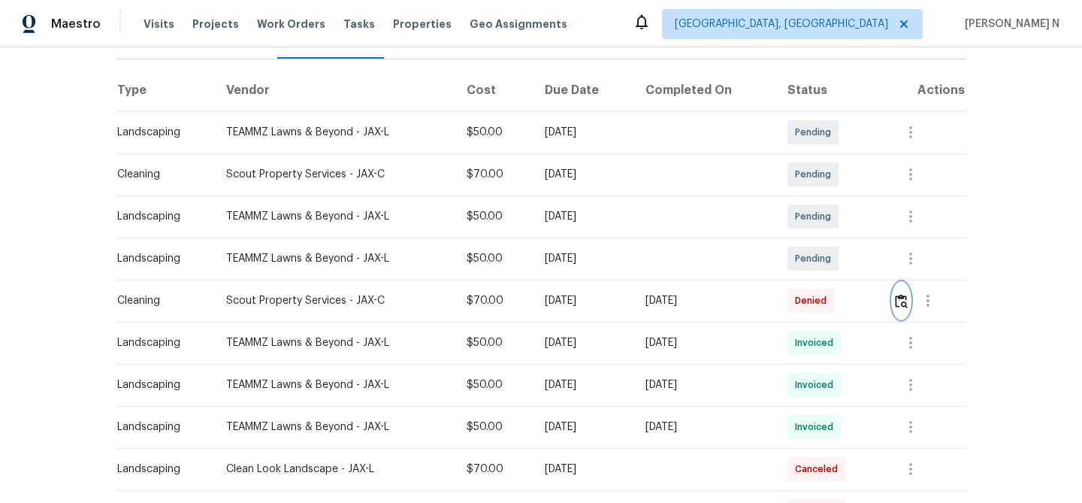
click at [906, 302] on img "button" at bounding box center [901, 301] width 13 height 14
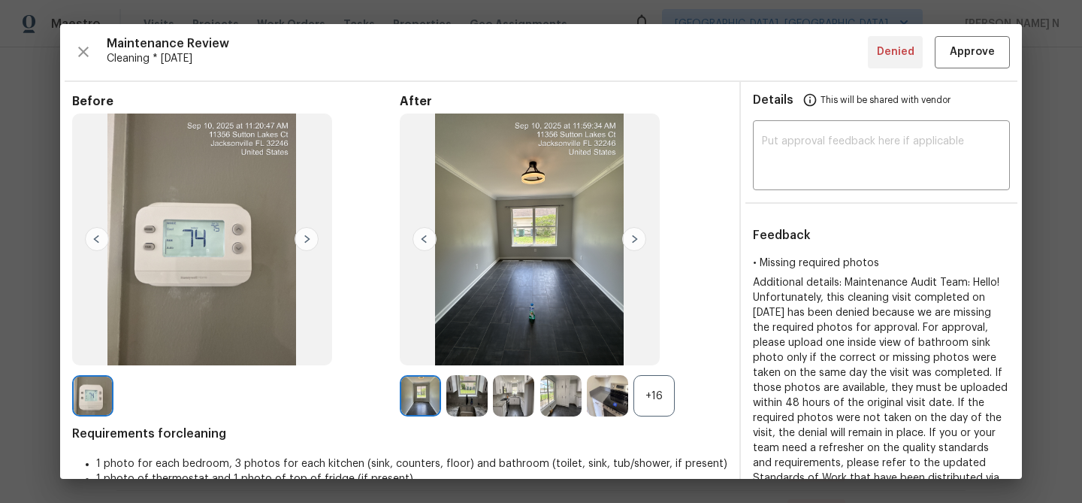
click at [662, 403] on div "+16" at bounding box center [654, 395] width 41 height 41
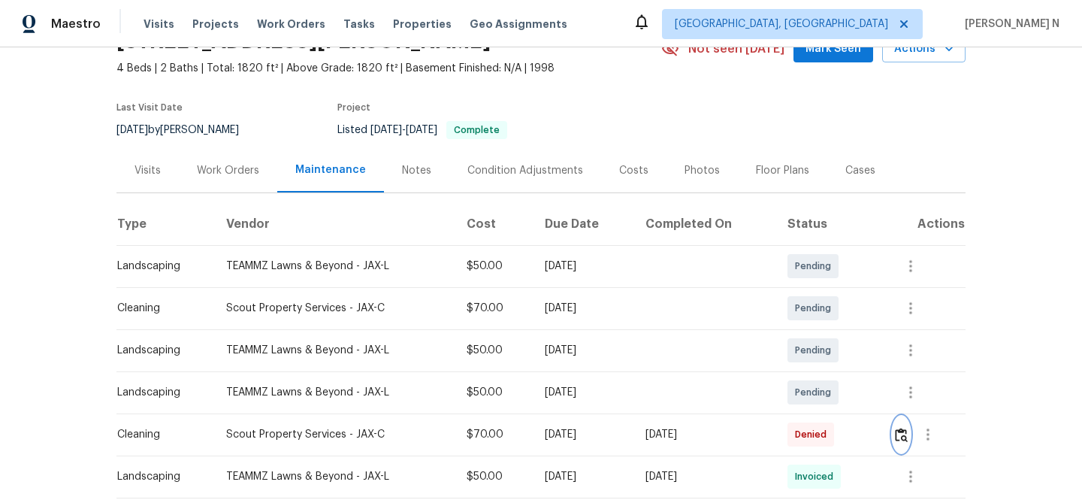
scroll to position [0, 0]
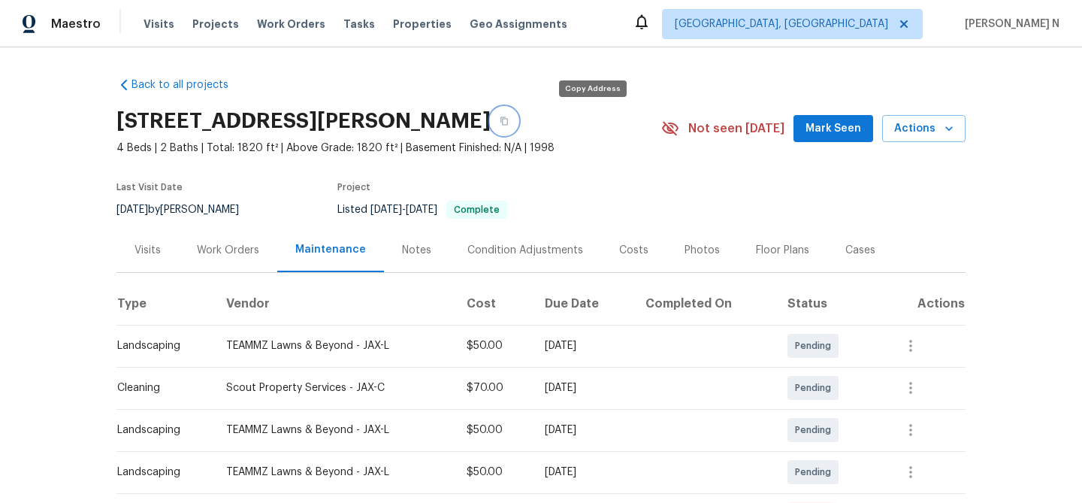
click at [518, 130] on button "button" at bounding box center [504, 120] width 27 height 27
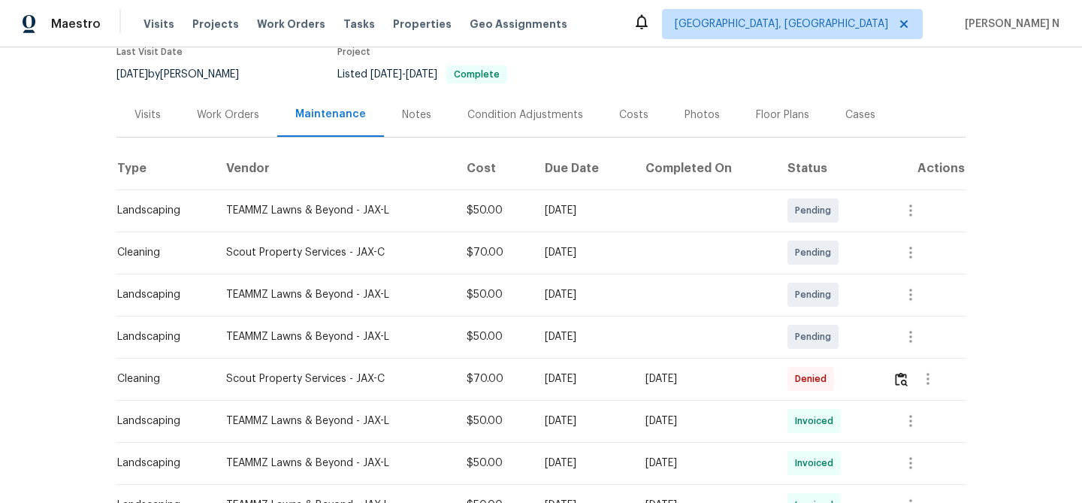
scroll to position [204, 0]
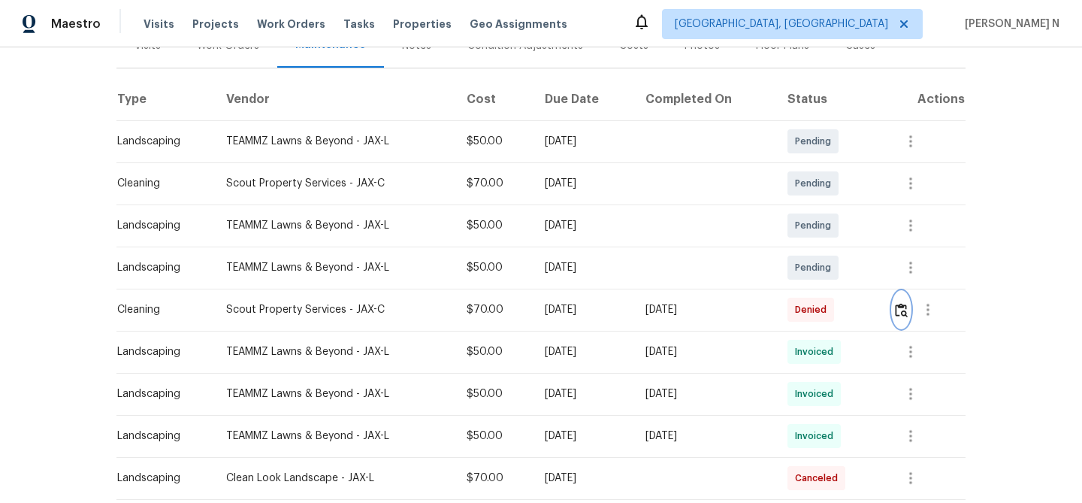
click at [903, 307] on img "button" at bounding box center [901, 310] width 13 height 14
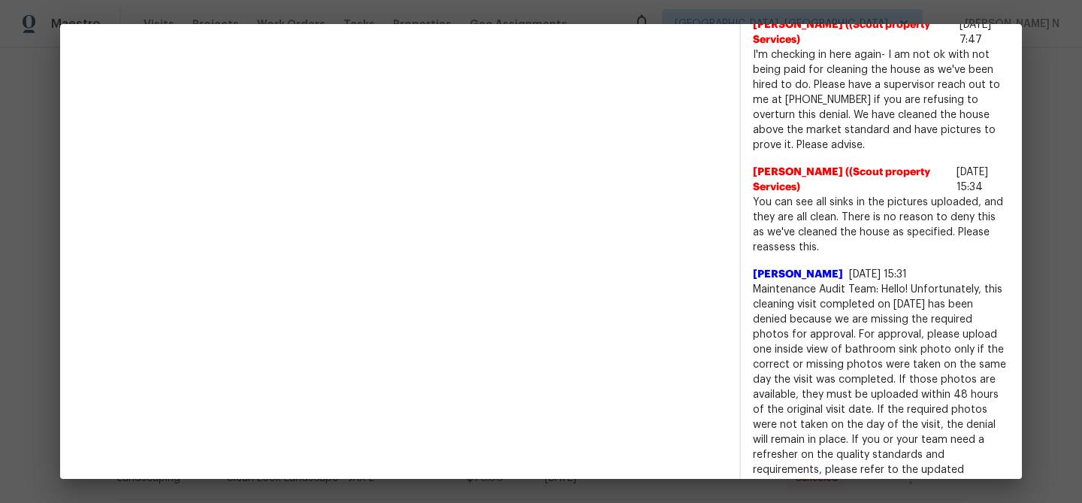
scroll to position [1023, 0]
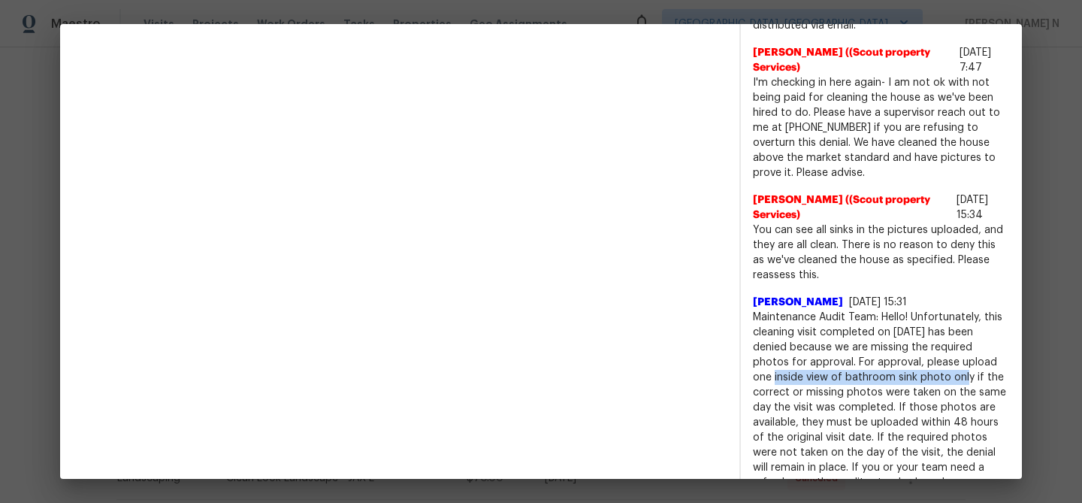
drag, startPoint x: 959, startPoint y: 362, endPoint x: 894, endPoint y: 381, distance: 67.3
click at [894, 381] on span "Maintenance Audit Team: Hello! Unfortunately, this cleaning visit completed on …" at bounding box center [881, 422] width 257 height 225
copy span "one inside view of bathroom sink photo"
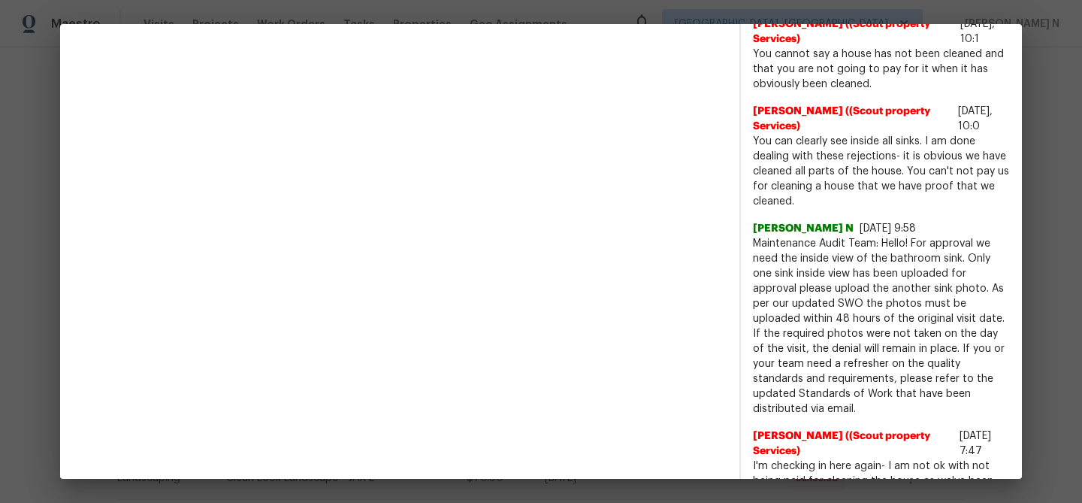
scroll to position [632, 0]
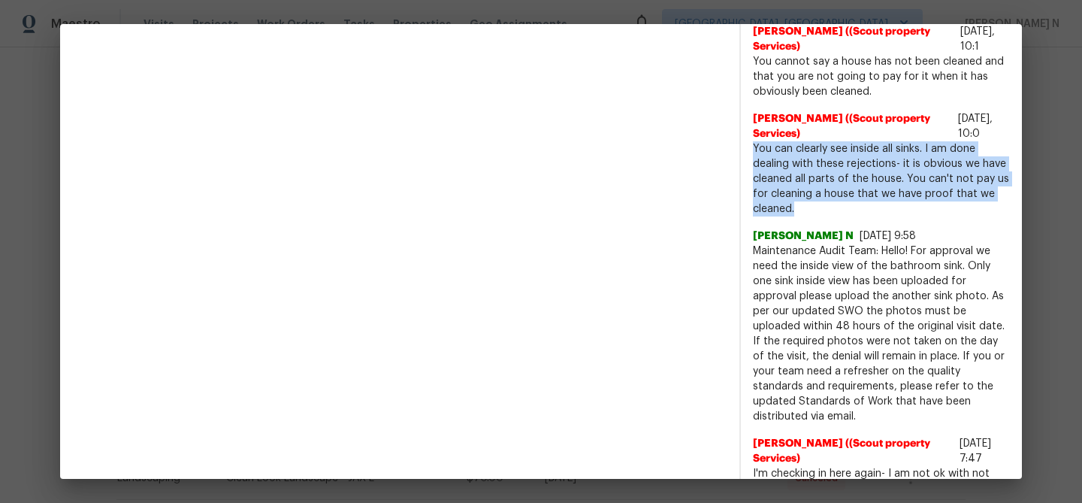
drag, startPoint x: 754, startPoint y: 145, endPoint x: 853, endPoint y: 204, distance: 115.2
click at [853, 204] on span "You can clearly see inside all sinks. I am done dealing with these rejections- …" at bounding box center [881, 178] width 257 height 75
copy span "You can clearly see inside all sinks. I am done dealing with these rejections- …"
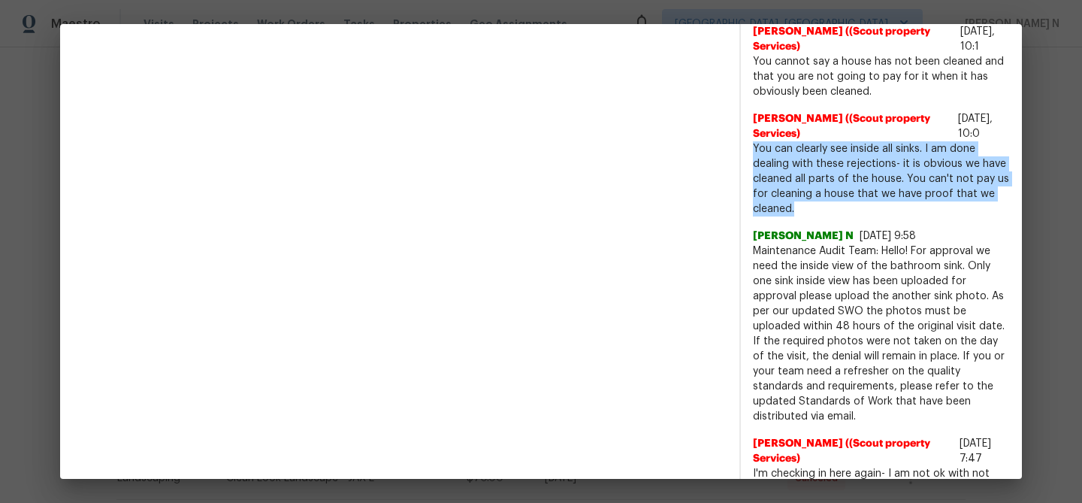
scroll to position [697, 0]
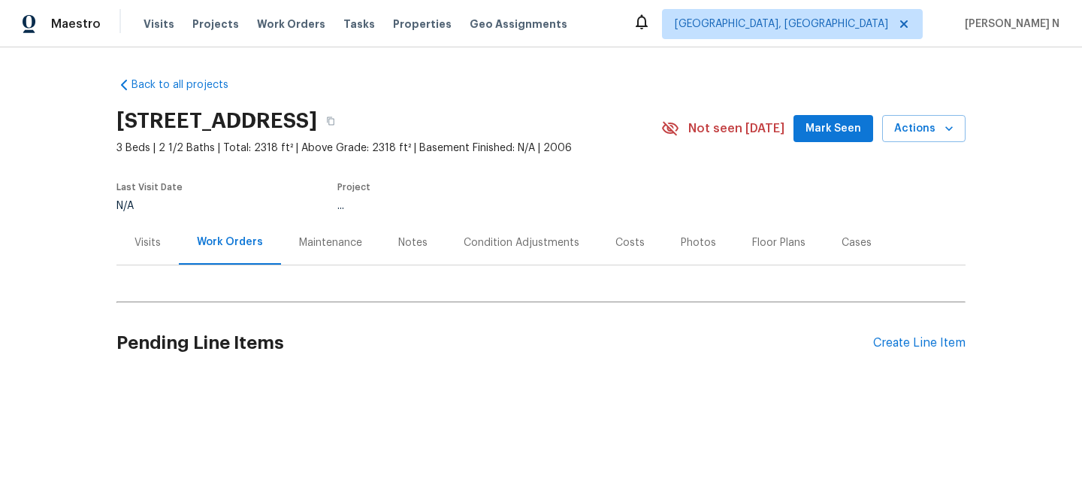
click at [299, 259] on div "Maintenance" at bounding box center [330, 242] width 99 height 44
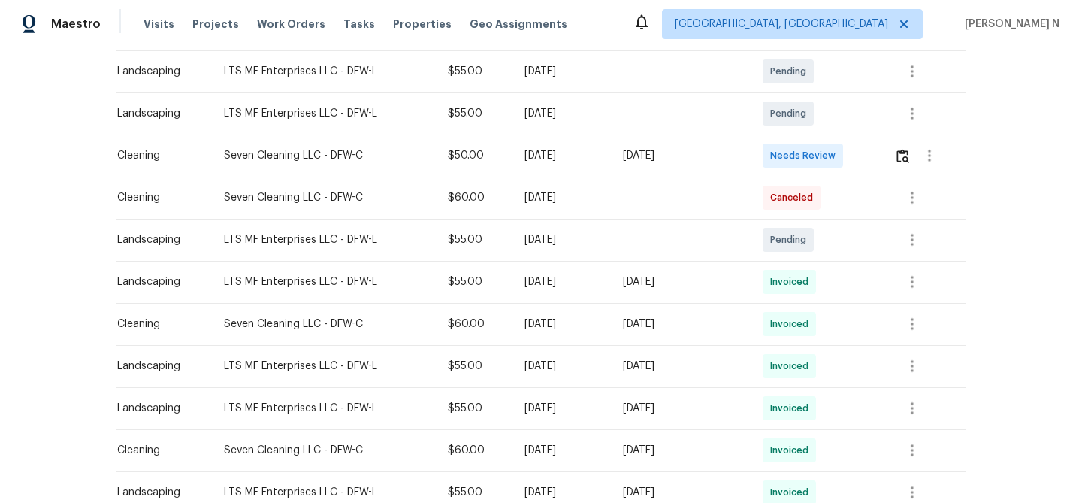
scroll to position [231, 0]
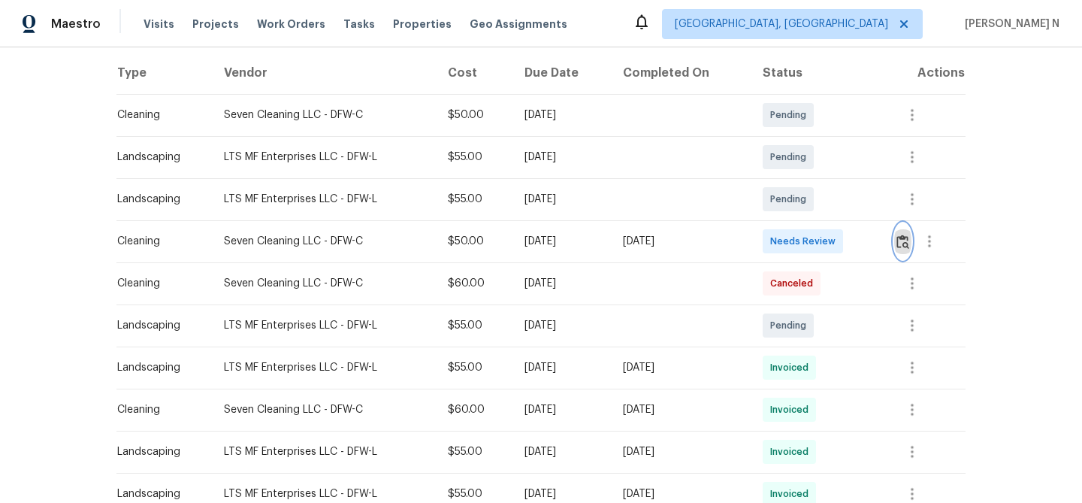
click at [906, 238] on img "button" at bounding box center [903, 242] width 13 height 14
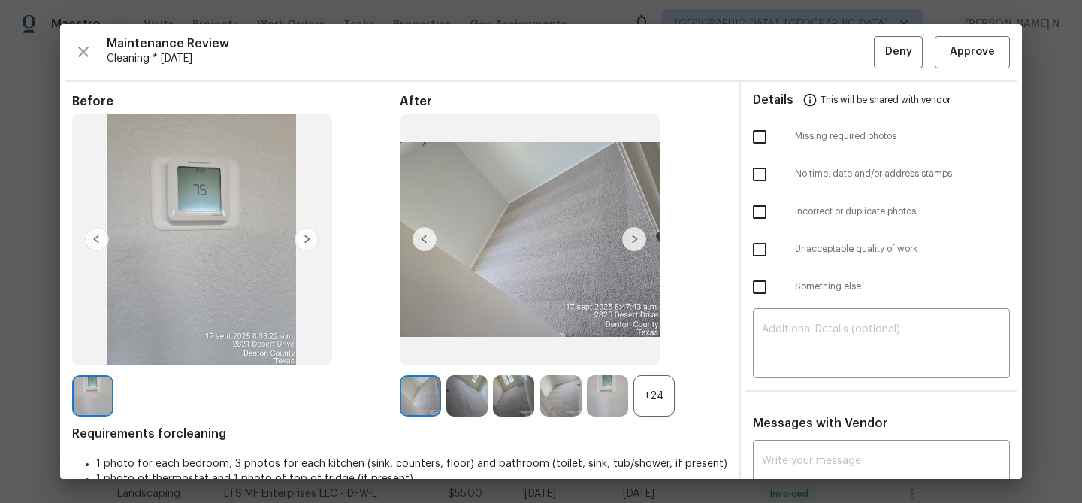
click at [658, 396] on div "+24" at bounding box center [654, 395] width 41 height 41
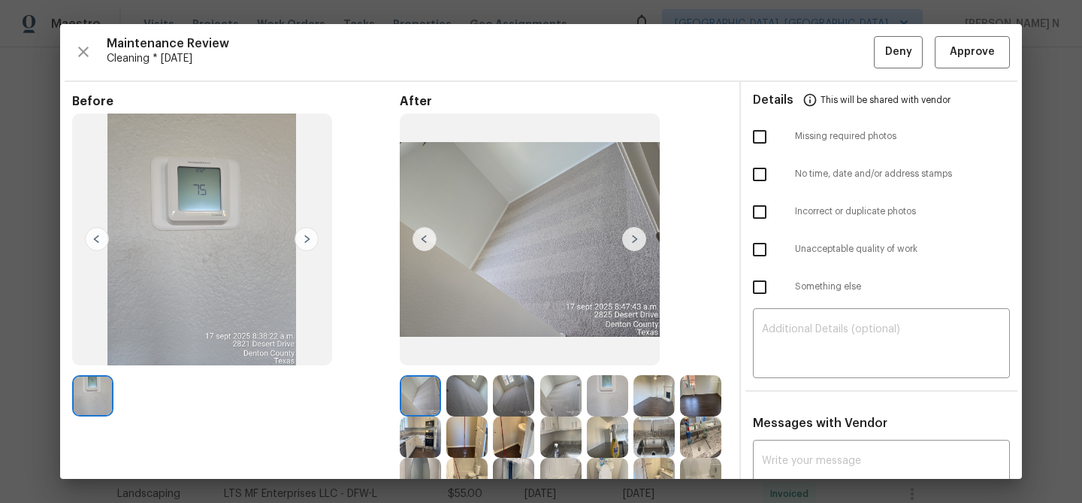
scroll to position [194, 0]
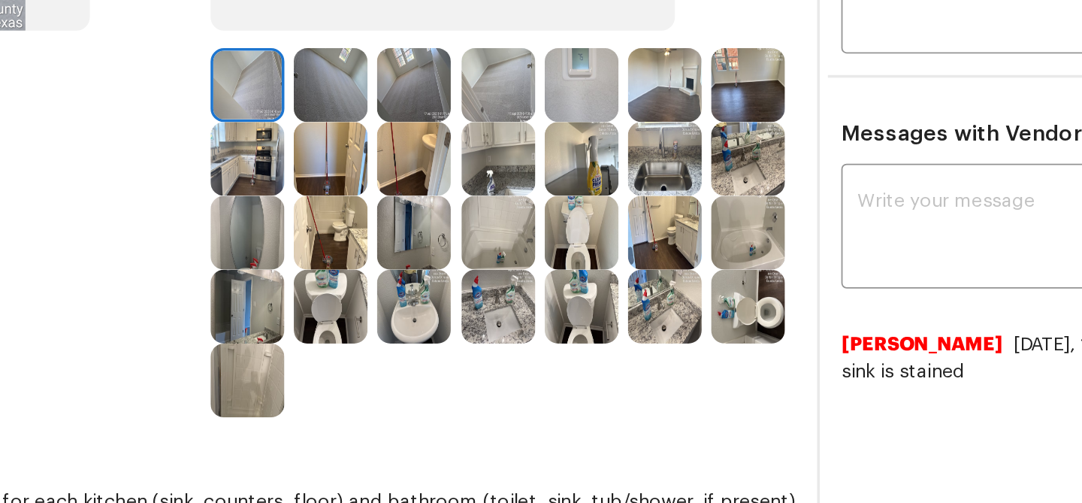
click at [654, 235] on img at bounding box center [654, 242] width 41 height 41
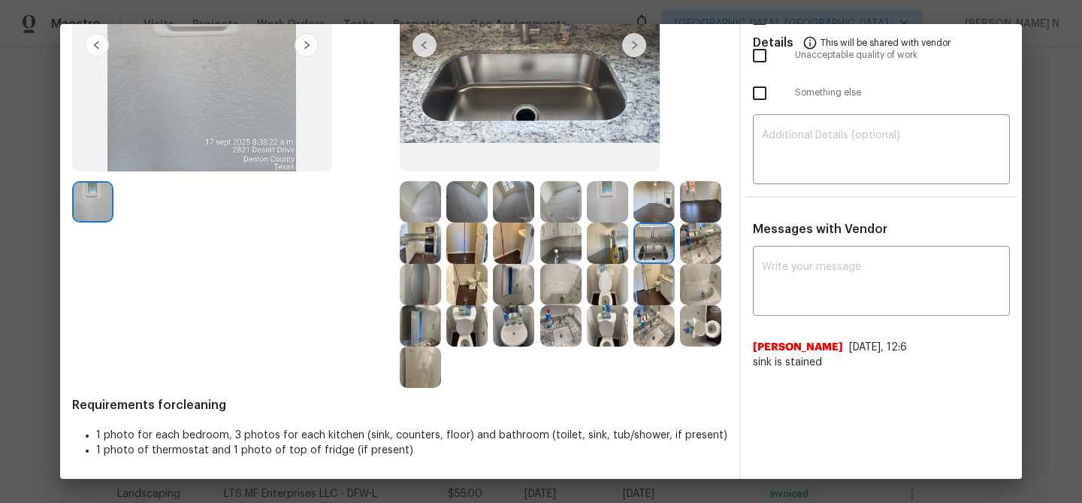
click at [704, 286] on img at bounding box center [700, 284] width 41 height 41
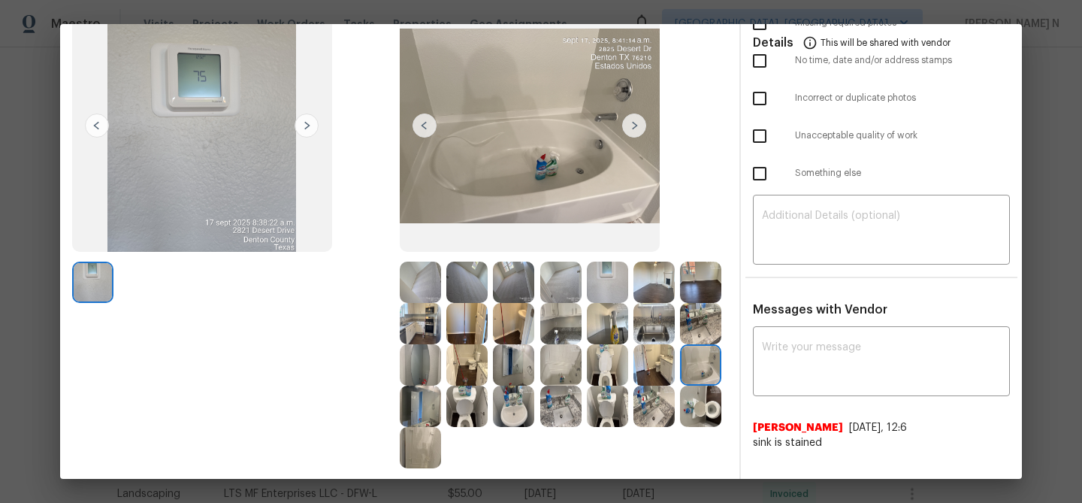
scroll to position [174, 0]
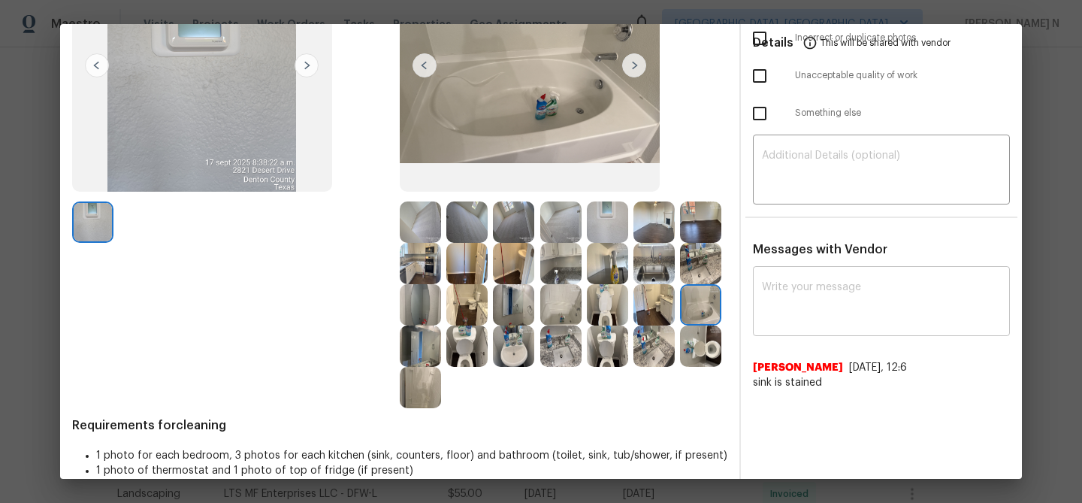
click at [799, 294] on textarea at bounding box center [881, 303] width 239 height 42
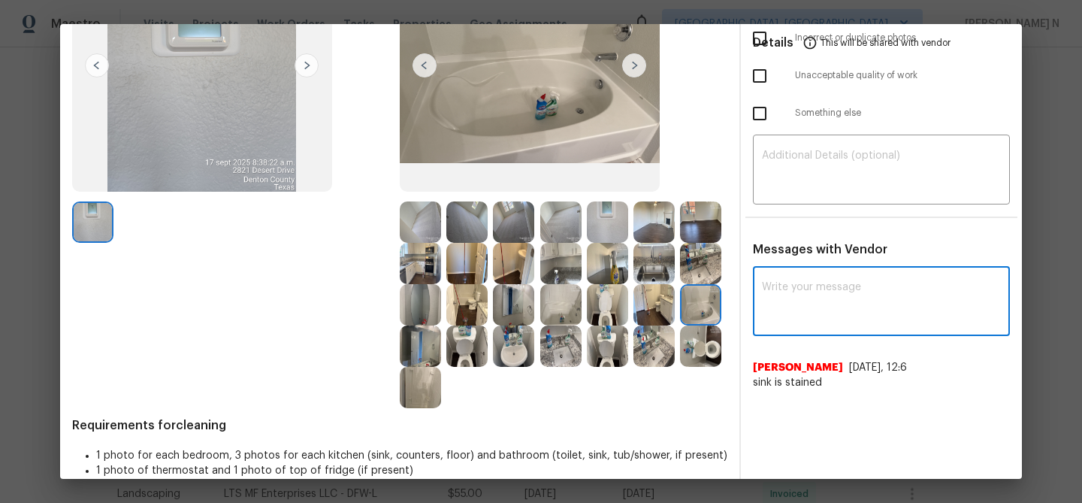
paste textarea "Maintenance Audit Team: Hello! Thank you for uploading the photo, after further…"
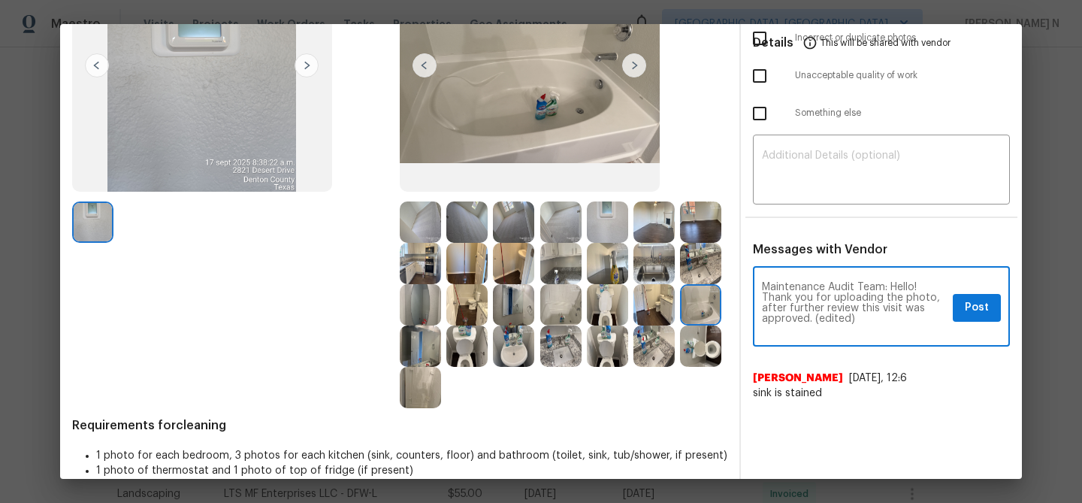
scroll to position [0, 0]
drag, startPoint x: 814, startPoint y: 319, endPoint x: 891, endPoint y: 319, distance: 77.4
click at [891, 319] on textarea "Maintenance Audit Team: Hello! Thank you for uploading the photo, after further…" at bounding box center [854, 308] width 185 height 53
type textarea "Maintenance Audit Team: Hello! Thank you for uploading the photo, after further…"
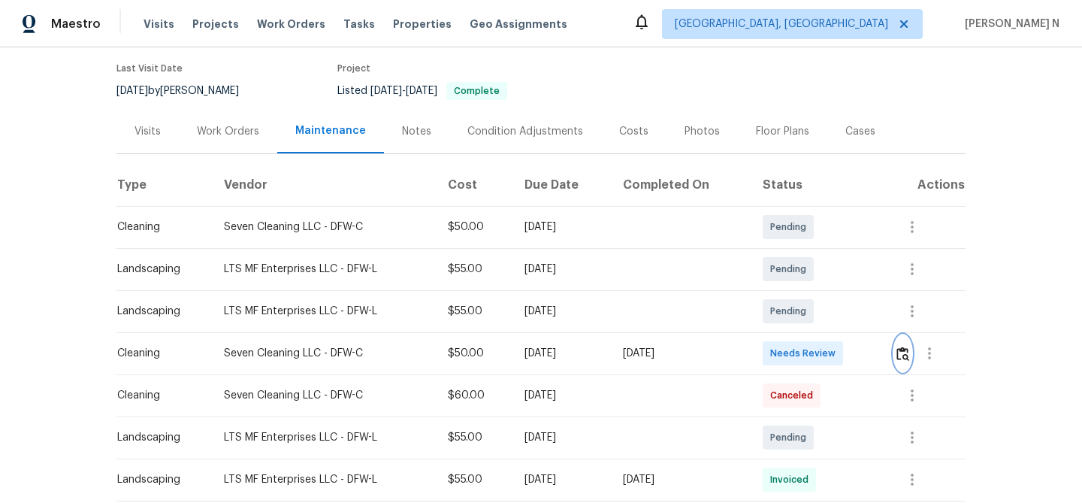
scroll to position [164, 0]
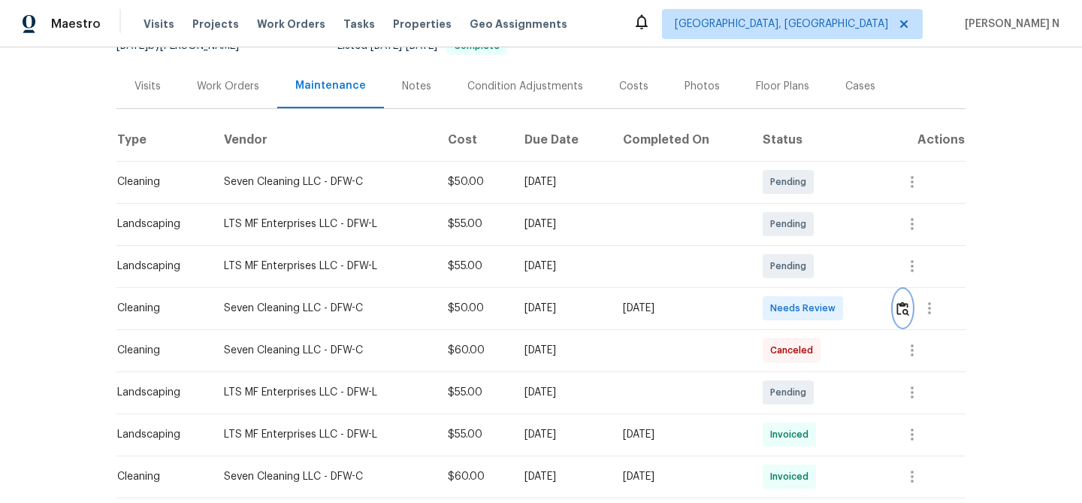
click at [912, 307] on button "button" at bounding box center [902, 308] width 17 height 36
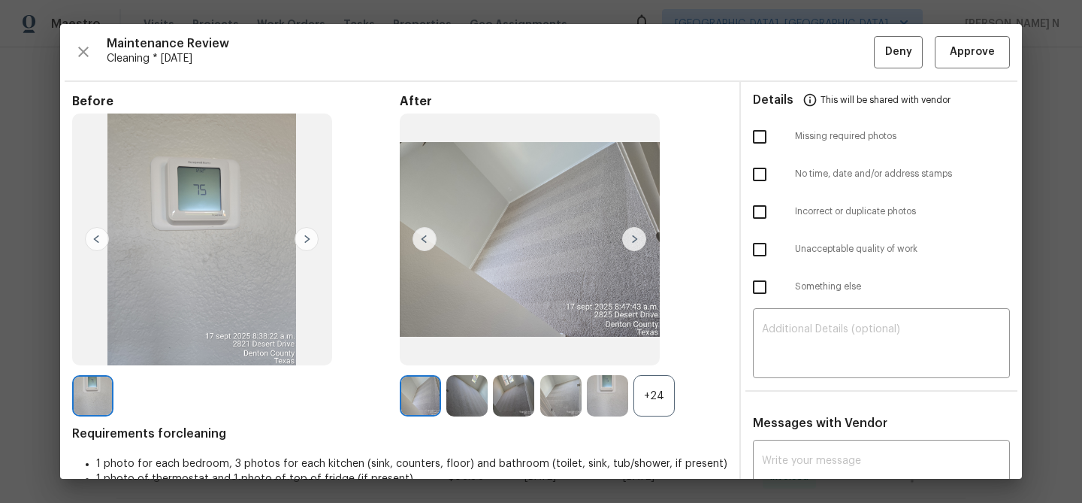
click at [661, 398] on div "+24" at bounding box center [654, 395] width 41 height 41
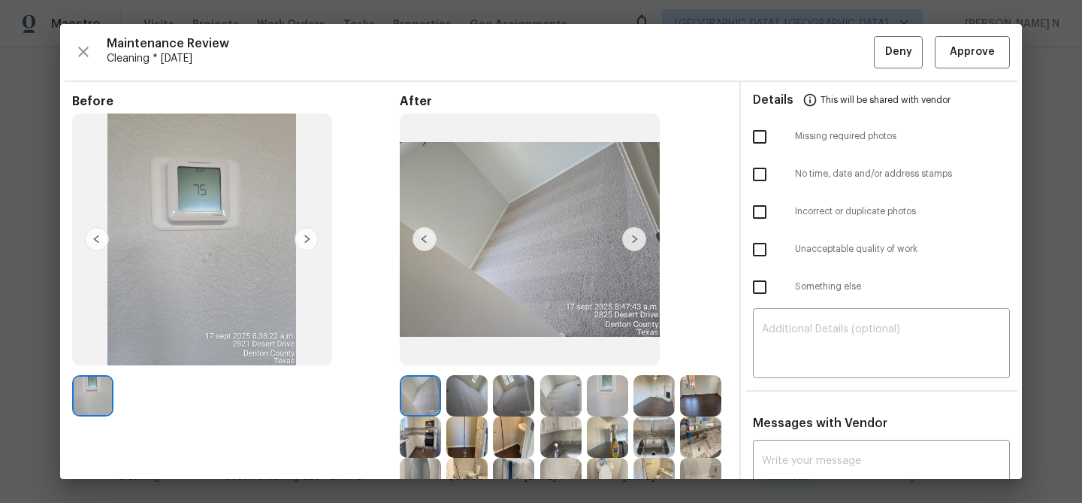
scroll to position [183, 0]
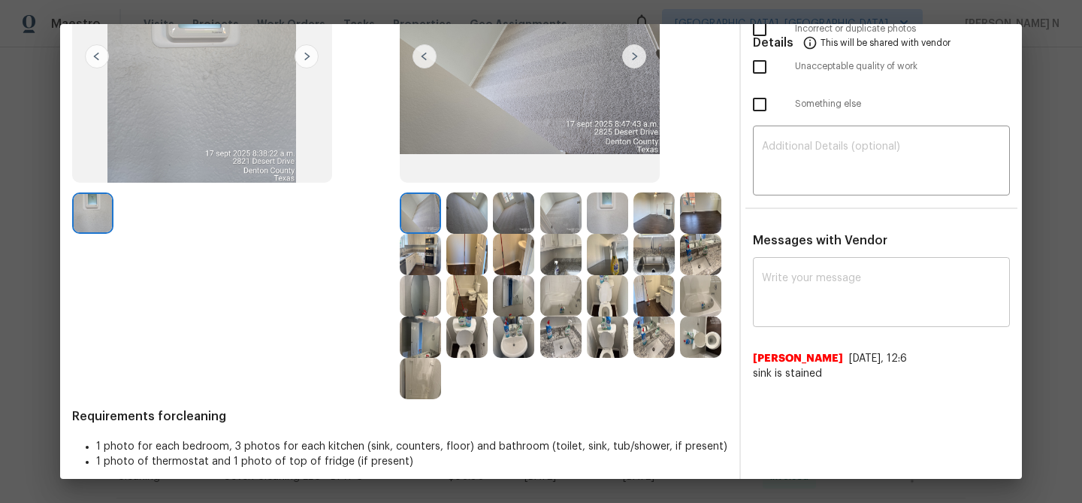
click at [917, 288] on textarea at bounding box center [881, 294] width 239 height 42
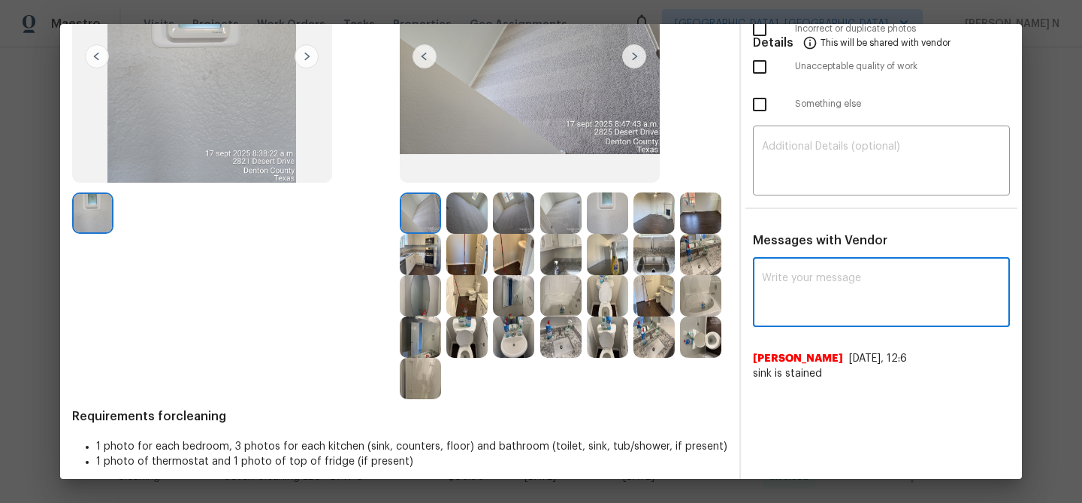
paste textarea "Maintenance Audit Team: Hello! Thank you for uploading the photo, after further…"
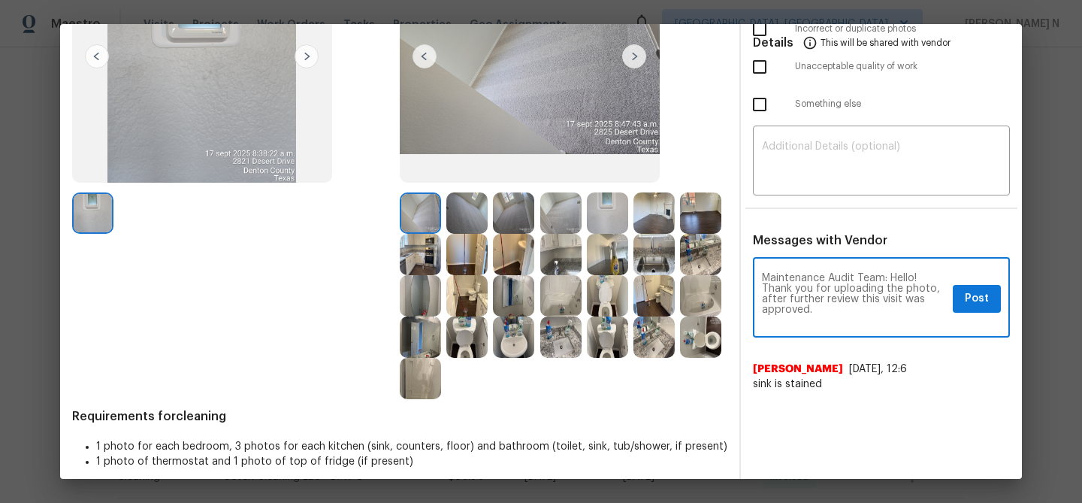
scroll to position [0, 0]
type textarea "Maintenance Audit Team: Hello! Thank you for uploading the photo, after further…"
click at [991, 298] on button "Post" at bounding box center [977, 299] width 48 height 28
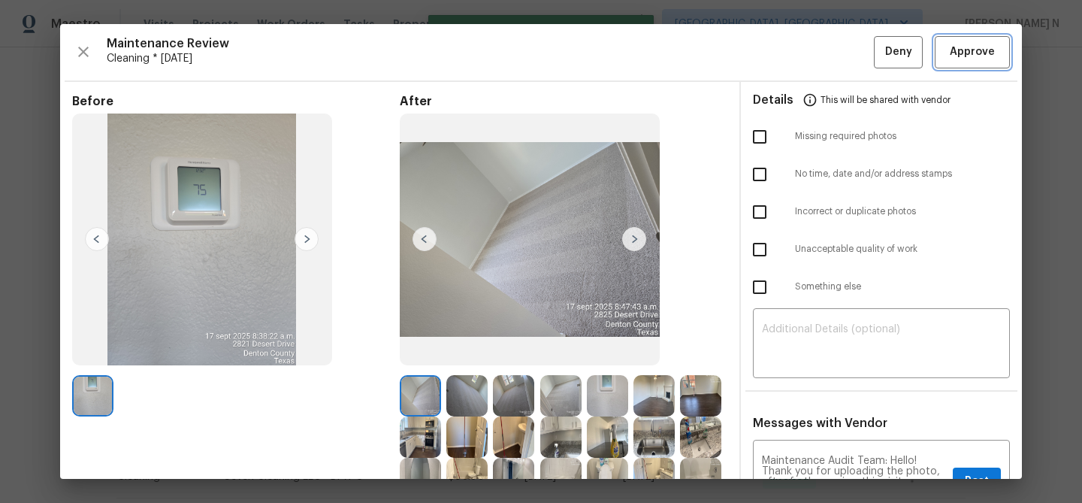
click at [973, 56] on span "Approve" at bounding box center [972, 52] width 45 height 19
